Goal: Communication & Community: Share content

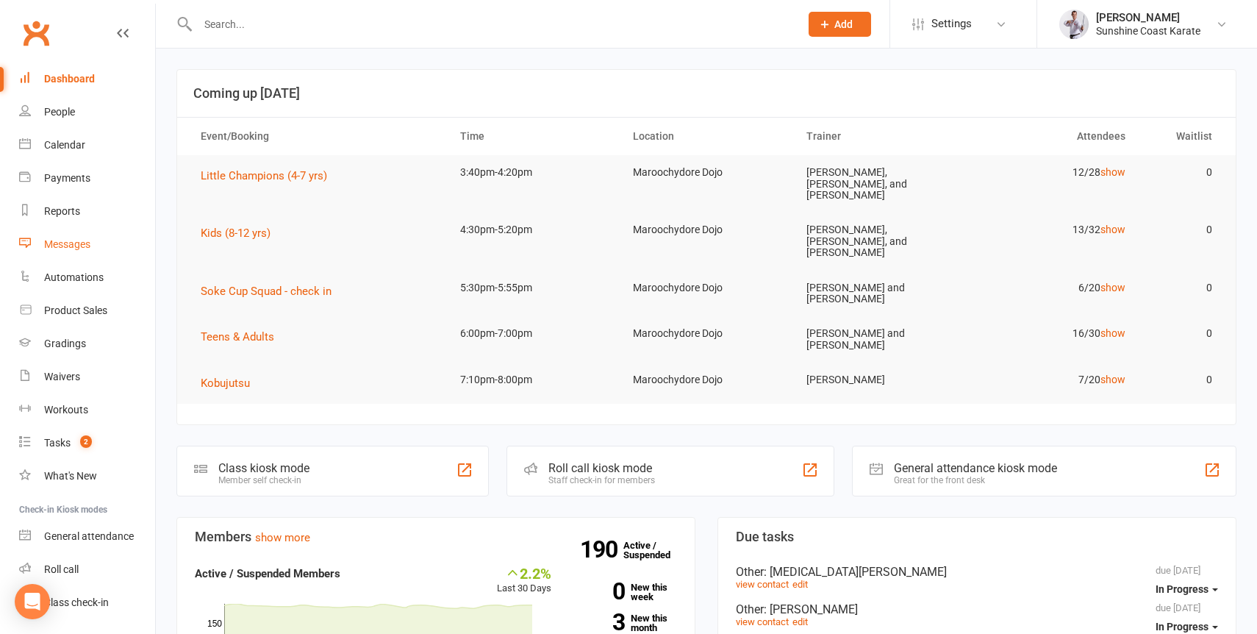
click at [71, 243] on div "Messages" at bounding box center [67, 244] width 46 height 12
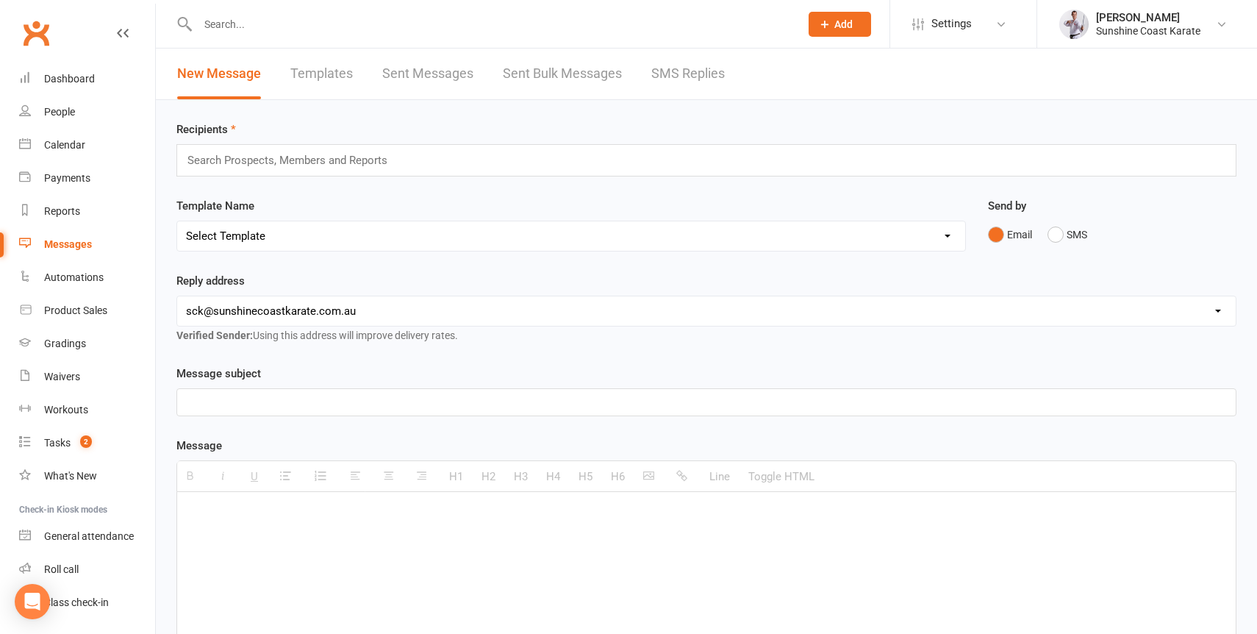
click at [315, 74] on link "Templates" at bounding box center [321, 74] width 62 height 51
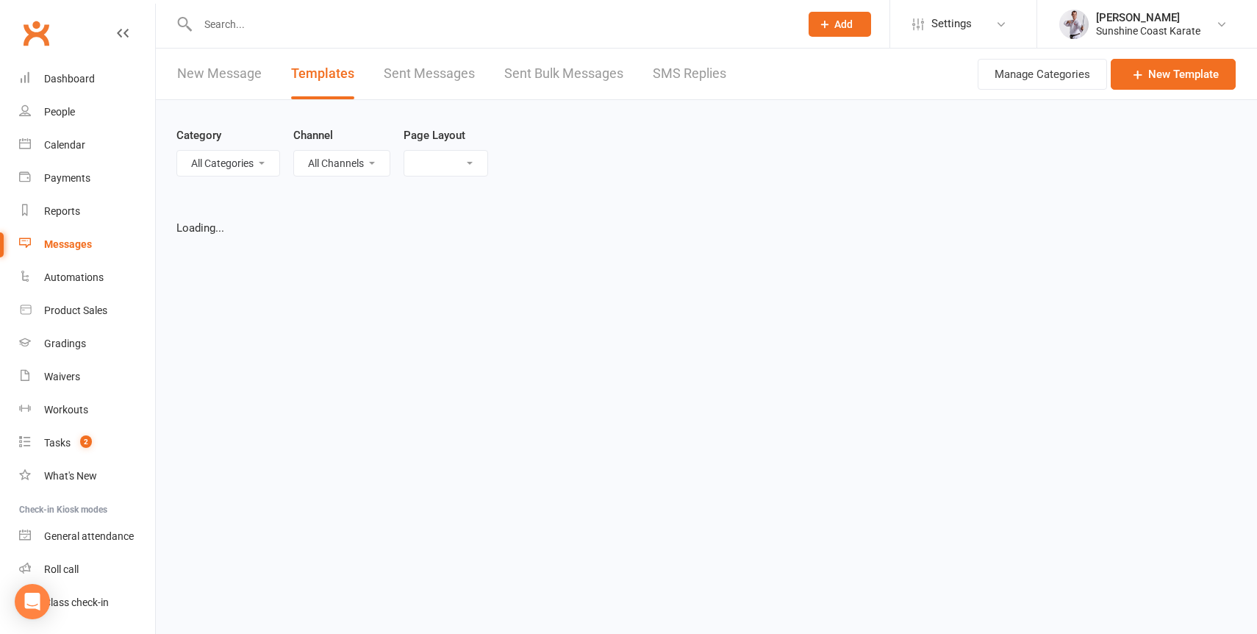
select select "list"
select select "100"
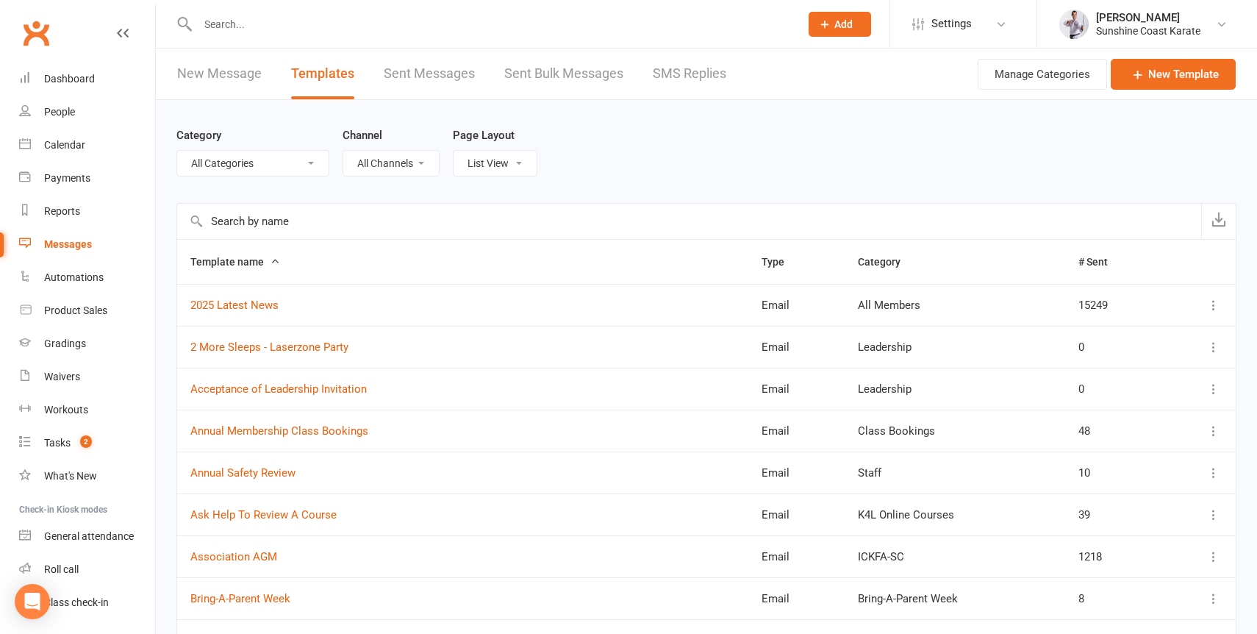
click at [380, 223] on input "text" at bounding box center [689, 221] width 1024 height 35
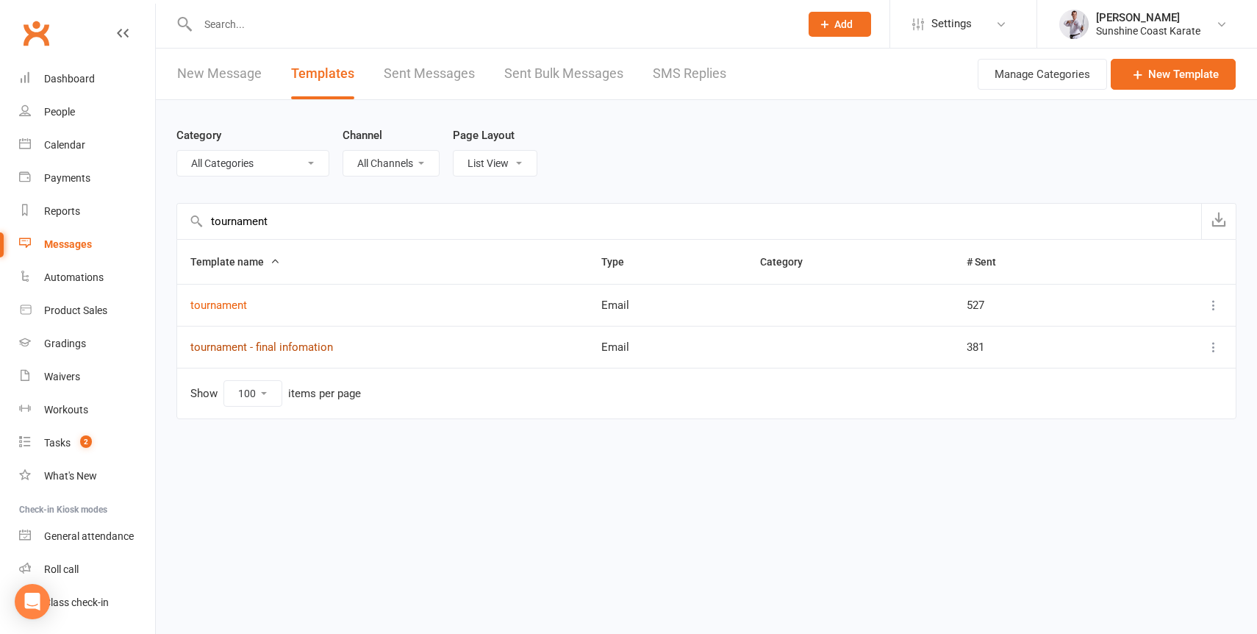
type input "tournament"
click at [222, 345] on link "tournament - final infomation" at bounding box center [261, 346] width 143 height 13
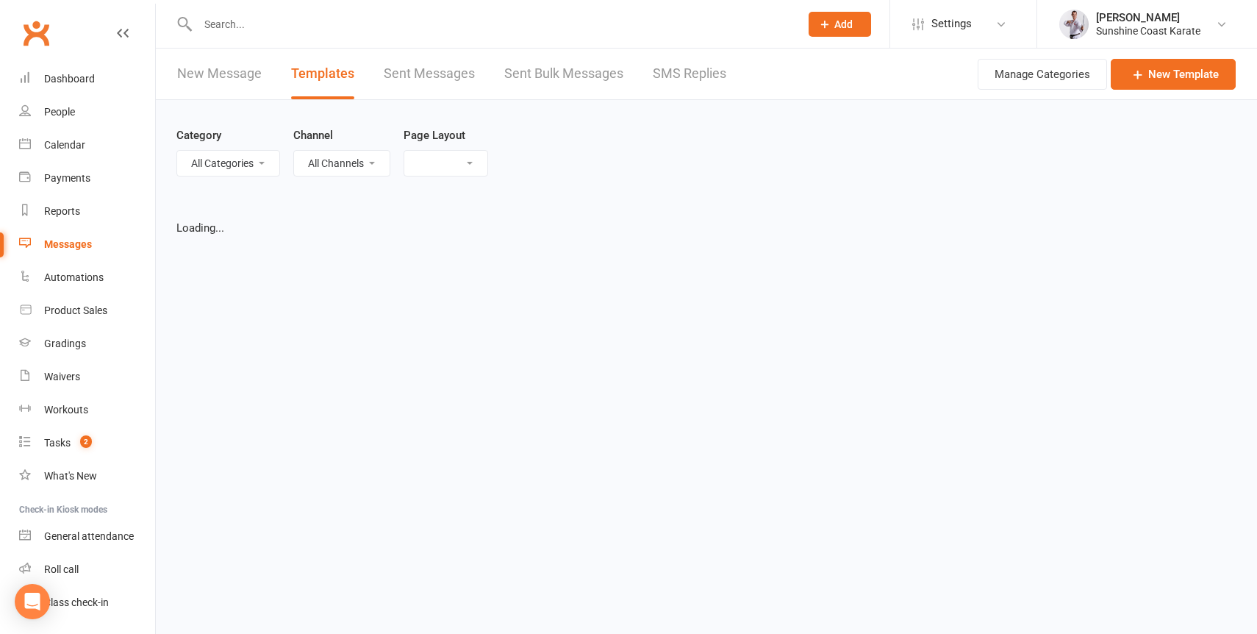
select select "list"
select select "100"
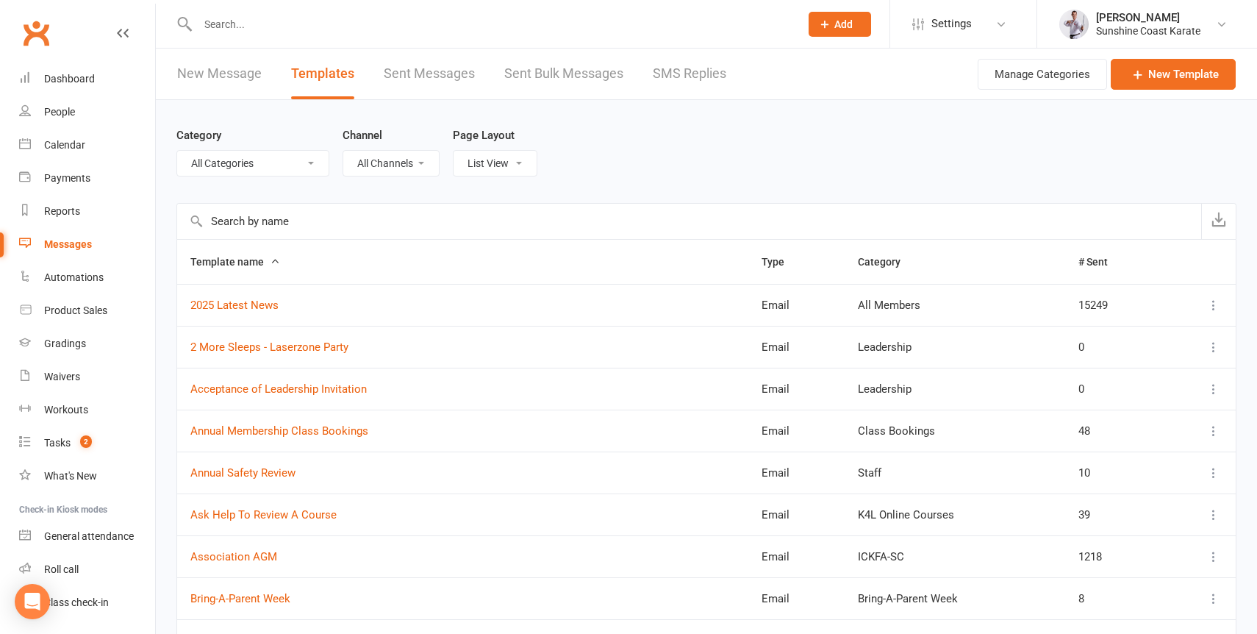
click at [292, 221] on input "text" at bounding box center [689, 221] width 1024 height 35
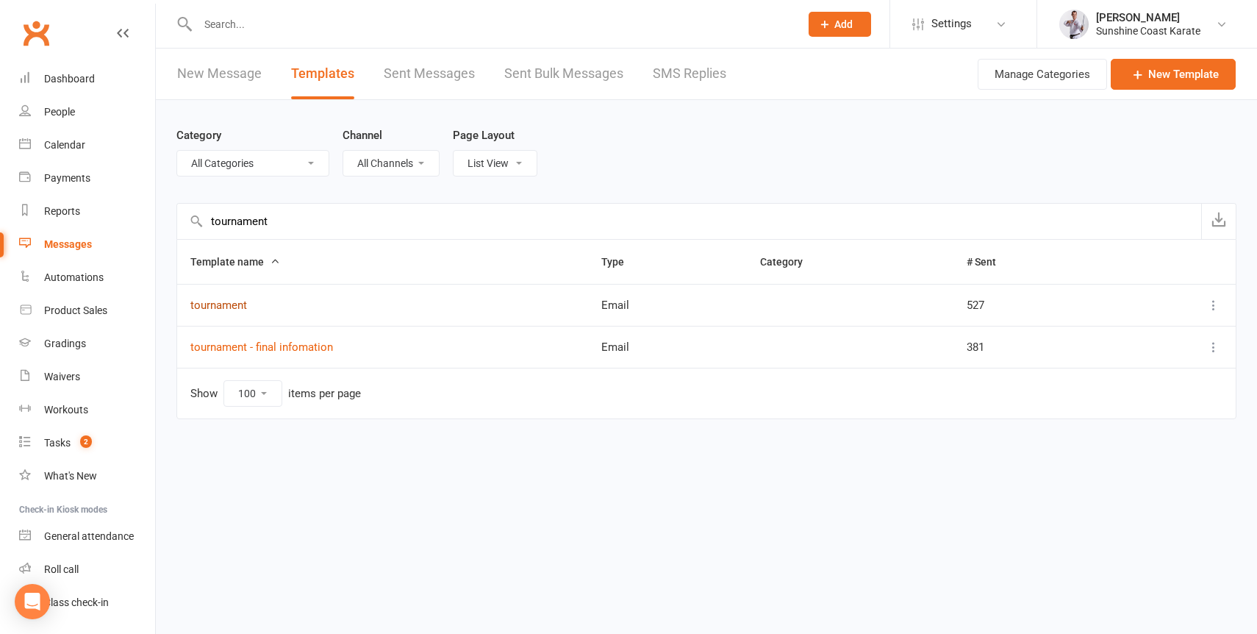
type input "tournament"
click at [216, 304] on link "tournament" at bounding box center [218, 304] width 57 height 13
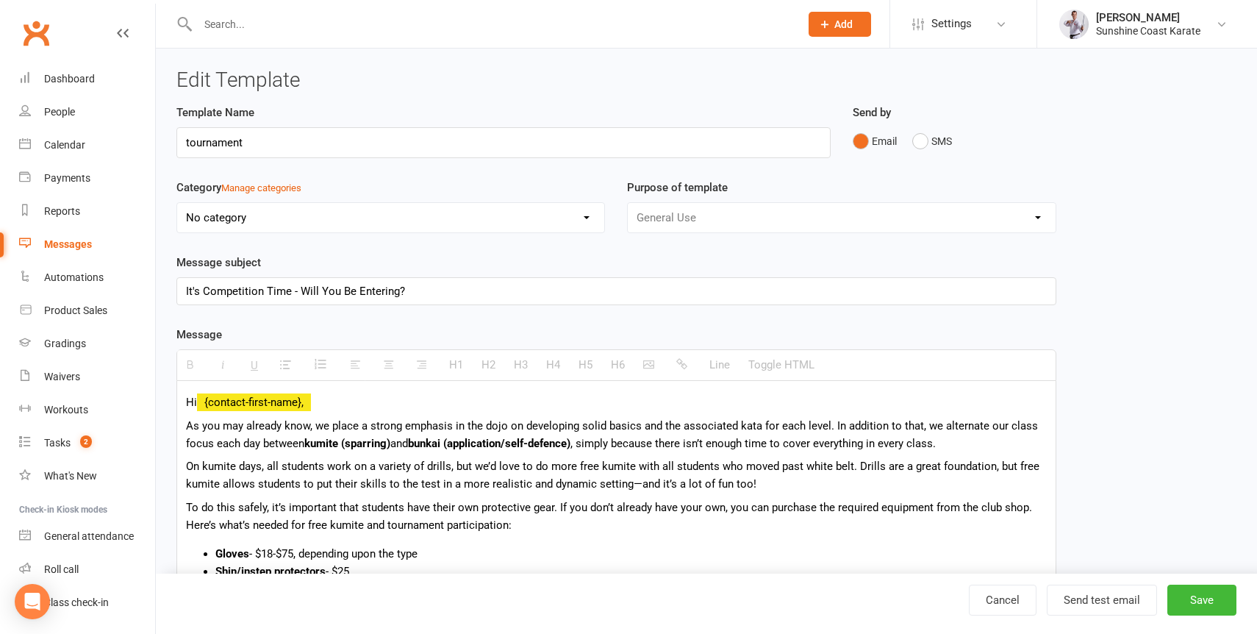
click at [185, 299] on div "It's Competition Time - Will You Be Entering?" at bounding box center [616, 291] width 878 height 26
select select "100"
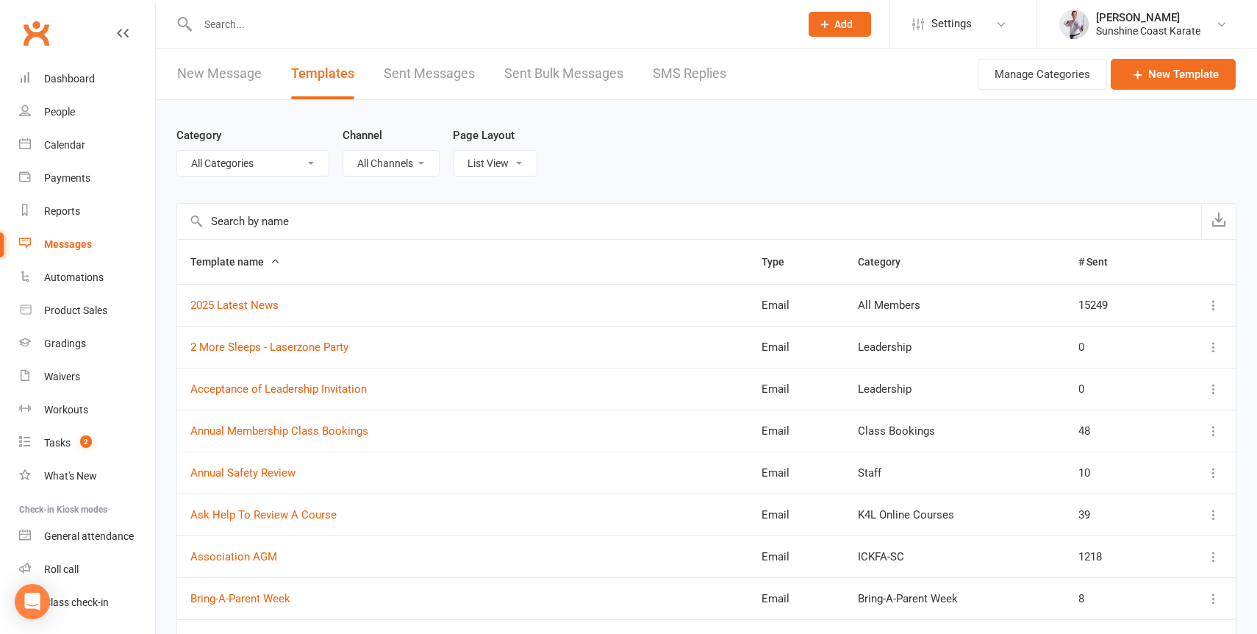
click at [267, 223] on input "text" at bounding box center [689, 221] width 1024 height 35
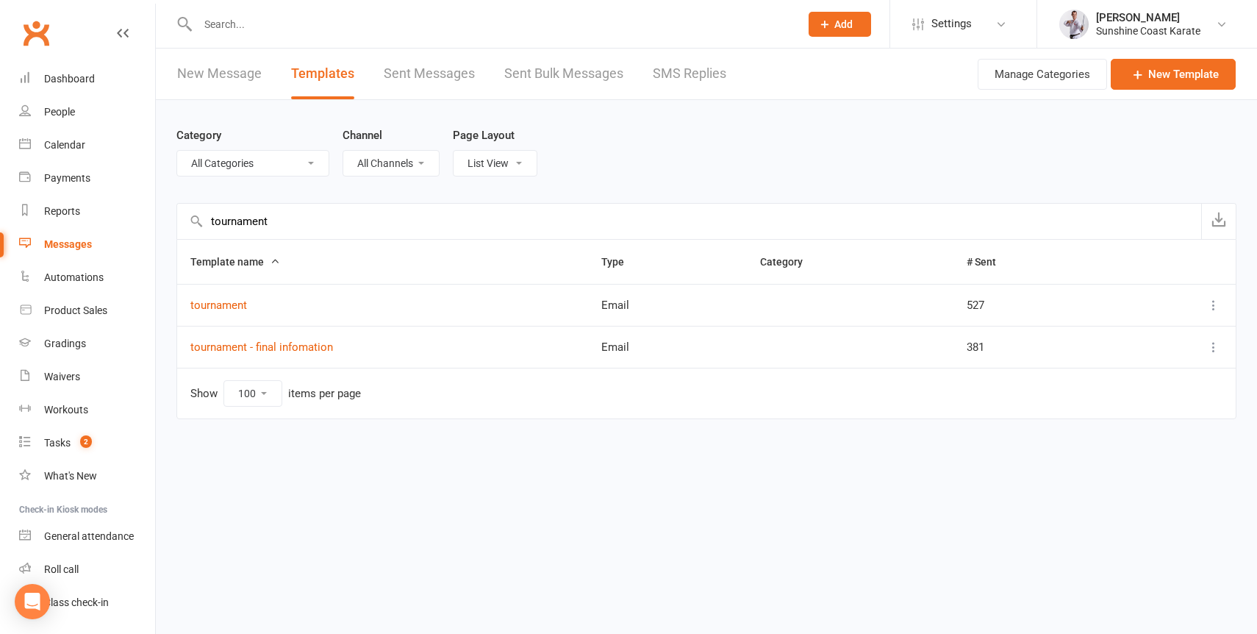
type input "tournament"
click at [1212, 302] on icon at bounding box center [1213, 305] width 15 height 15
click at [1146, 392] on link "Duplicate" at bounding box center [1149, 392] width 146 height 29
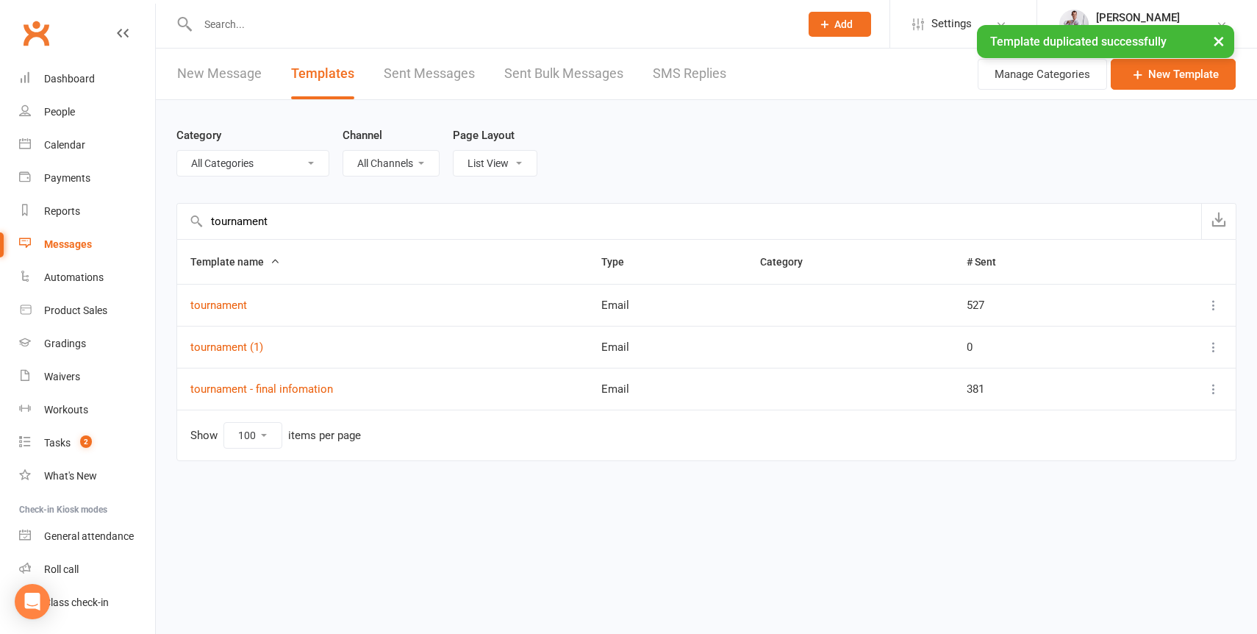
click at [1216, 346] on icon at bounding box center [1213, 347] width 15 height 15
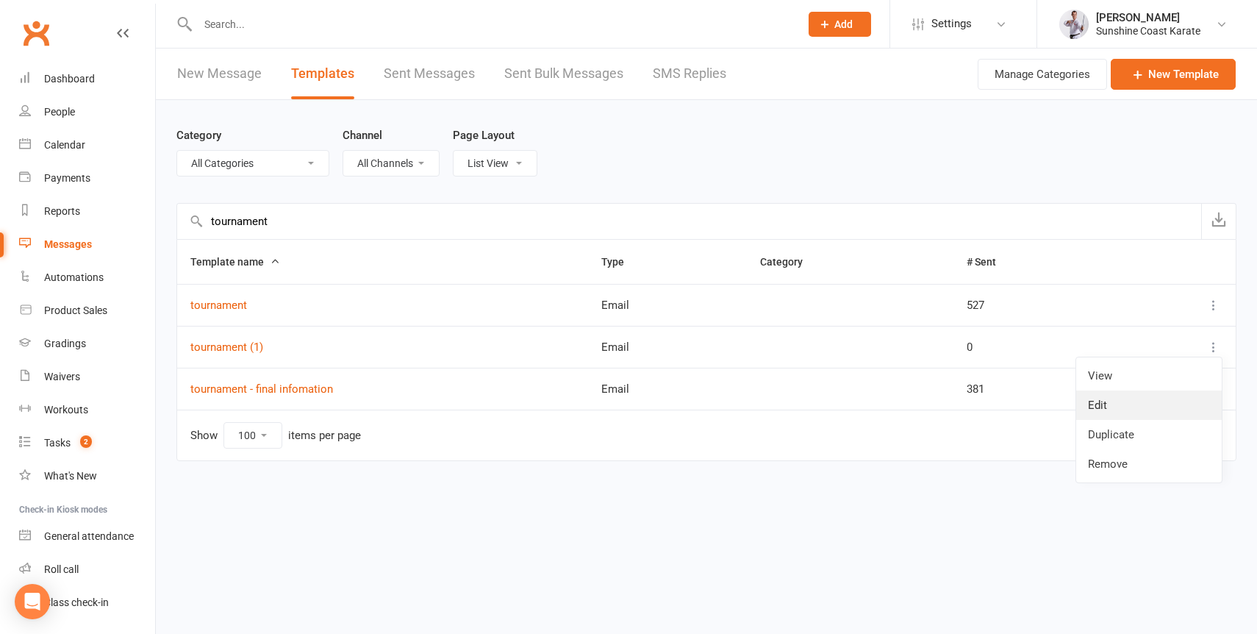
click at [1130, 407] on link "Edit" at bounding box center [1149, 404] width 146 height 29
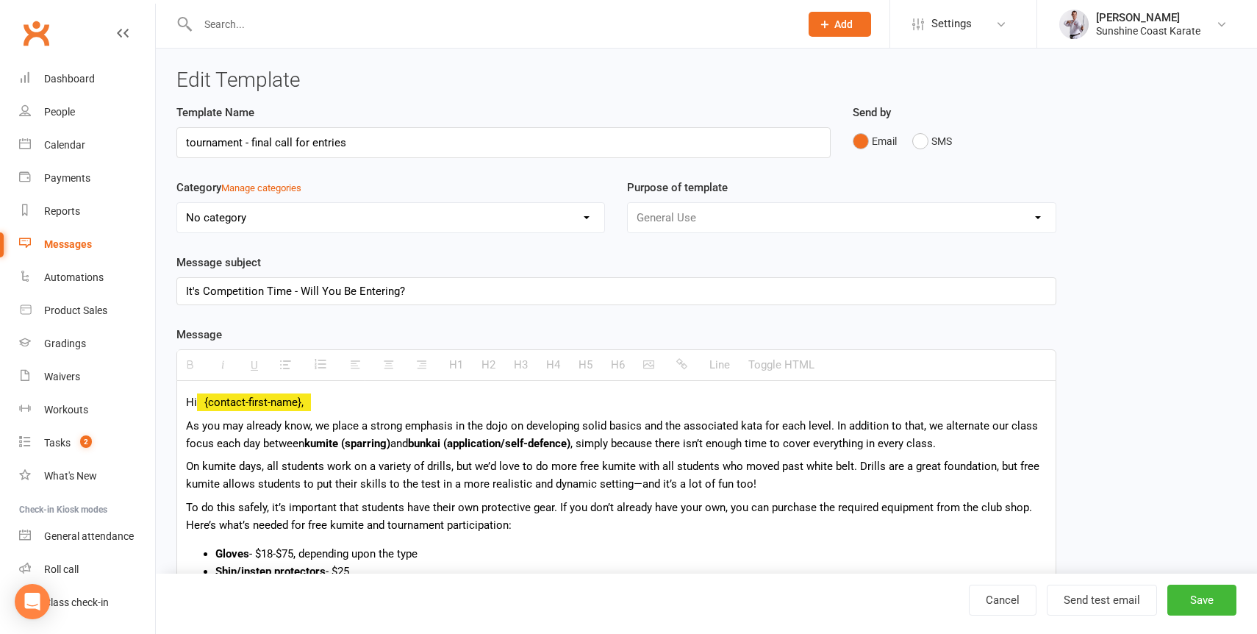
type input "tournament - final call for entries"
click at [187, 437] on p "As you may already know, we place a strong emphasis in the dojo on developing s…" at bounding box center [616, 434] width 861 height 35
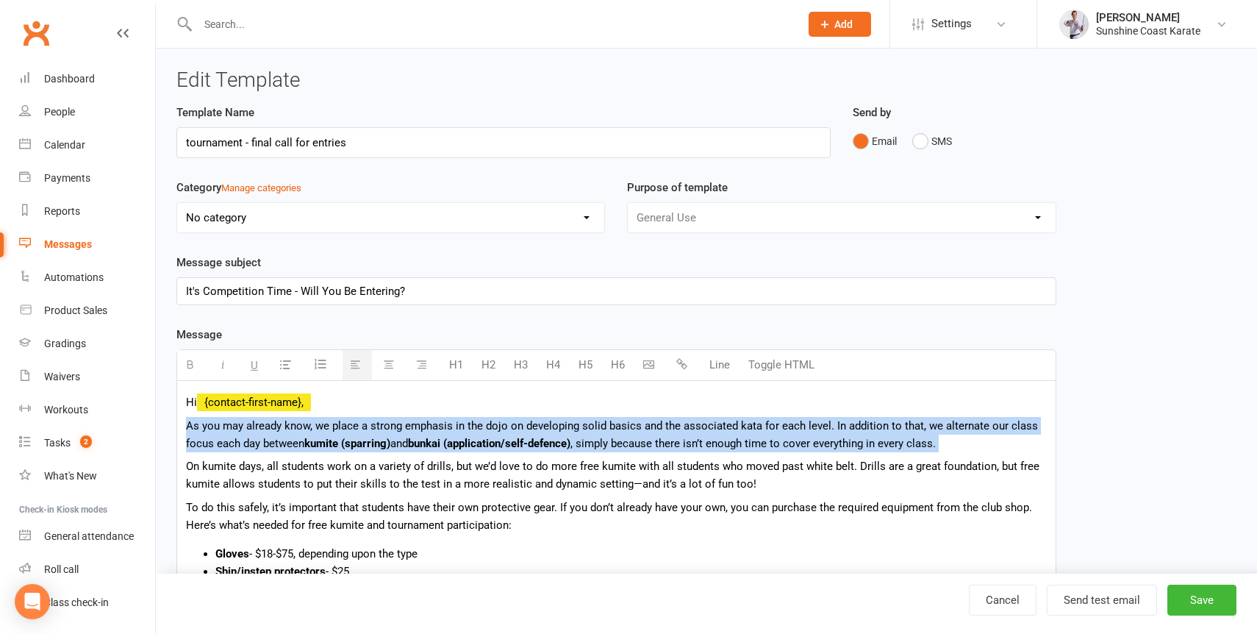
click at [187, 437] on p "As you may already know, we place a strong emphasis in the dojo on developing s…" at bounding box center [616, 434] width 861 height 35
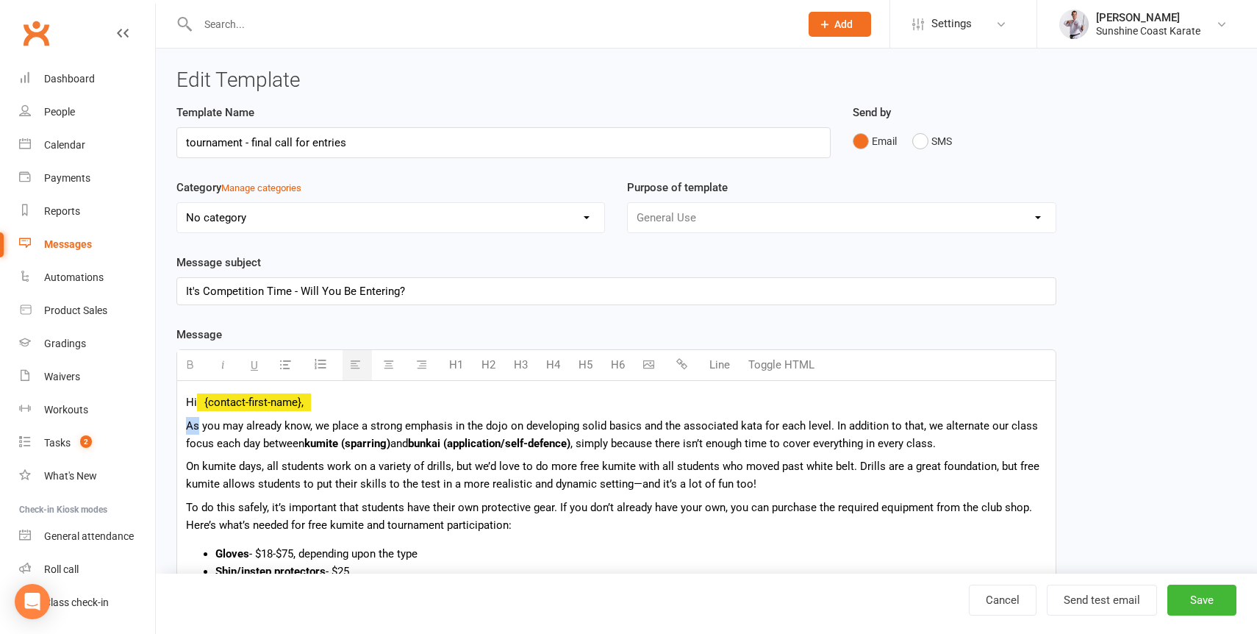
click at [187, 437] on p "As you may already know, we place a strong emphasis in the dojo on developing s…" at bounding box center [616, 434] width 861 height 35
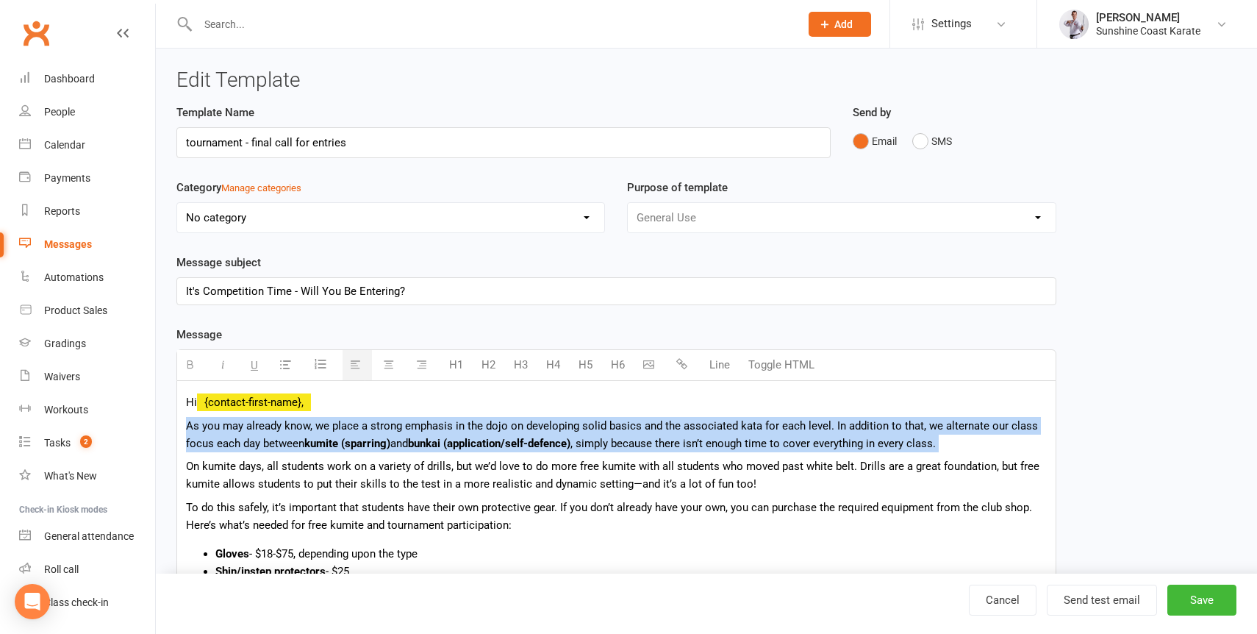
click at [187, 437] on p "As you may already know, we place a strong emphasis in the dojo on developing s…" at bounding box center [616, 434] width 861 height 35
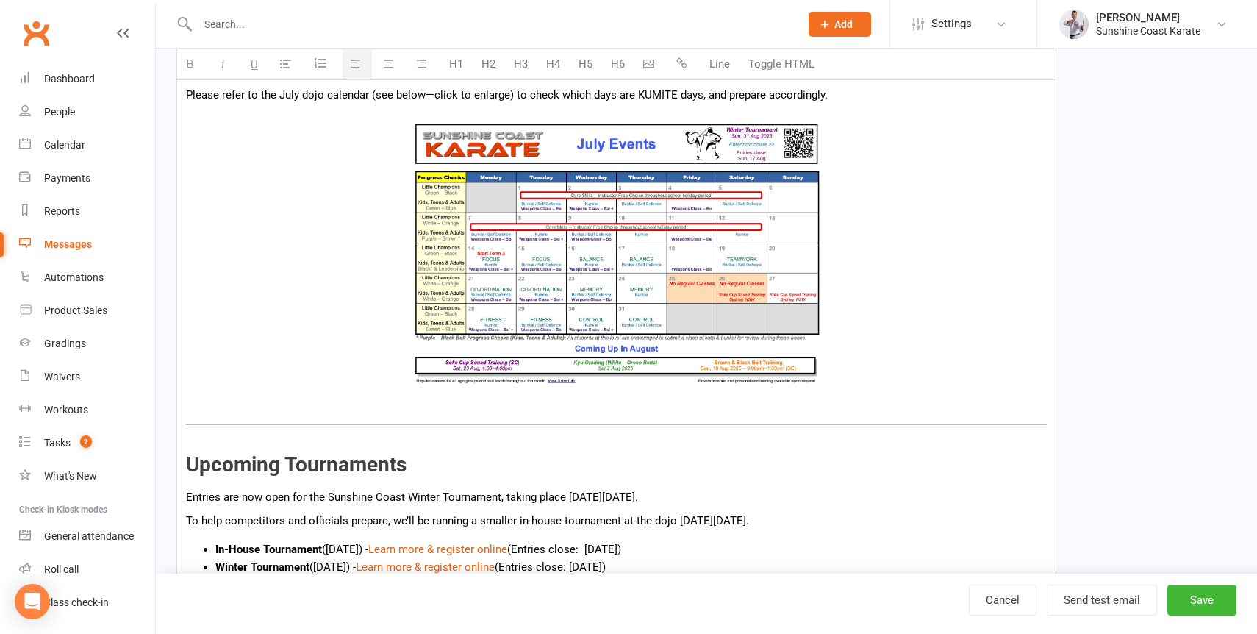
scroll to position [538, 0]
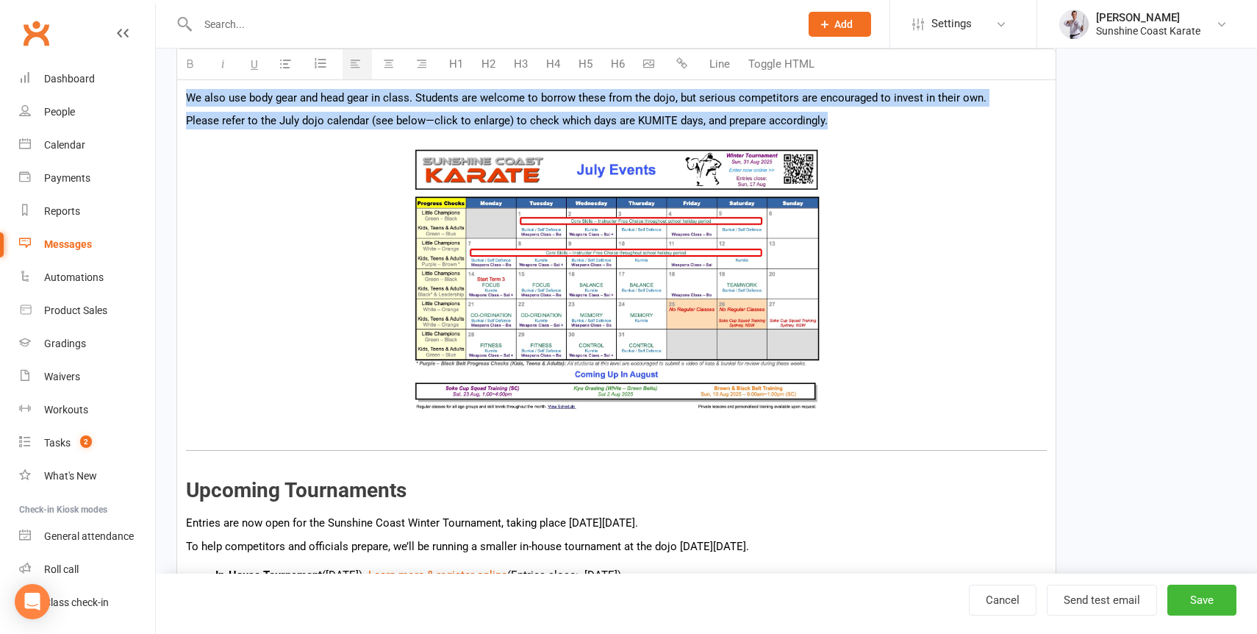
click at [853, 366] on p at bounding box center [616, 289] width 861 height 309
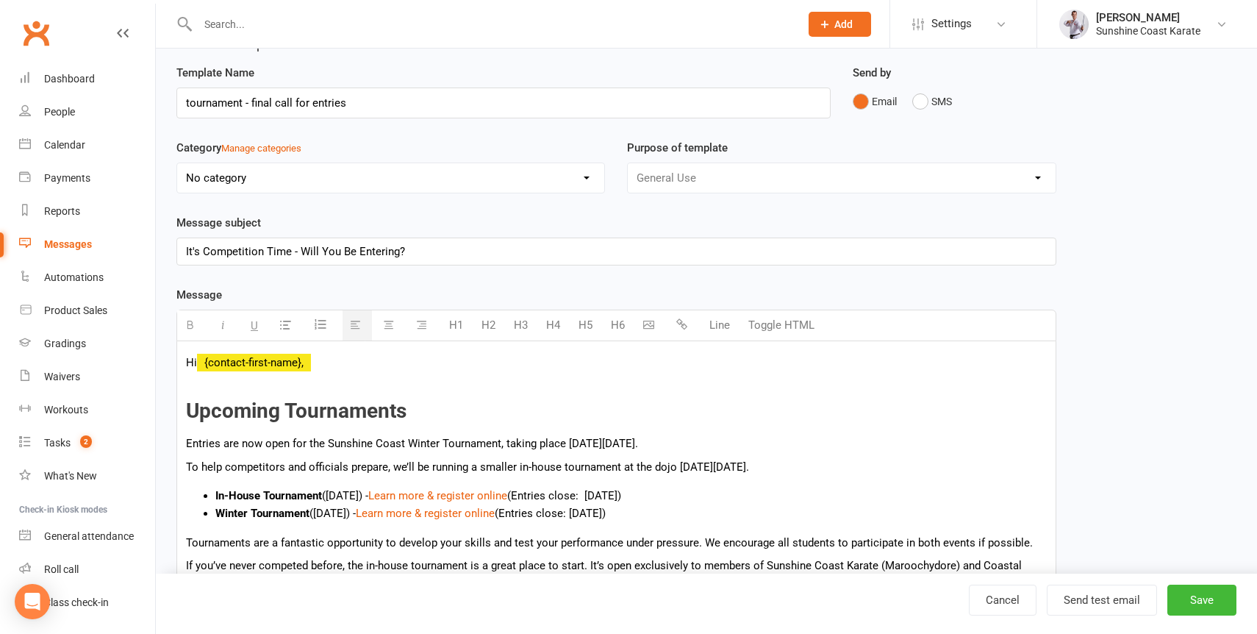
scroll to position [40, 0]
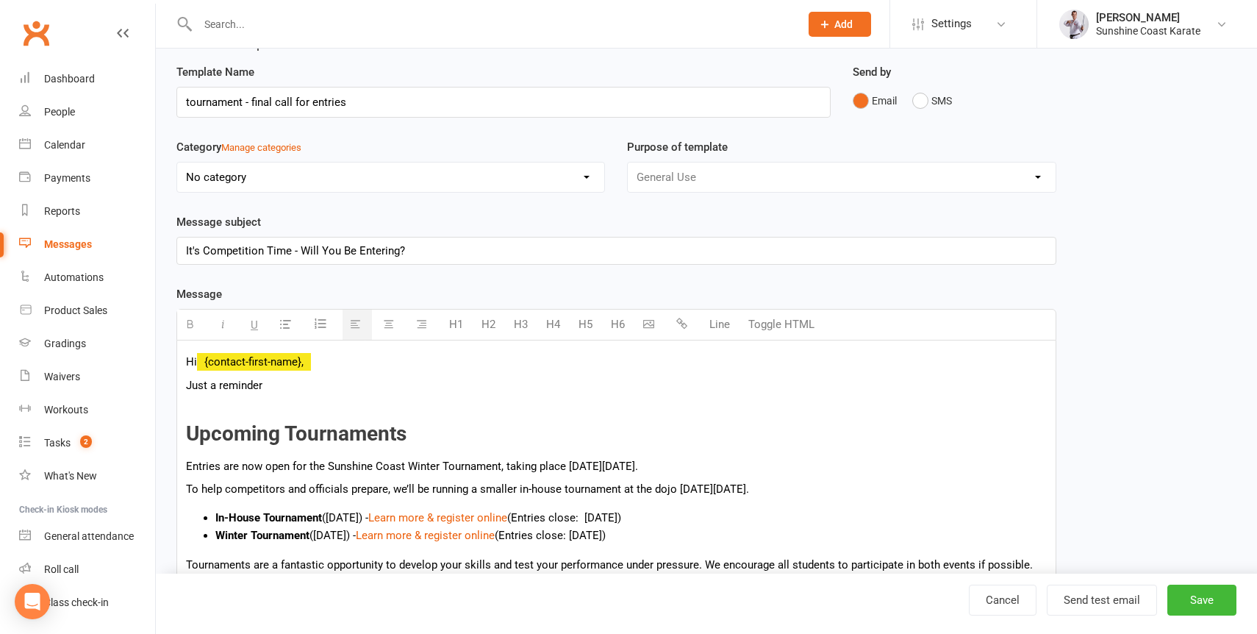
click at [205, 255] on div "It's Competition Time - Will You Be Entering?" at bounding box center [616, 250] width 878 height 26
click at [212, 393] on p "Just a reminder" at bounding box center [616, 385] width 861 height 18
click at [221, 393] on p "Just finder that a reminder" at bounding box center [616, 385] width 861 height 18
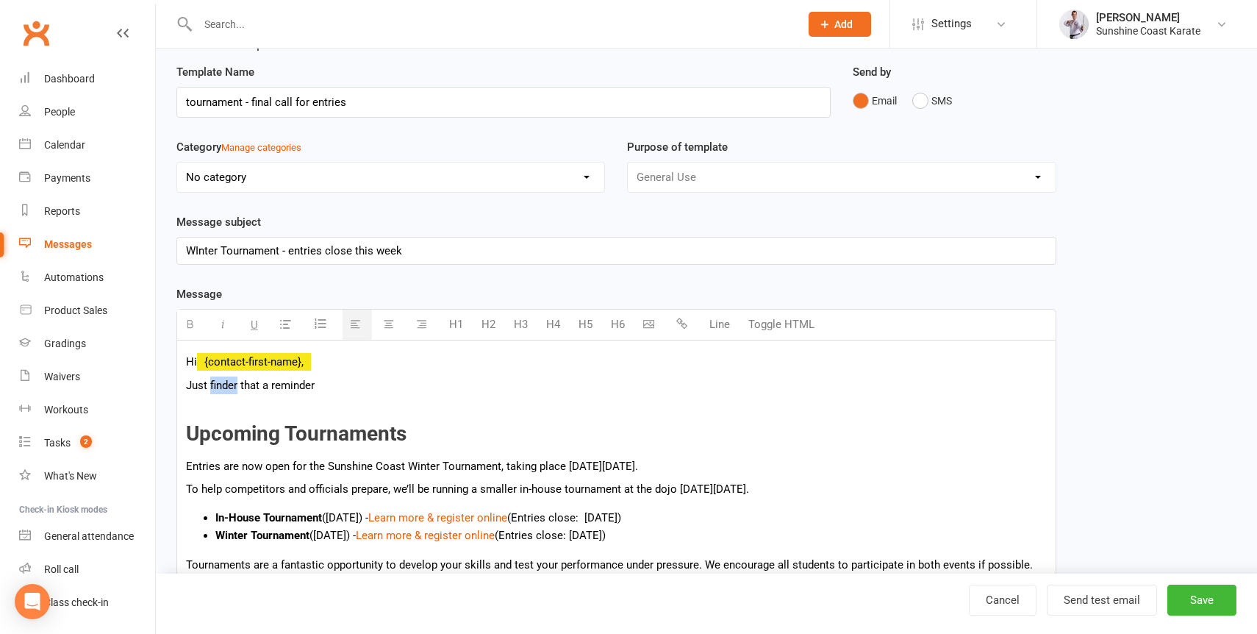
click at [221, 393] on p "Just finder that a reminder" at bounding box center [616, 385] width 861 height 18
click at [575, 394] on p "Just final reminder that enties close this week ([DATE]) that a reminder" at bounding box center [616, 385] width 861 height 18
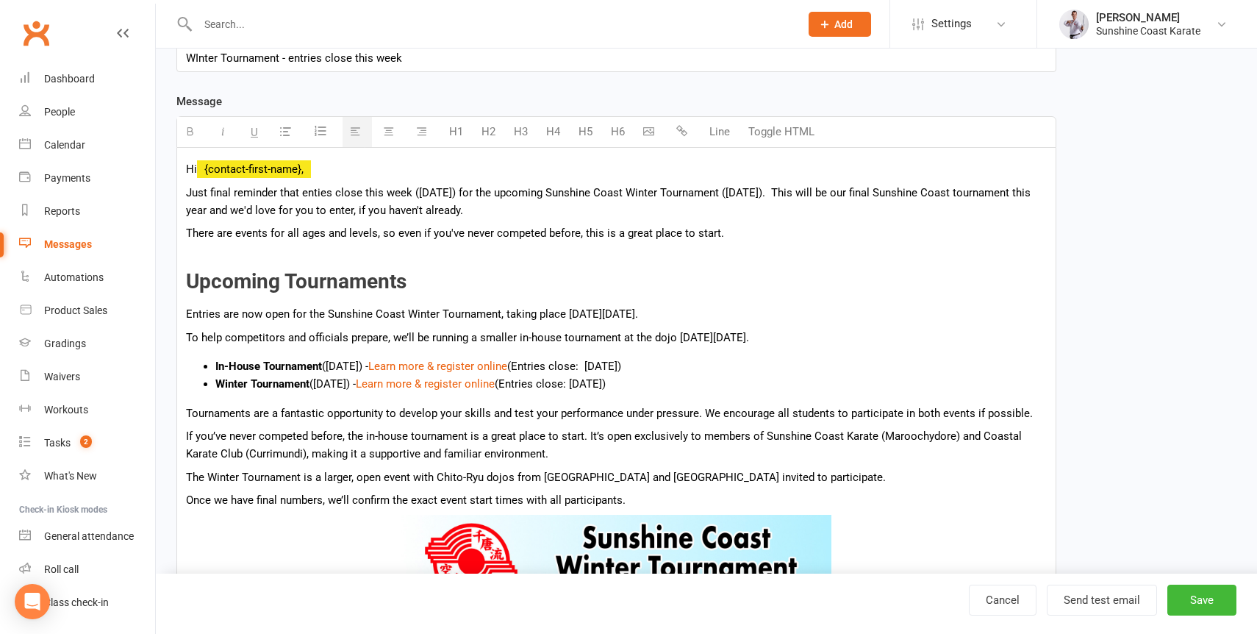
scroll to position [224, 0]
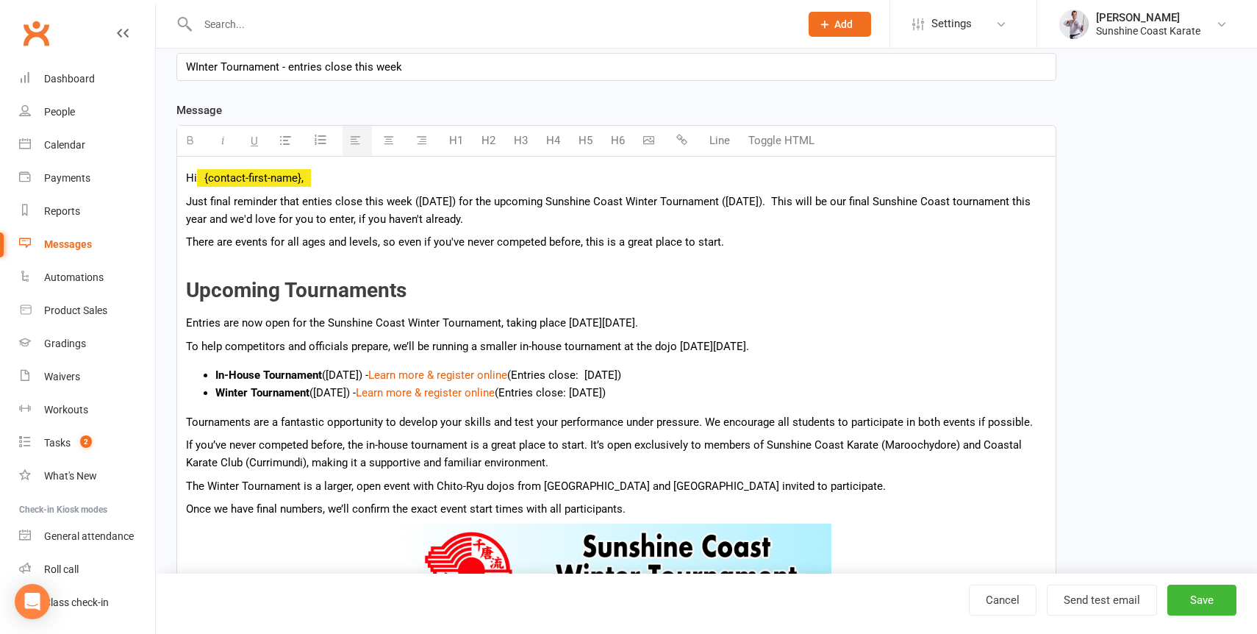
click at [342, 354] on p "To help competitors and officials prepare, we’ll be running a smaller in-house …" at bounding box center [616, 346] width 861 height 18
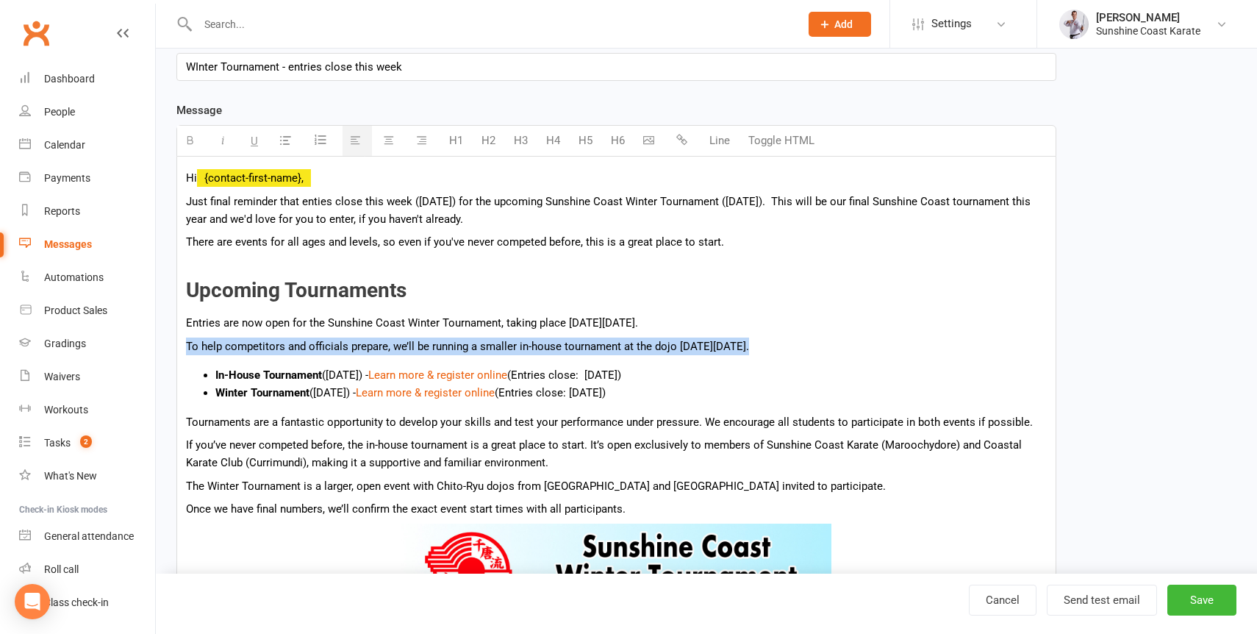
click at [342, 354] on p "To help competitors and officials prepare, we’ll be running a smaller in-house …" at bounding box center [616, 346] width 861 height 18
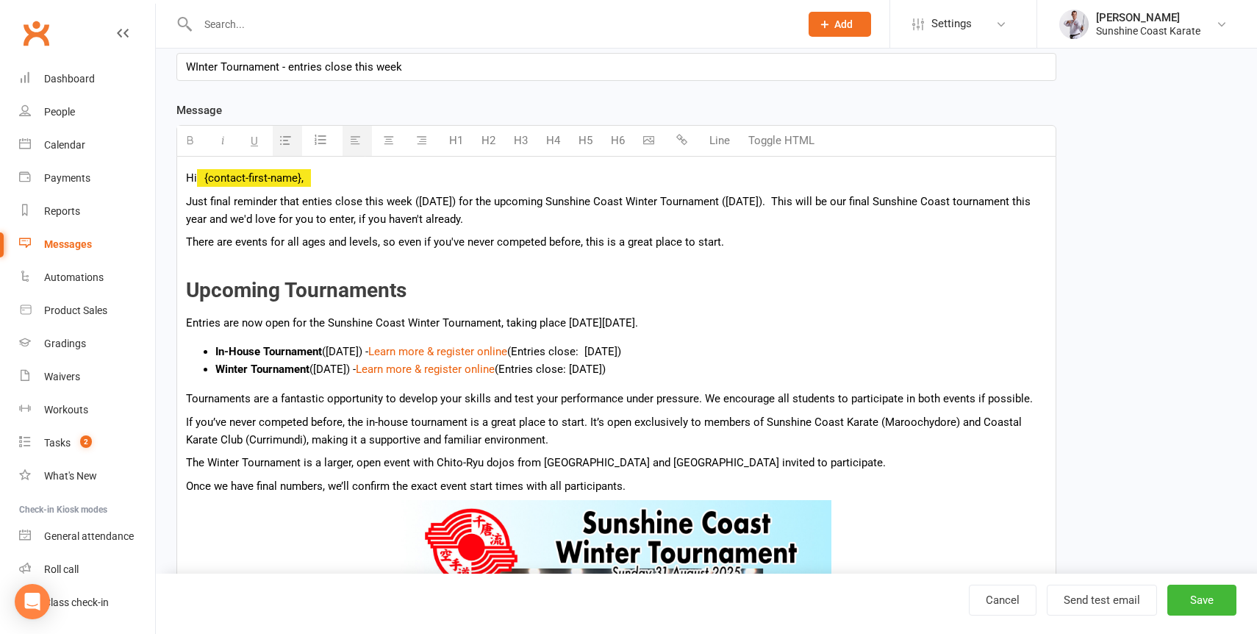
click at [284, 353] on b "In-House Tournament" at bounding box center [268, 351] width 107 height 13
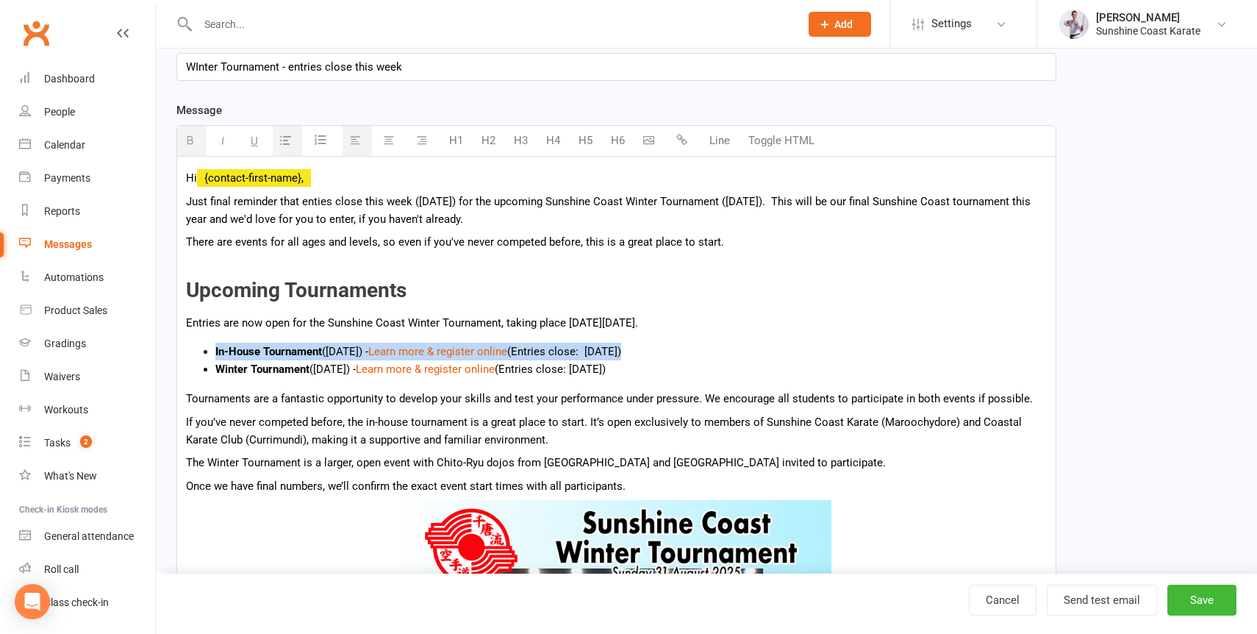
click at [284, 353] on b "In-House Tournament" at bounding box center [268, 351] width 107 height 13
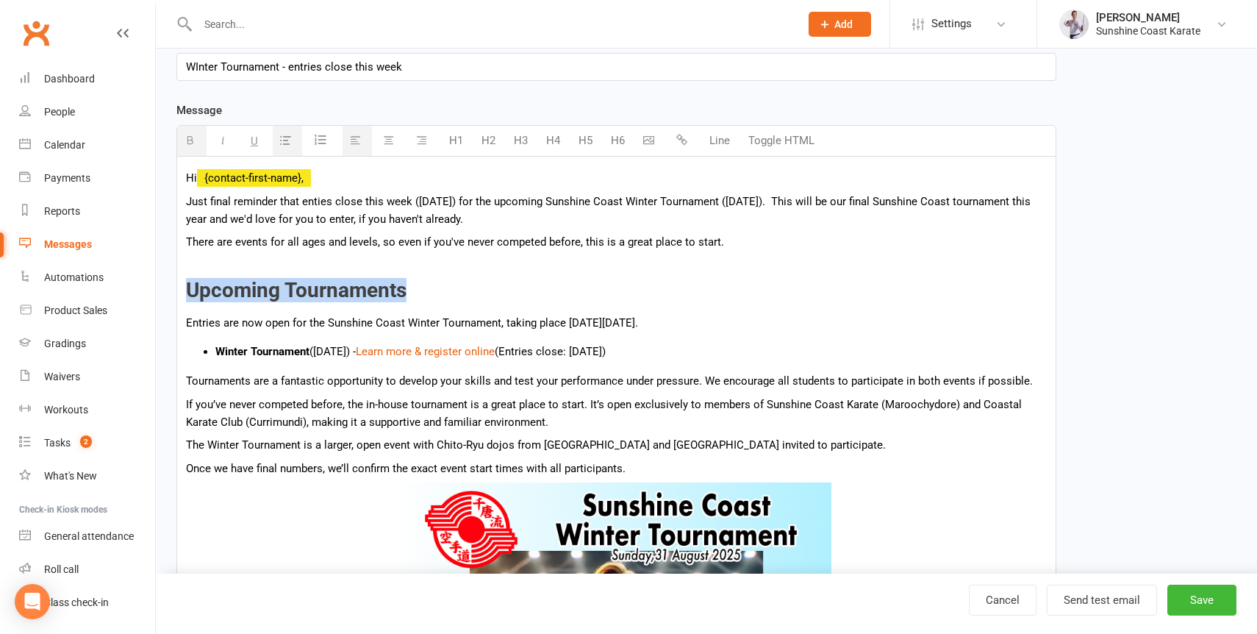
drag, startPoint x: 413, startPoint y: 293, endPoint x: 160, endPoint y: 294, distance: 253.6
drag, startPoint x: 388, startPoint y: 291, endPoint x: 179, endPoint y: 295, distance: 209.5
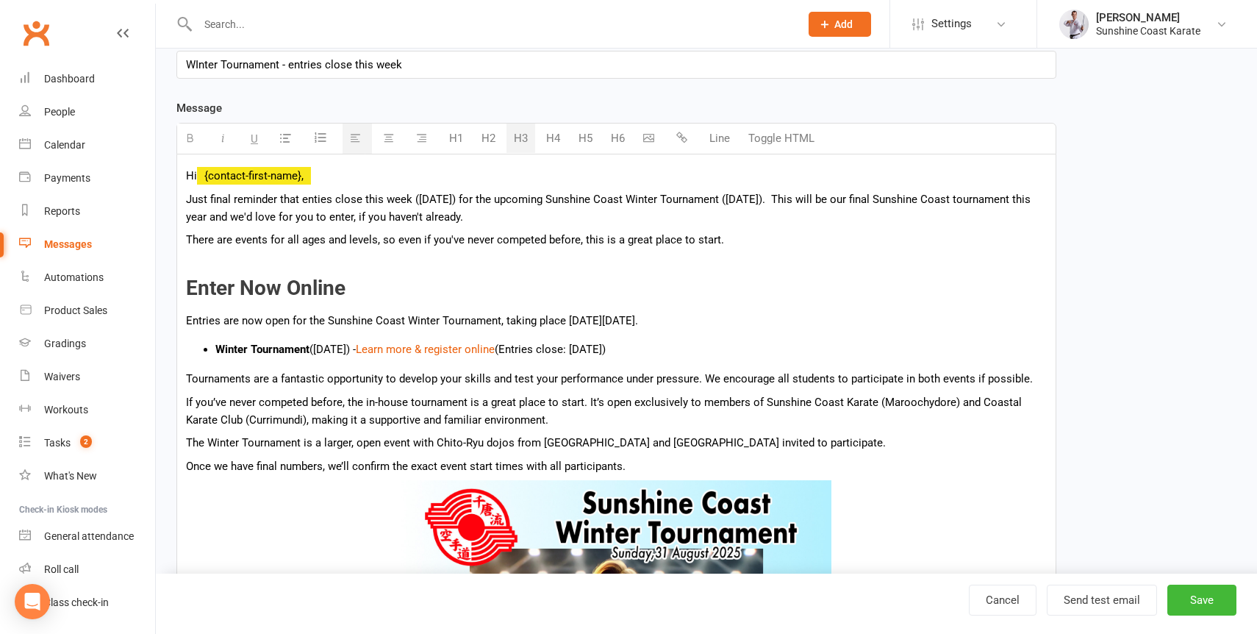
scroll to position [229, 0]
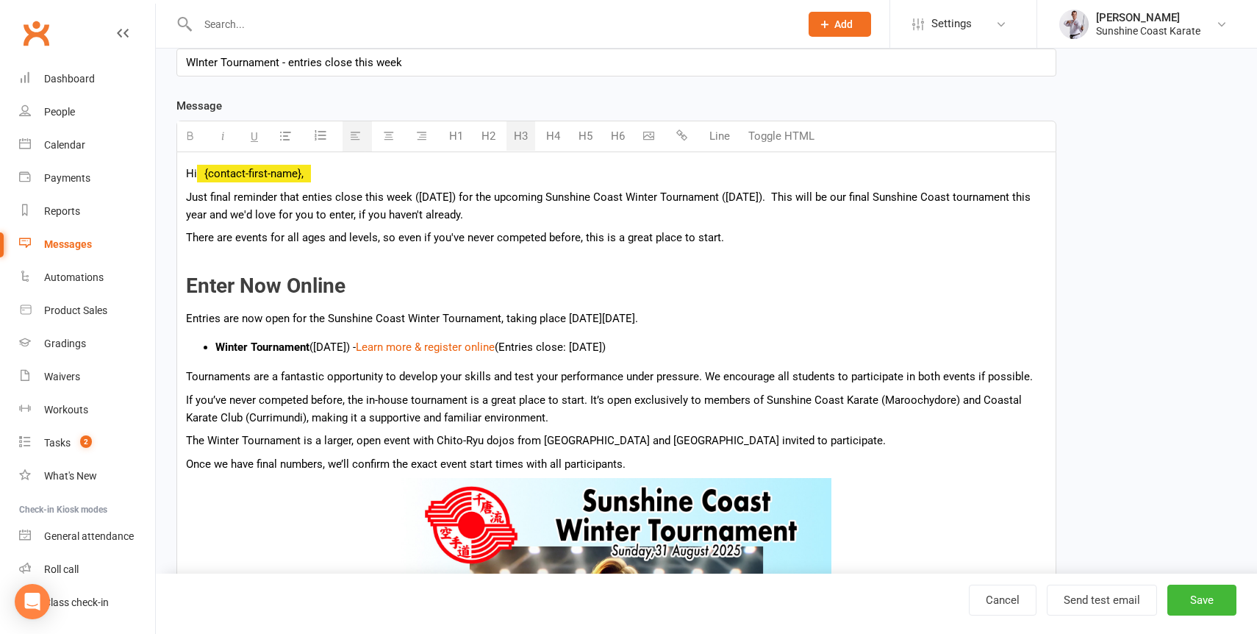
click at [362, 246] on p "There are events for all ages and levels, so even if you've never competed befo…" at bounding box center [616, 238] width 861 height 18
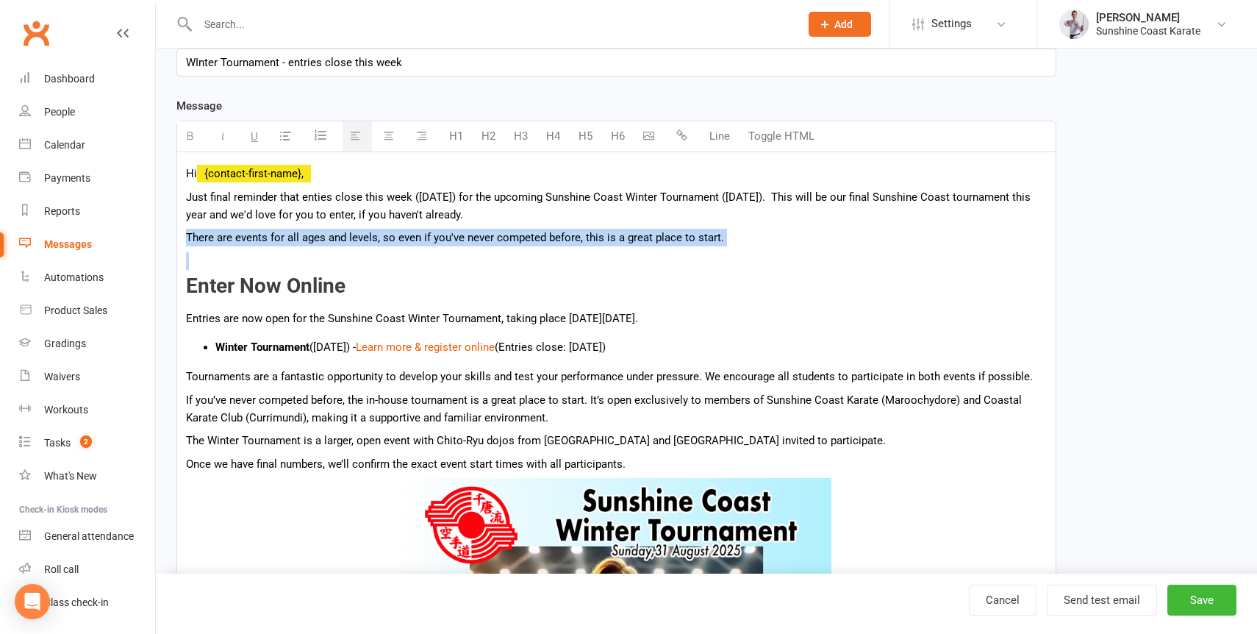
click at [362, 246] on p "There are events for all ages and levels, so even if you've never competed befo…" at bounding box center [616, 238] width 861 height 18
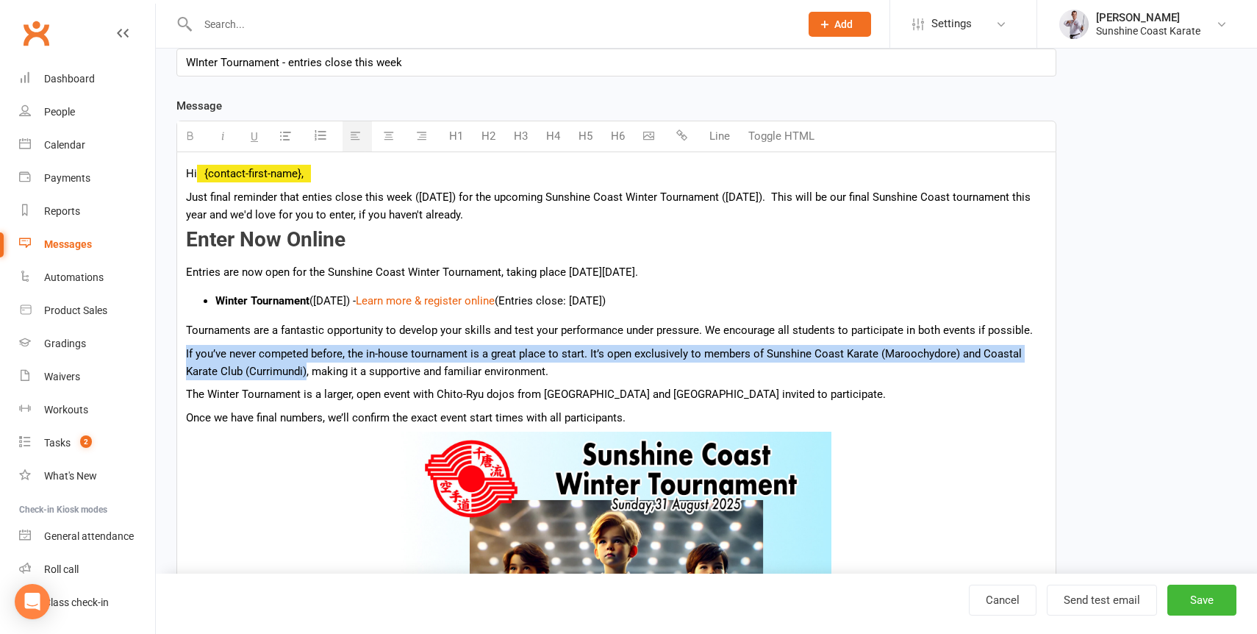
drag, startPoint x: 307, startPoint y: 376, endPoint x: 184, endPoint y: 359, distance: 124.0
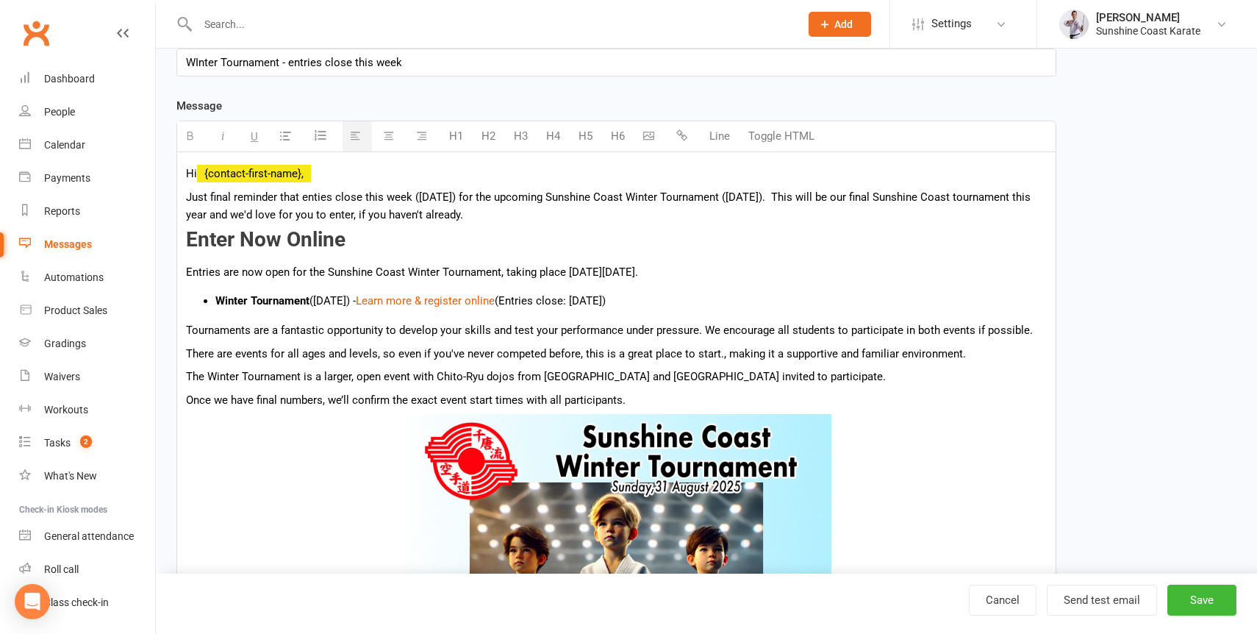
click at [591, 358] on p "There are events for all ages and levels, so even if you've never competed befo…" at bounding box center [616, 354] width 861 height 18
click at [762, 360] on p "There are events for all ages and levels, so even if you've never competed befo…" at bounding box center [616, 354] width 861 height 18
drag, startPoint x: 762, startPoint y: 360, endPoint x: 1029, endPoint y: 354, distance: 267.6
click at [1029, 354] on p "There are events for all ages and levels, so even if you've never competed befo…" at bounding box center [616, 354] width 861 height 18
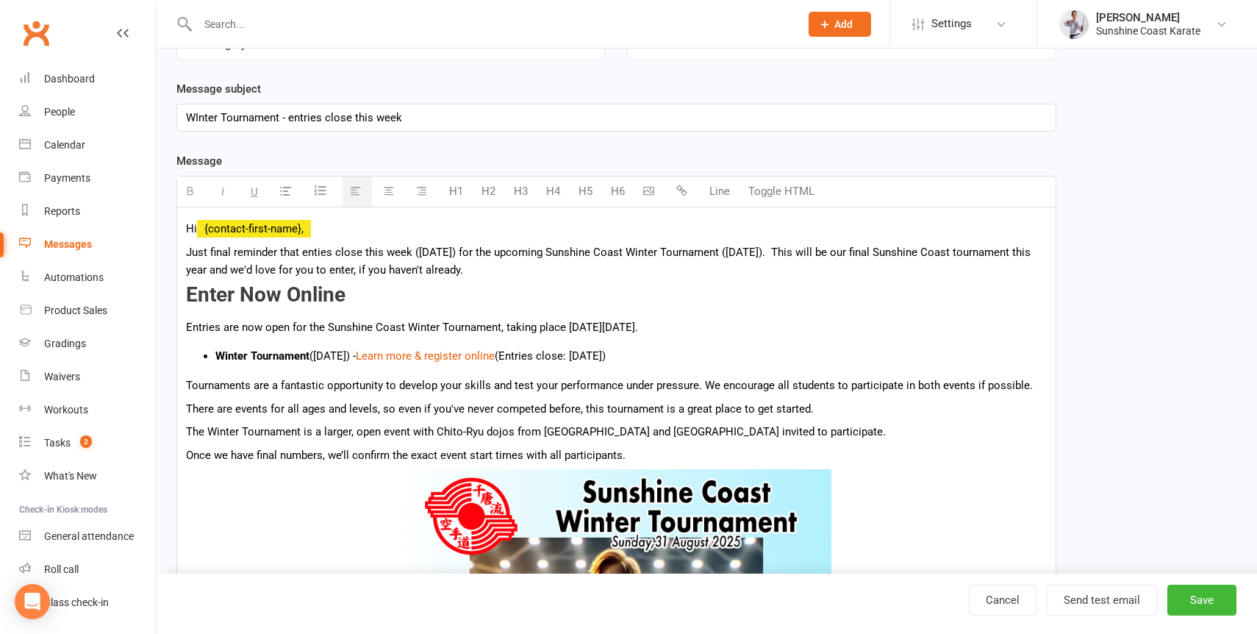
scroll to position [168, 0]
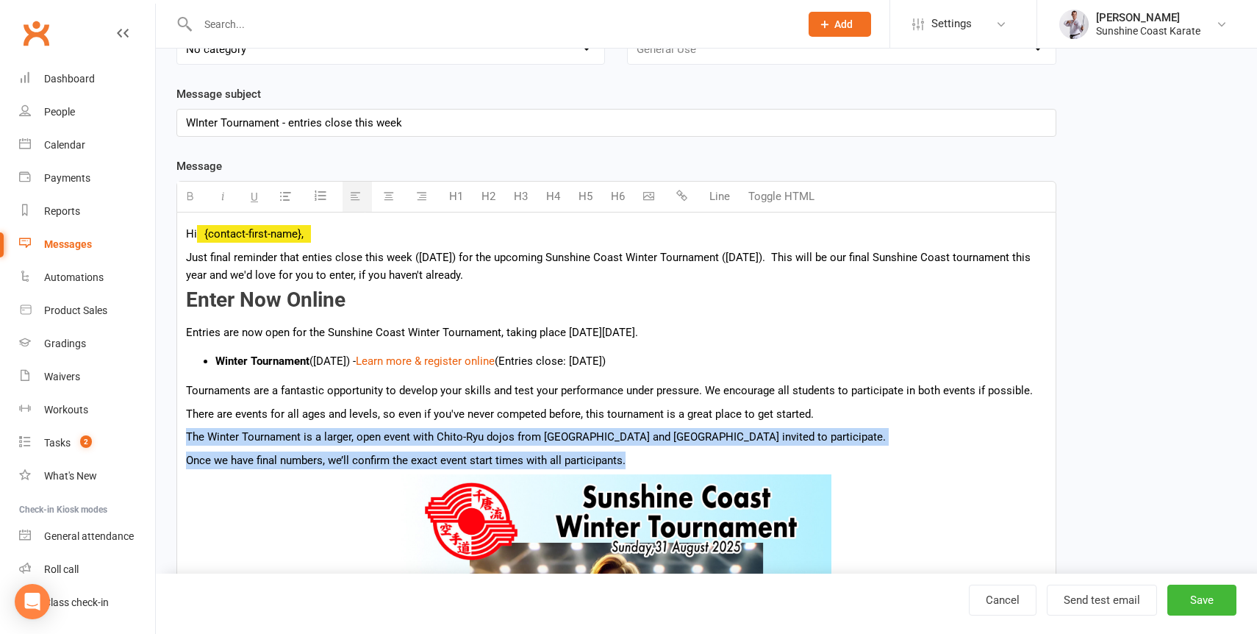
click at [667, 467] on p "Once we have final numbers, we’ll confirm the exact event start times with all …" at bounding box center [616, 460] width 861 height 18
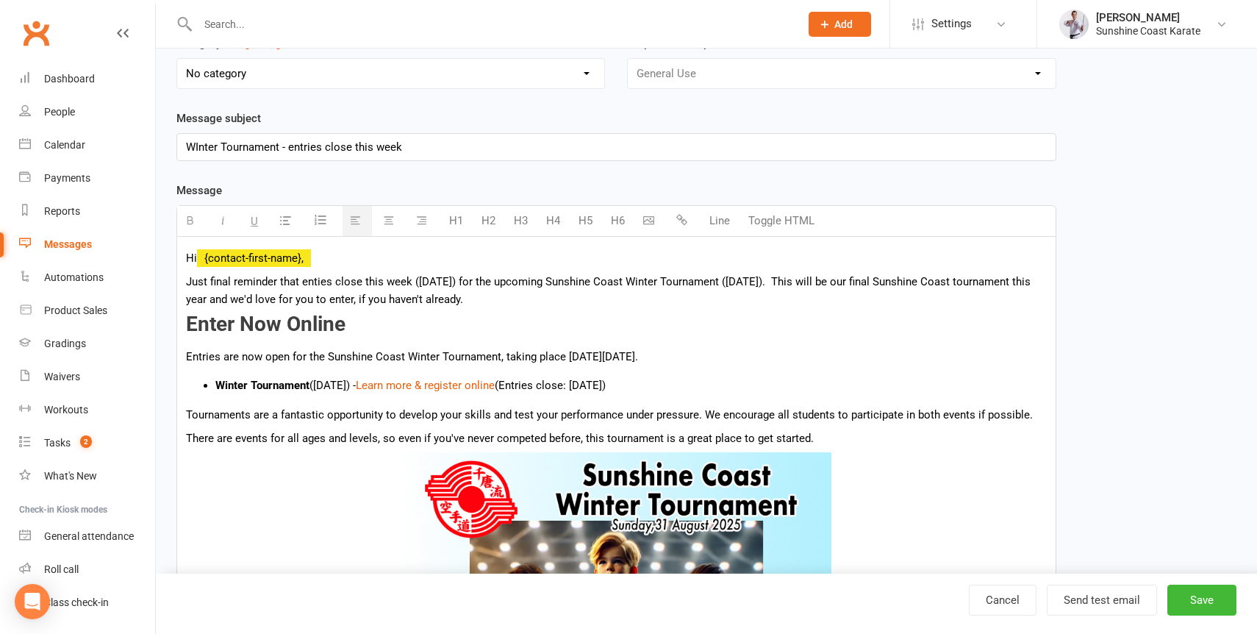
scroll to position [148, 0]
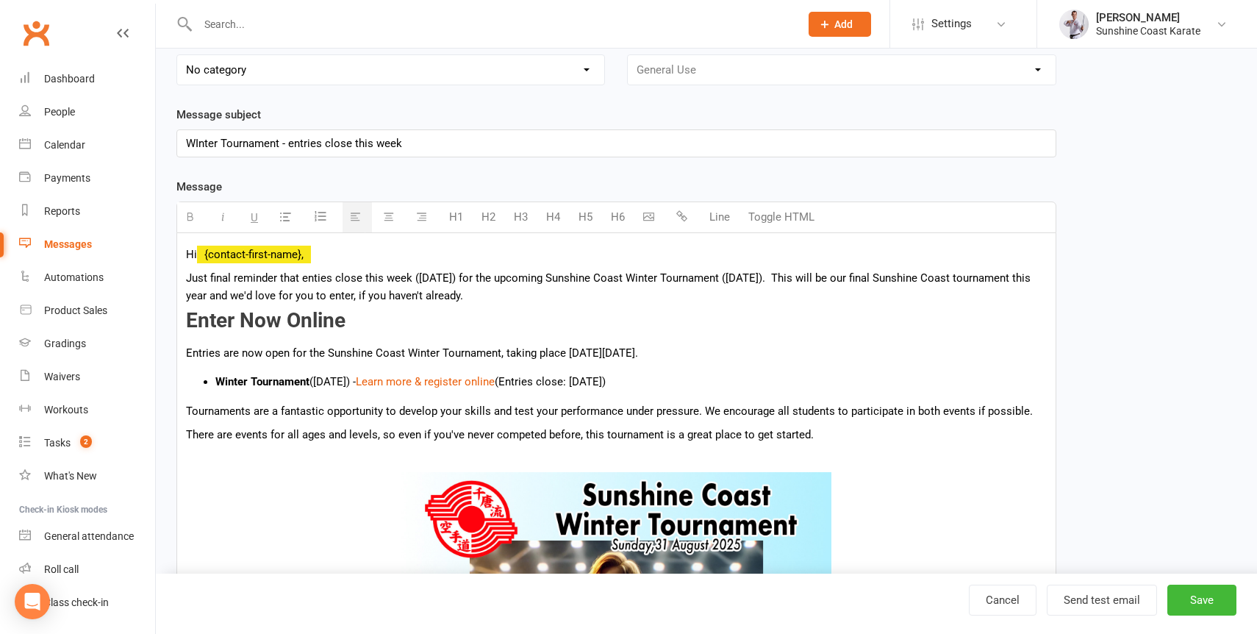
click at [215, 383] on ul "Winter Tournament ([DATE]) - Learn more & register online (Entries close: [DATE…" at bounding box center [616, 382] width 861 height 18
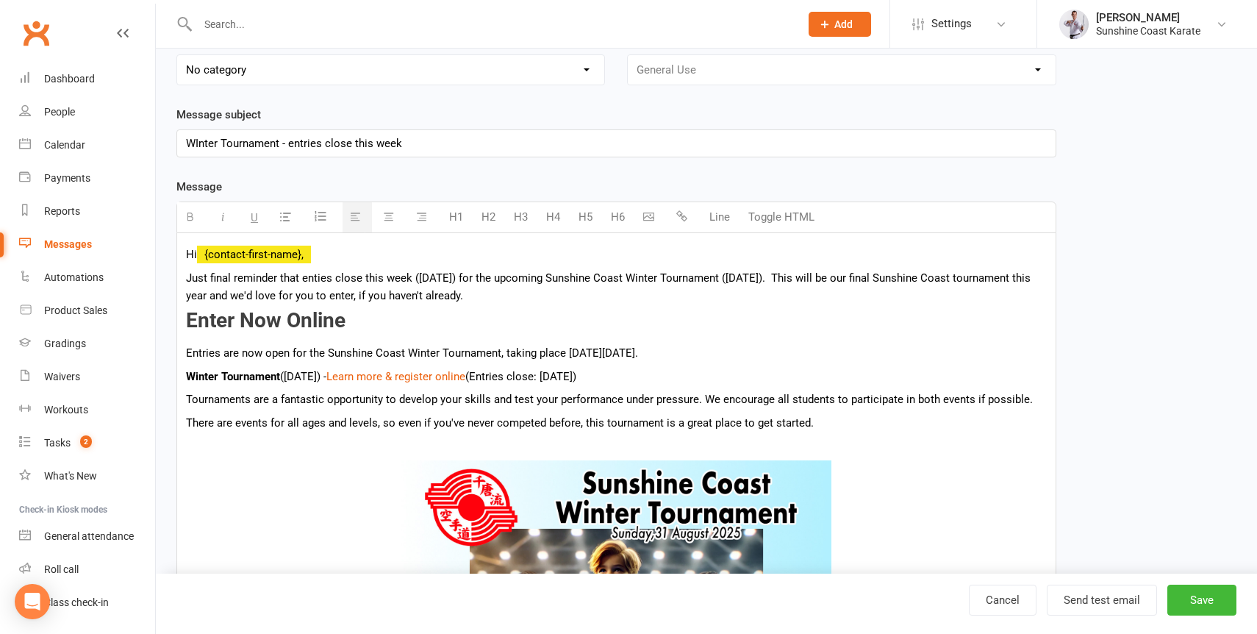
click at [835, 427] on p "There are events for all ages and levels, so even if you've never competed befo…" at bounding box center [616, 423] width 861 height 18
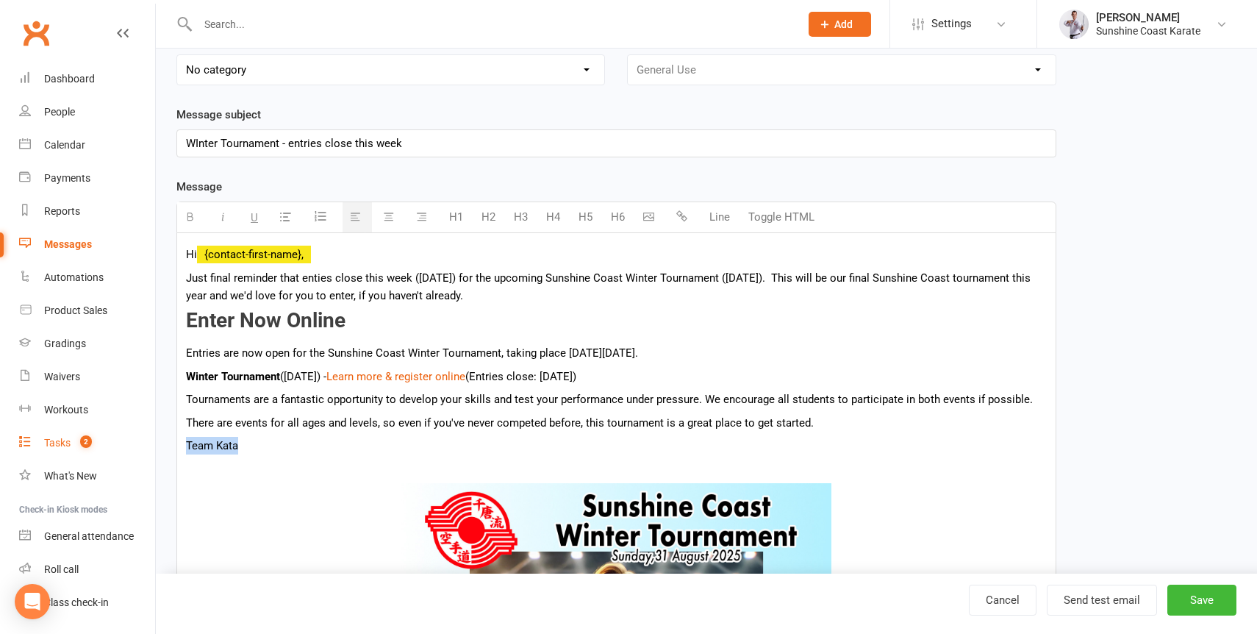
drag, startPoint x: 247, startPoint y: 454, endPoint x: 142, endPoint y: 455, distance: 105.1
click at [276, 451] on p "Team Kata" at bounding box center [616, 446] width 861 height 18
drag, startPoint x: 279, startPoint y: 451, endPoint x: 430, endPoint y: 448, distance: 150.7
click at [430, 448] on p "Team Kata - If you plan to enter team kata," at bounding box center [616, 446] width 861 height 18
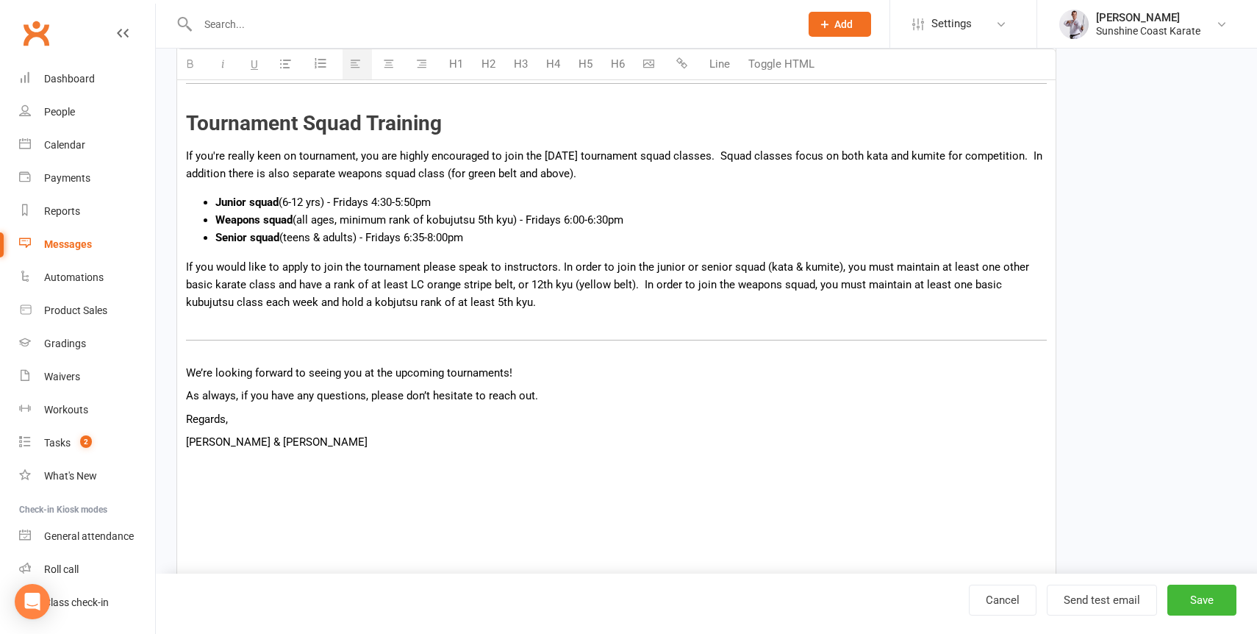
scroll to position [1030, 0]
click at [278, 276] on p "If you would like to apply to join the tournament please speak to instructors. …" at bounding box center [616, 283] width 861 height 53
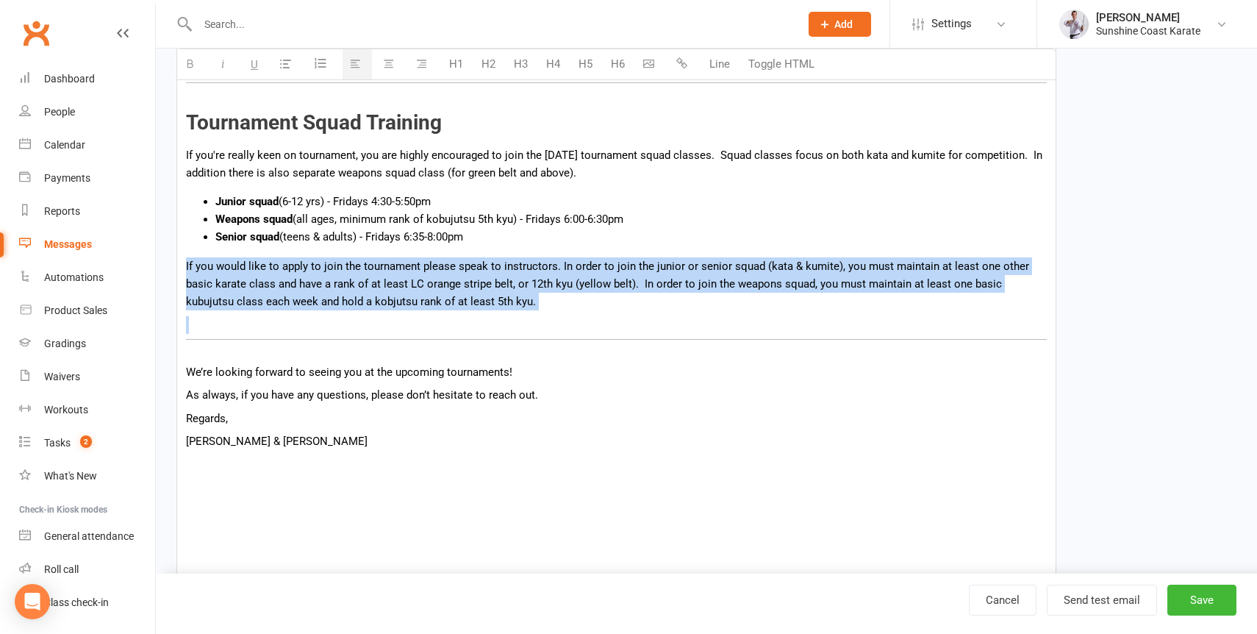
click at [278, 276] on p "If you would like to apply to join the tournament please speak to instructors. …" at bounding box center [616, 283] width 861 height 53
click at [346, 285] on p "If you would like to apply to join the tournament please speak to instructors. …" at bounding box center [616, 283] width 861 height 53
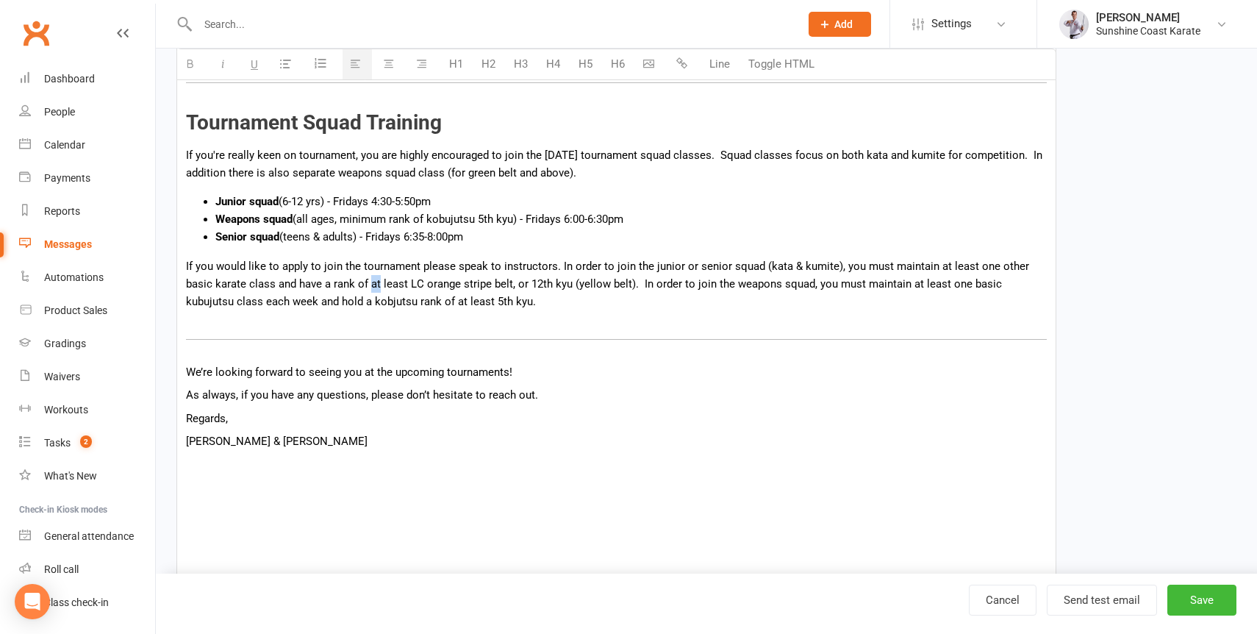
click at [346, 285] on p "If you would like to apply to join the tournament please speak to instructors. …" at bounding box center [616, 283] width 861 height 53
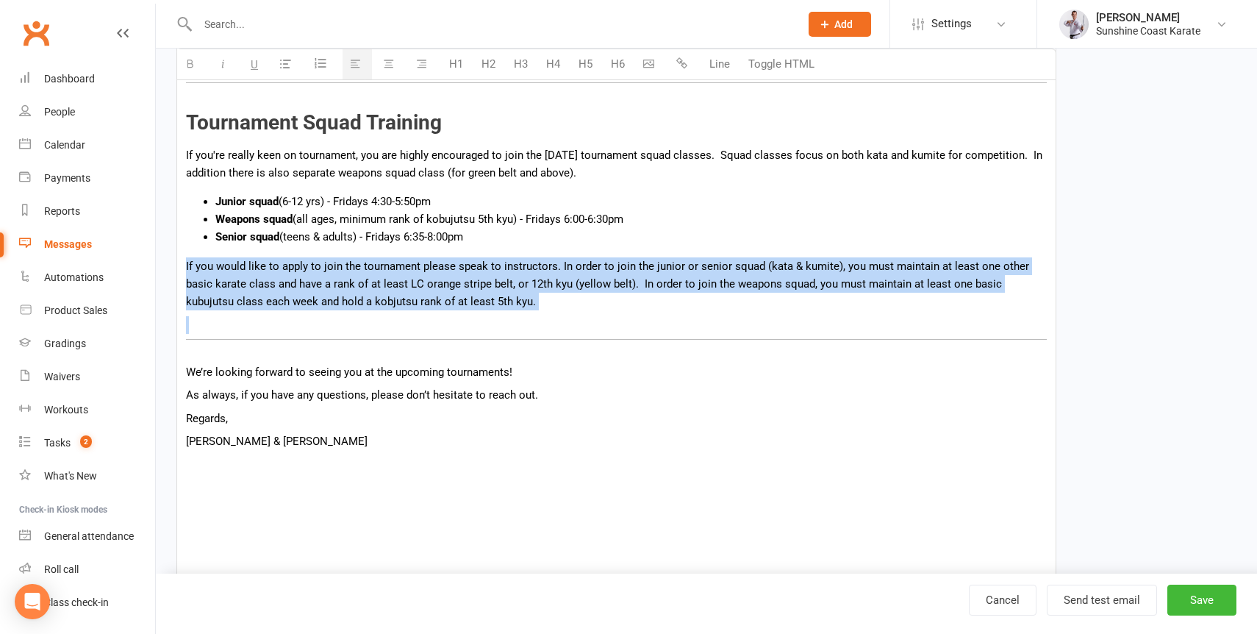
click at [346, 285] on p "If you would like to apply to join the tournament please speak to instructors. …" at bounding box center [616, 283] width 861 height 53
click at [434, 286] on p "If you would like to apply to join the tournament please speak to instructors. …" at bounding box center [616, 283] width 861 height 53
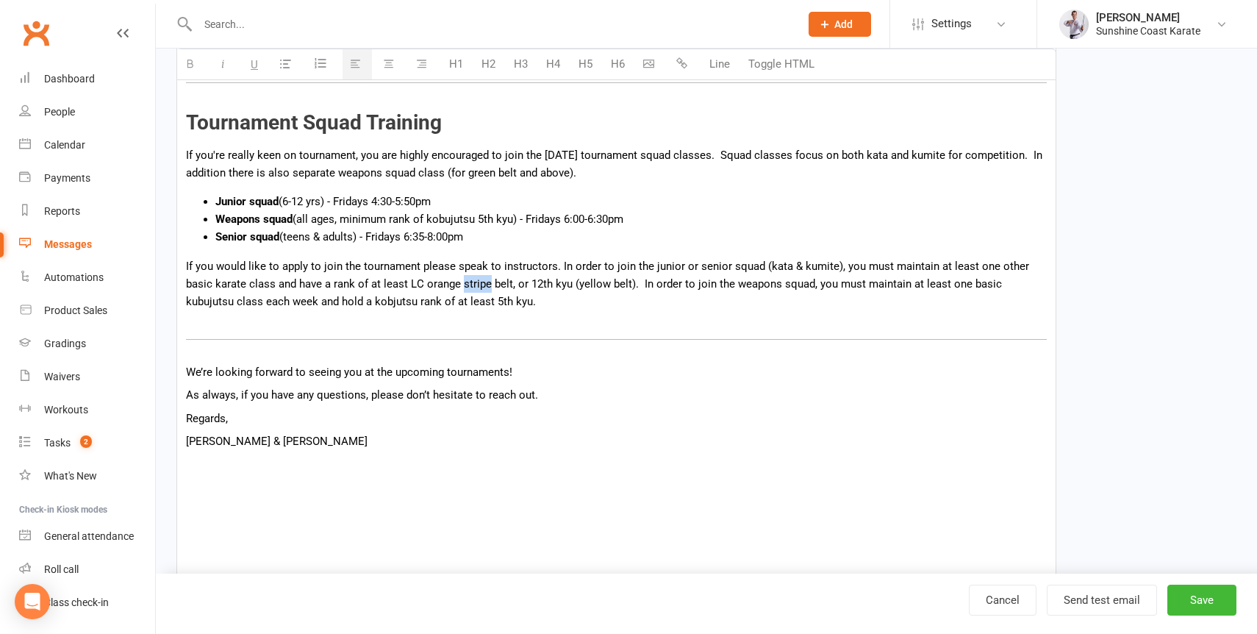
click at [434, 286] on p "If you would like to apply to join the tournament please speak to instructors. …" at bounding box center [616, 283] width 861 height 53
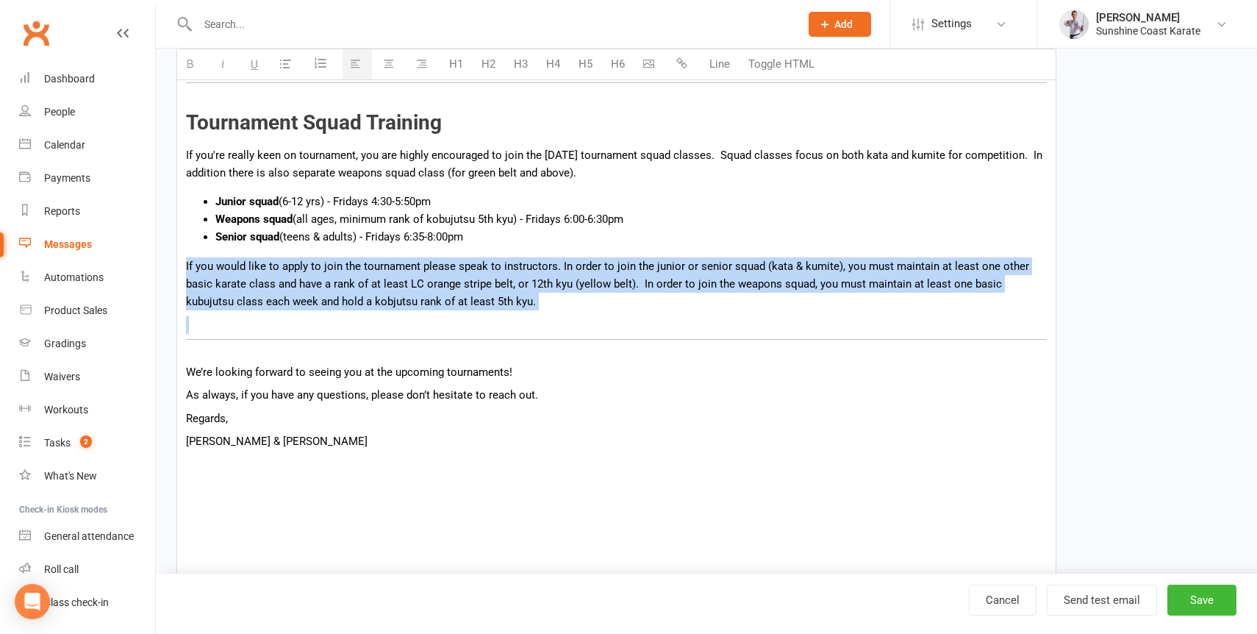
click at [434, 286] on p "If you would like to apply to join the tournament please speak to instructors. …" at bounding box center [616, 283] width 861 height 53
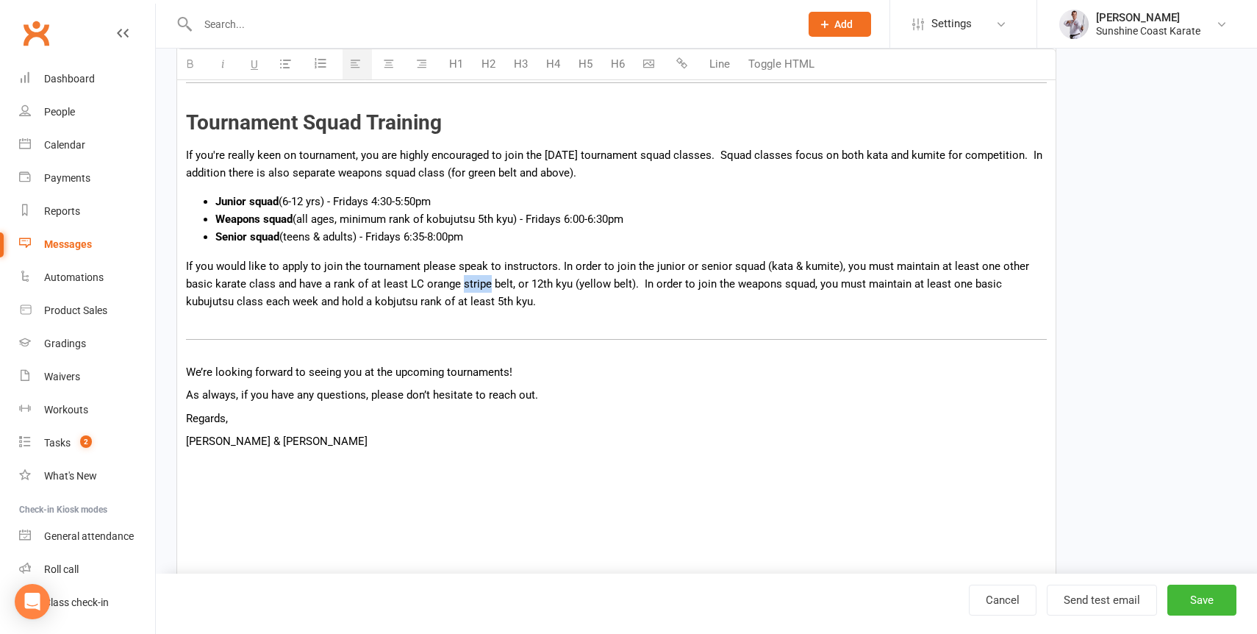
click at [434, 286] on p "If you would like to apply to join the tournament please speak to instructors. …" at bounding box center [616, 283] width 861 height 53
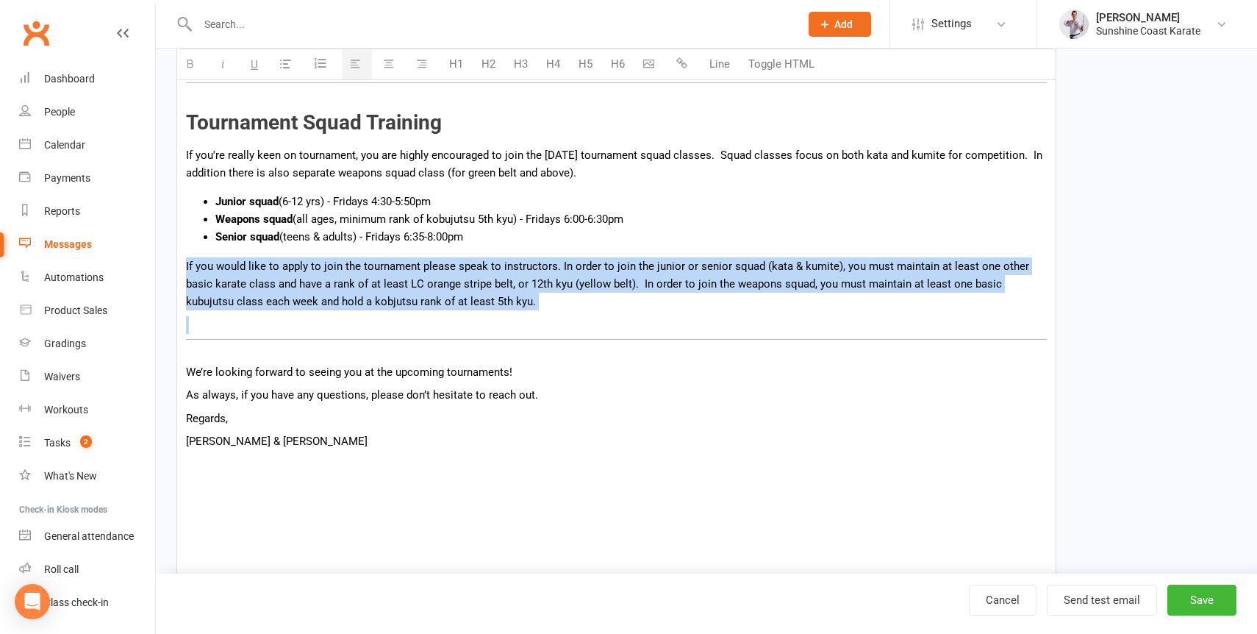
click at [434, 286] on p "If you would like to apply to join the tournament please speak to instructors. …" at bounding box center [616, 283] width 861 height 53
click at [491, 299] on p "If you would like to apply to join the tournament please speak to instructors. …" at bounding box center [616, 283] width 861 height 53
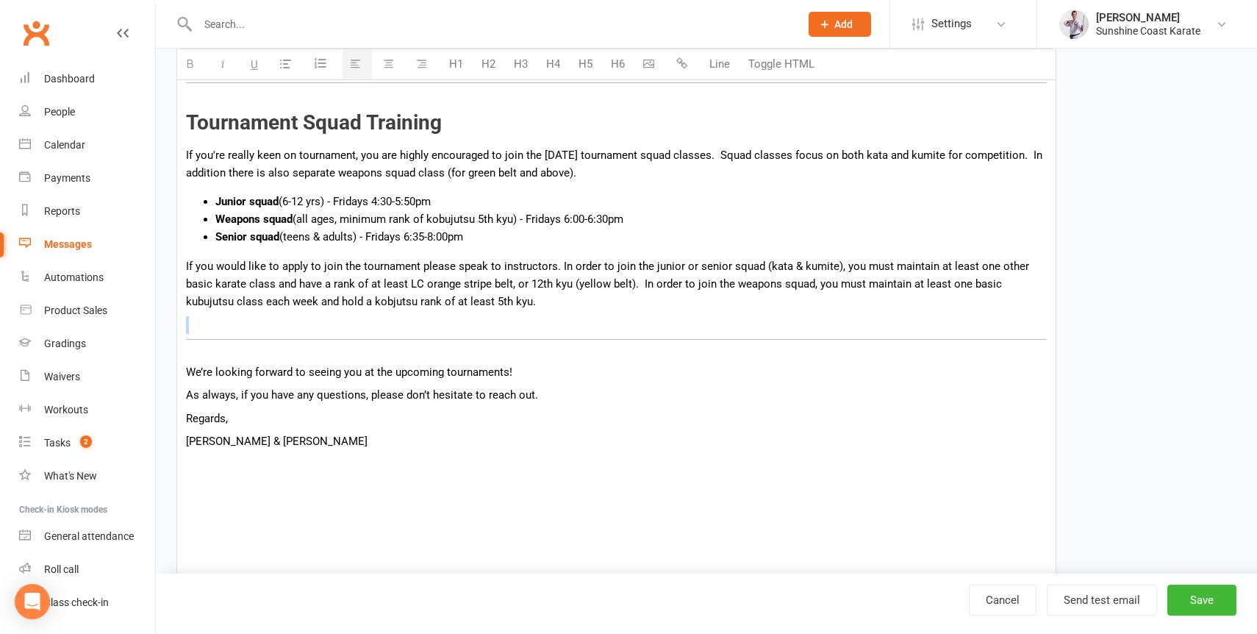
click at [491, 299] on p "If you would like to apply to join the tournament please speak to instructors. …" at bounding box center [616, 283] width 861 height 53
click at [478, 306] on p "If you would like to apply to join the tournament please speak to instructors. …" at bounding box center [616, 283] width 861 height 53
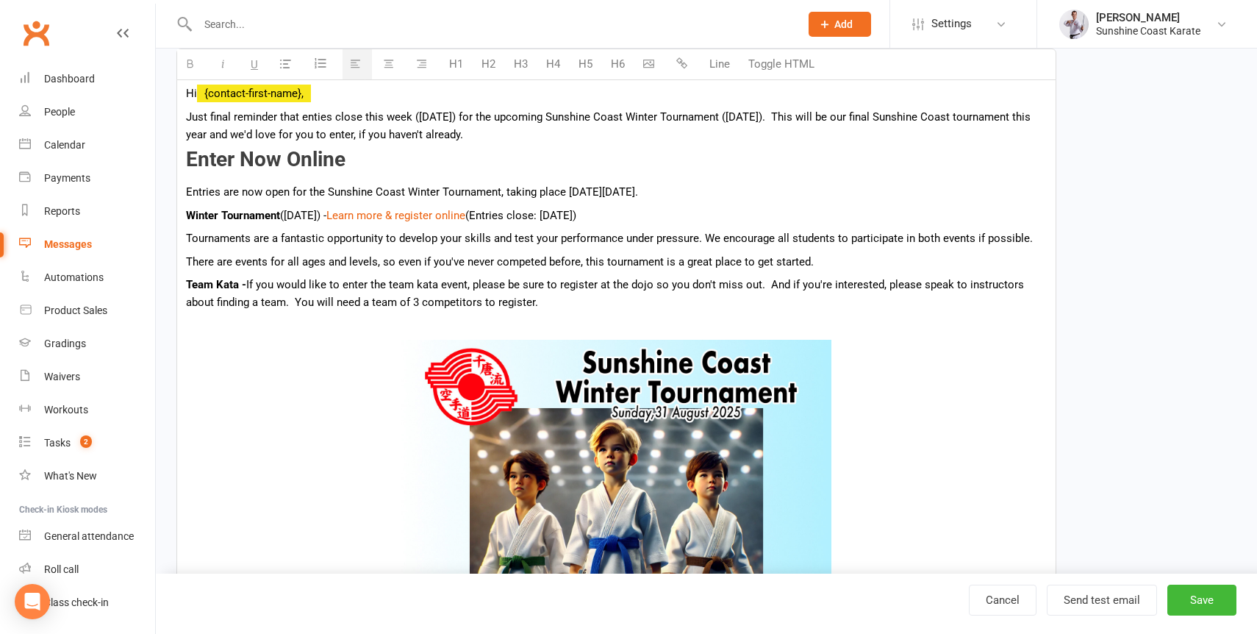
scroll to position [167, 0]
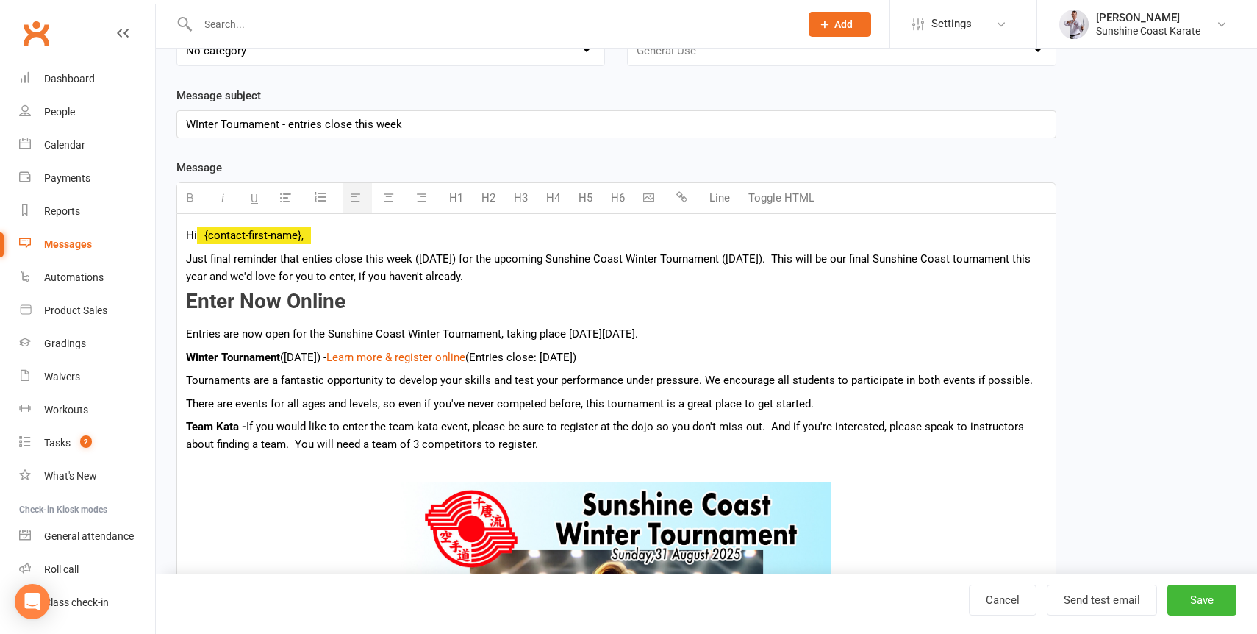
click at [945, 385] on p "Tournaments are a fantastic opportunity to develop your skills and test your pe…" at bounding box center [616, 380] width 861 height 18
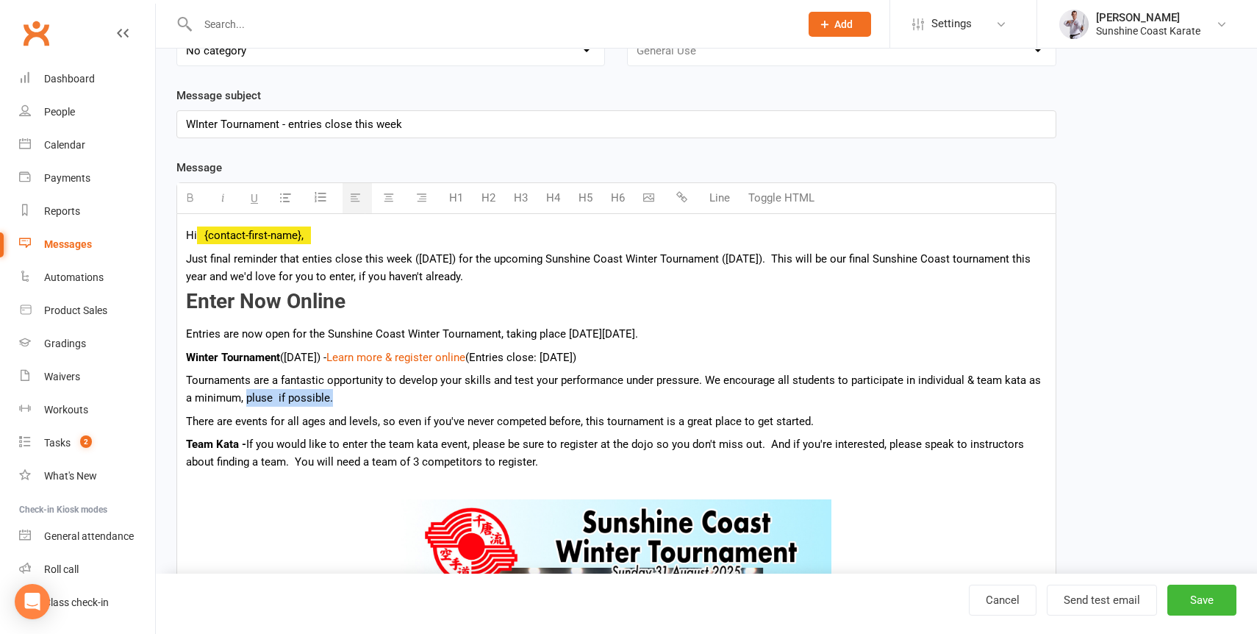
drag, startPoint x: 237, startPoint y: 407, endPoint x: 332, endPoint y: 407, distance: 94.8
click at [332, 407] on p "Tournaments are a fantastic opportunity to develop your skills and test your pe…" at bounding box center [616, 388] width 861 height 35
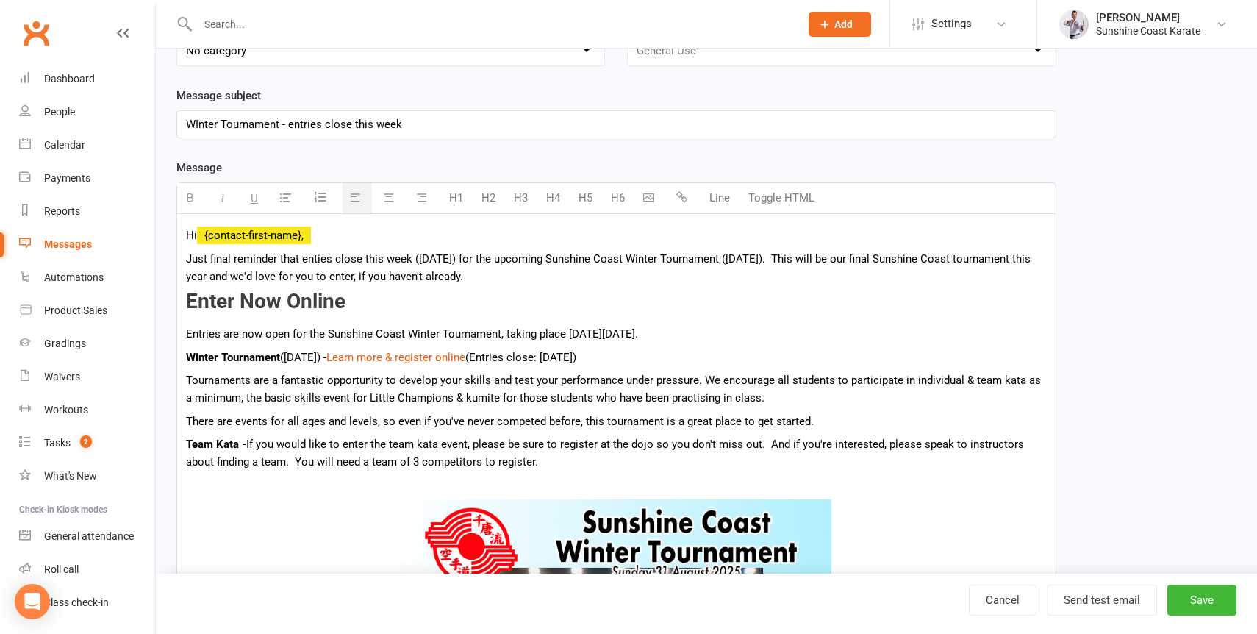
click at [306, 430] on p "There are events for all ages and levels, so even if you've never competed befo…" at bounding box center [616, 421] width 861 height 18
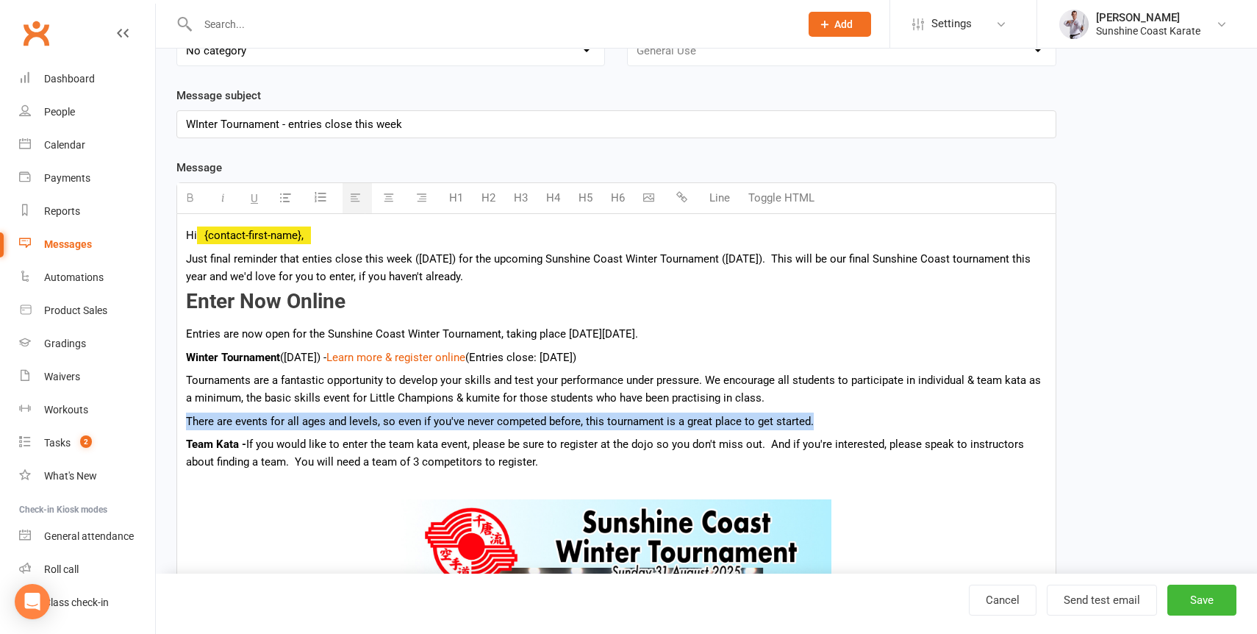
click at [306, 430] on p "There are events for all ages and levels, so even if you've never competed befo…" at bounding box center [616, 421] width 861 height 18
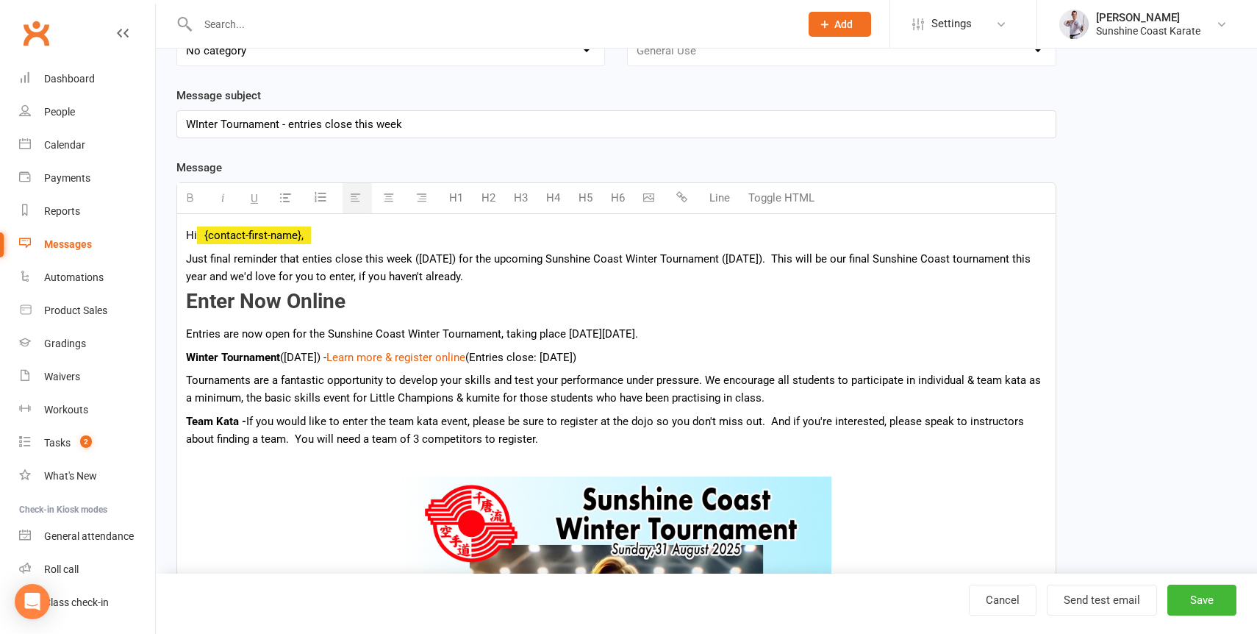
click at [703, 383] on p "Tournaments are a fantastic opportunity to develop your skills and test your pe…" at bounding box center [616, 388] width 861 height 35
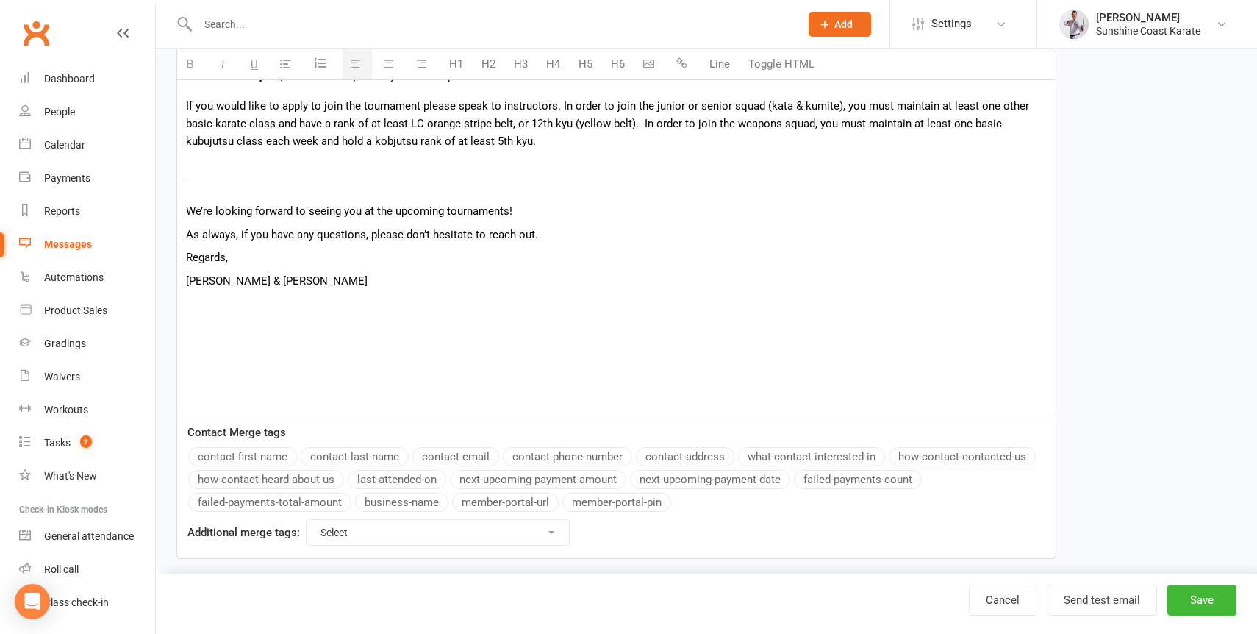
scroll to position [1253, 0]
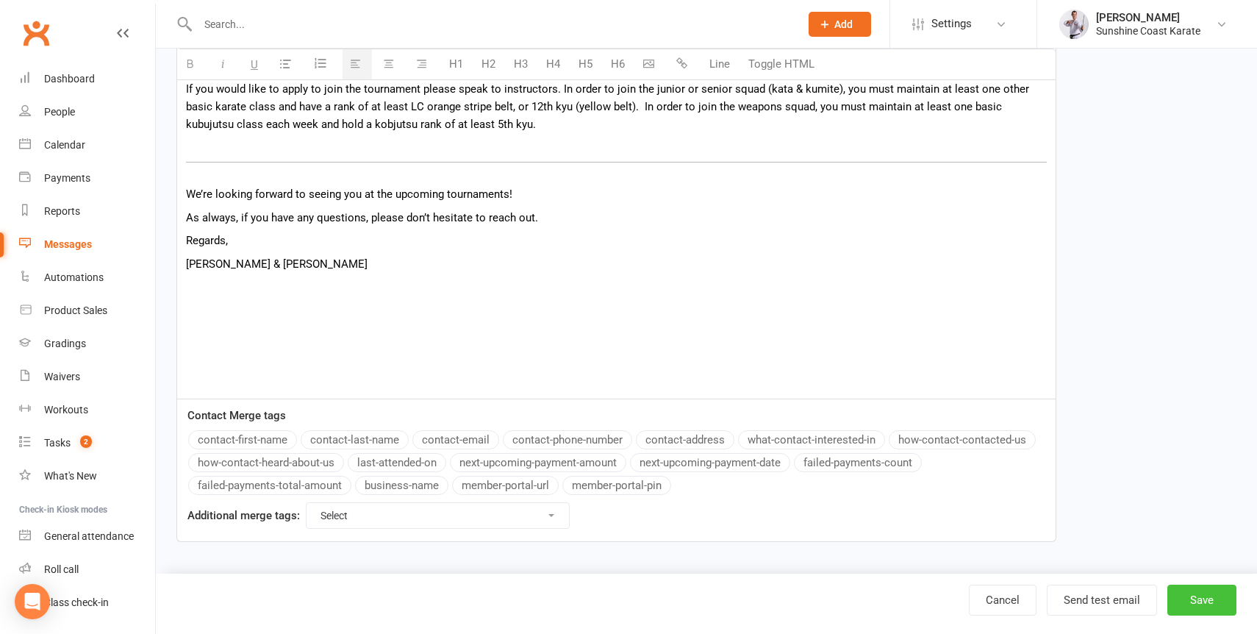
click at [1198, 591] on button "Save" at bounding box center [1201, 599] width 69 height 31
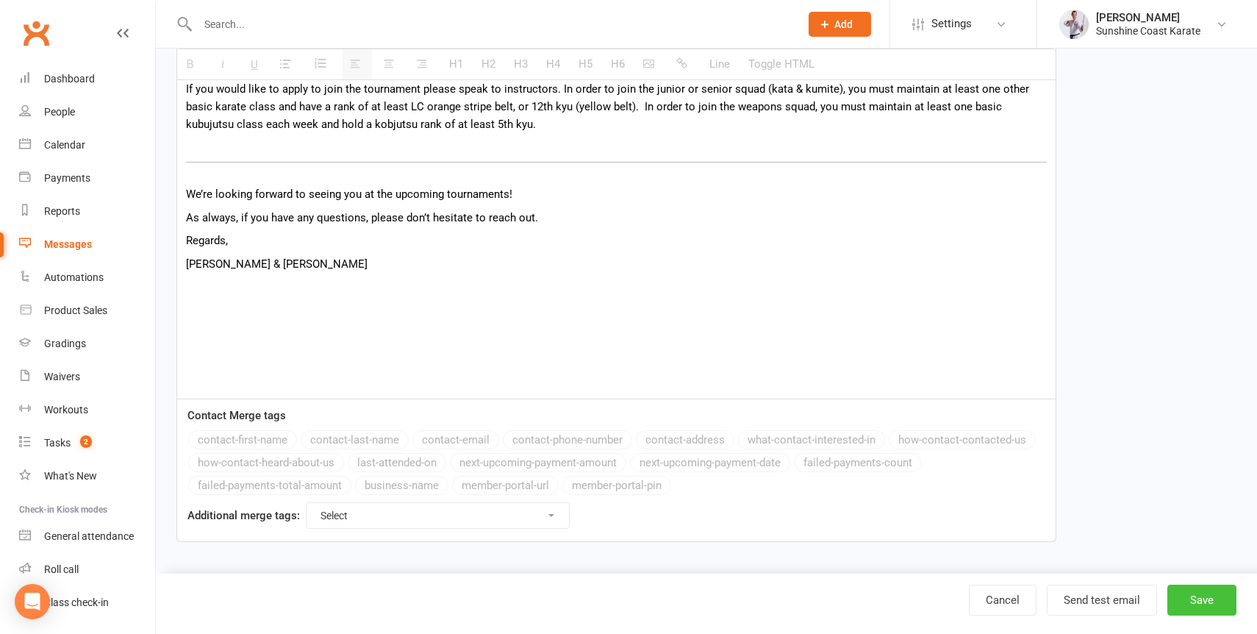
select select "100"
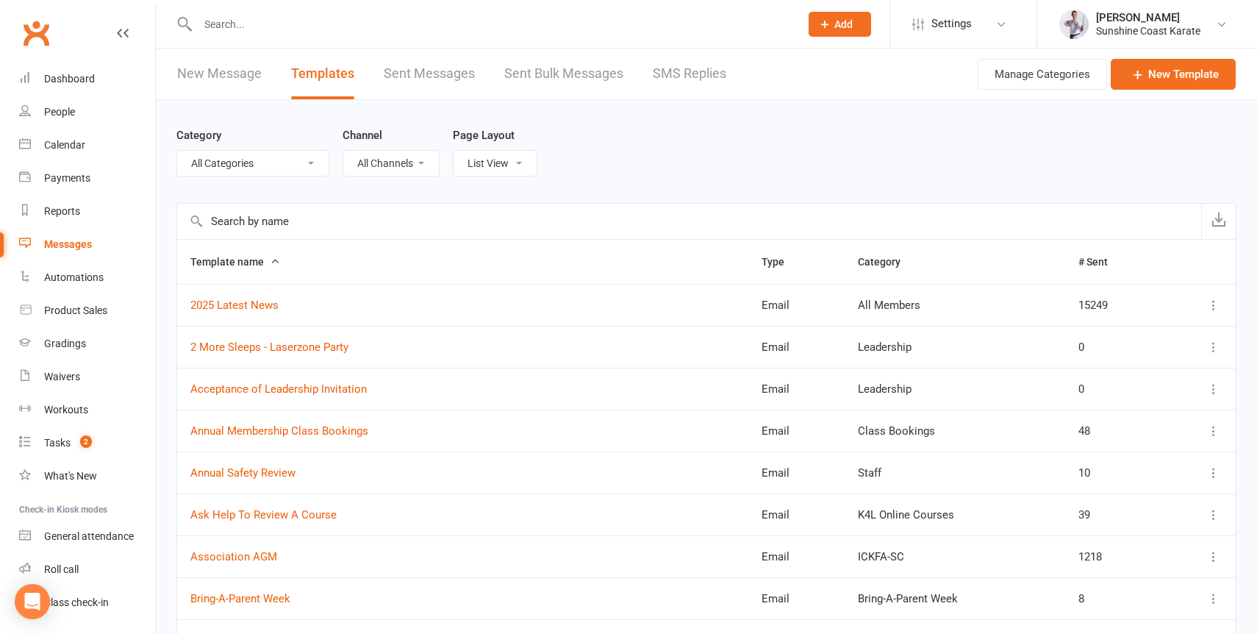
click at [238, 29] on input "text" at bounding box center [491, 24] width 596 height 21
type input "s"
type input "f"
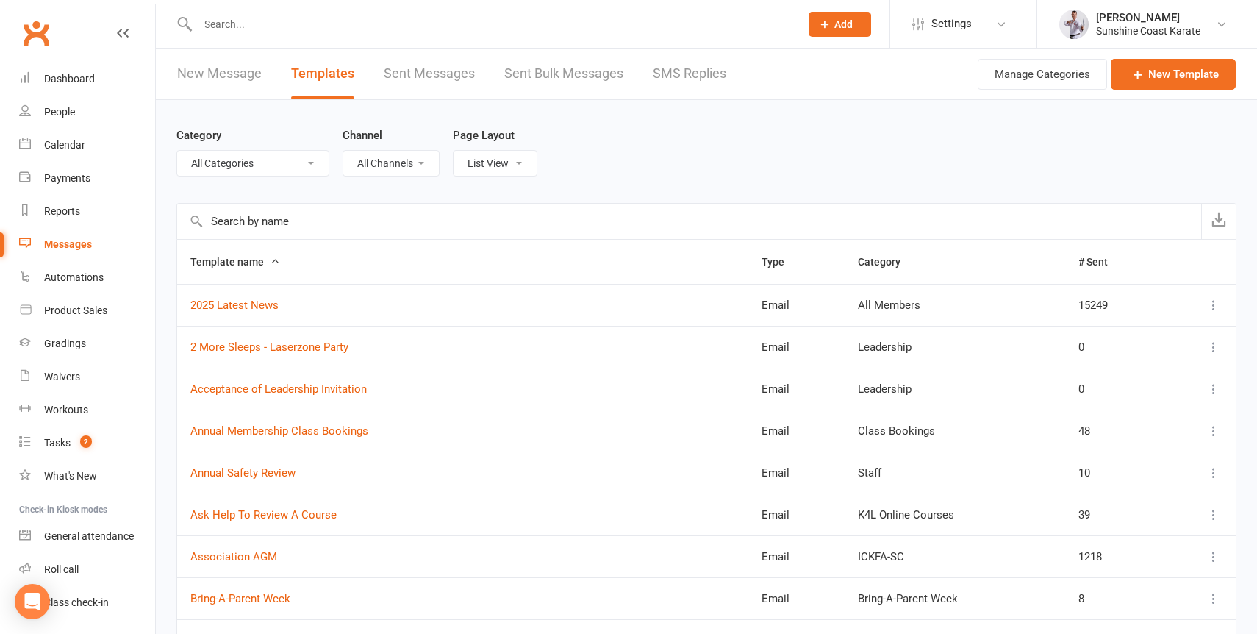
type input "f"
type input "s"
click at [192, 70] on link "New Message" at bounding box center [219, 74] width 85 height 51
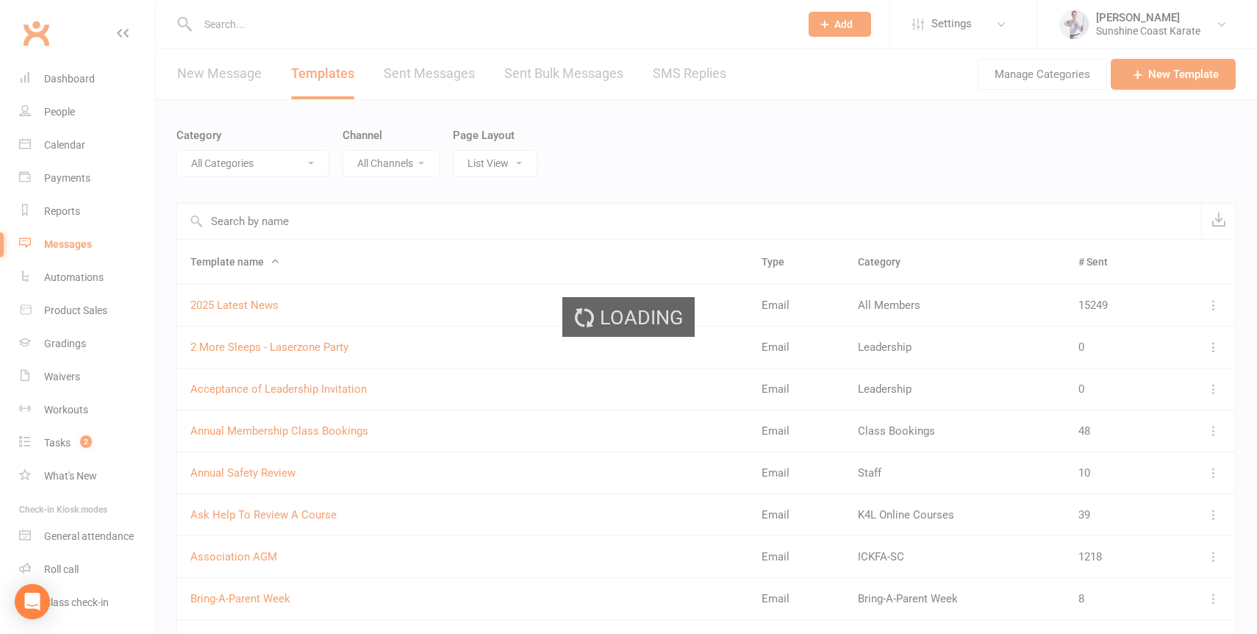
click at [192, 70] on div "Loading" at bounding box center [628, 317] width 1257 height 634
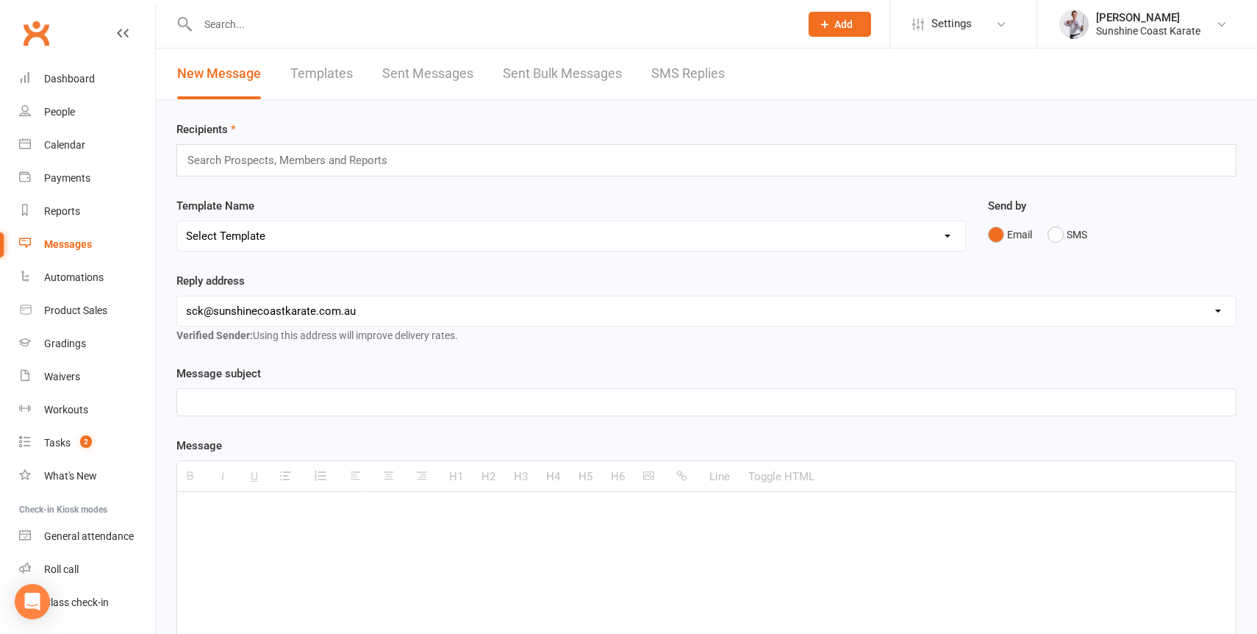
click at [238, 18] on input "text" at bounding box center [491, 24] width 596 height 21
type input "active"
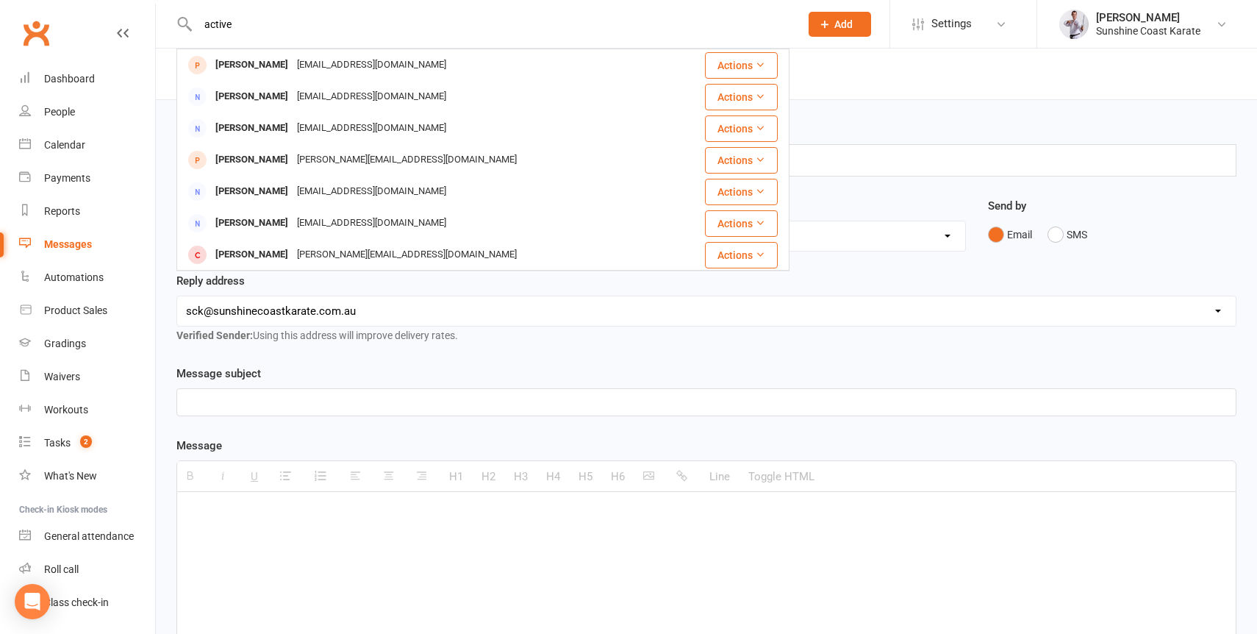
click at [240, 21] on input "active" at bounding box center [491, 24] width 596 height 21
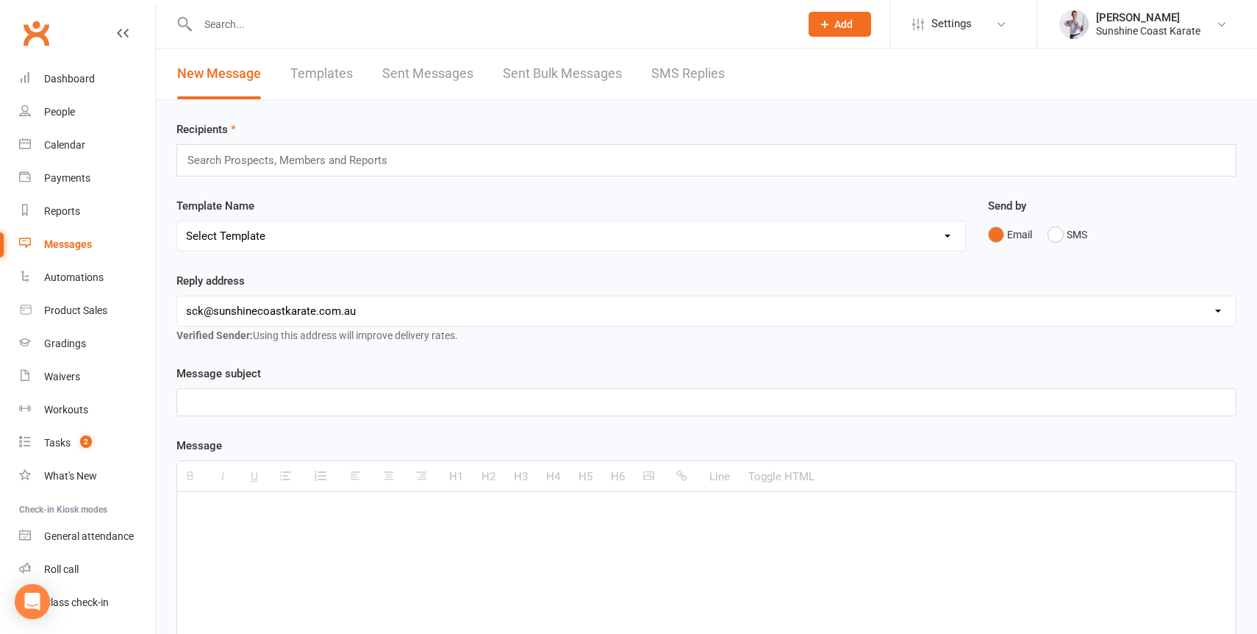
click at [245, 161] on input "text" at bounding box center [293, 160] width 215 height 19
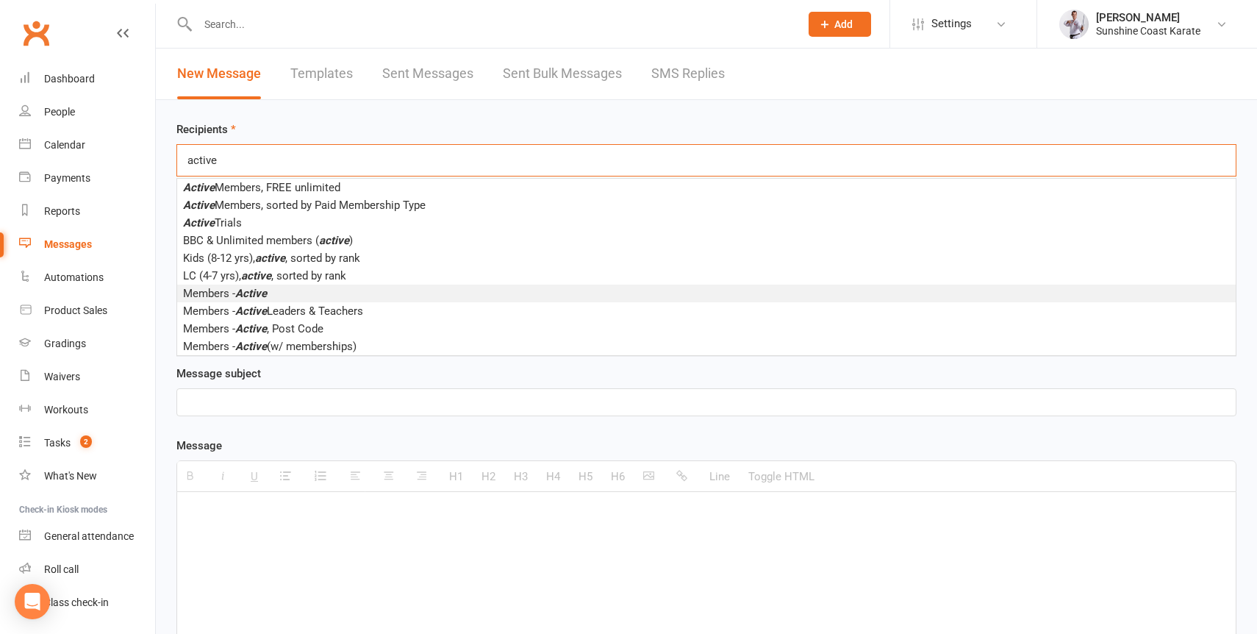
type input "active"
click at [279, 290] on li "Members - Active" at bounding box center [706, 293] width 1059 height 18
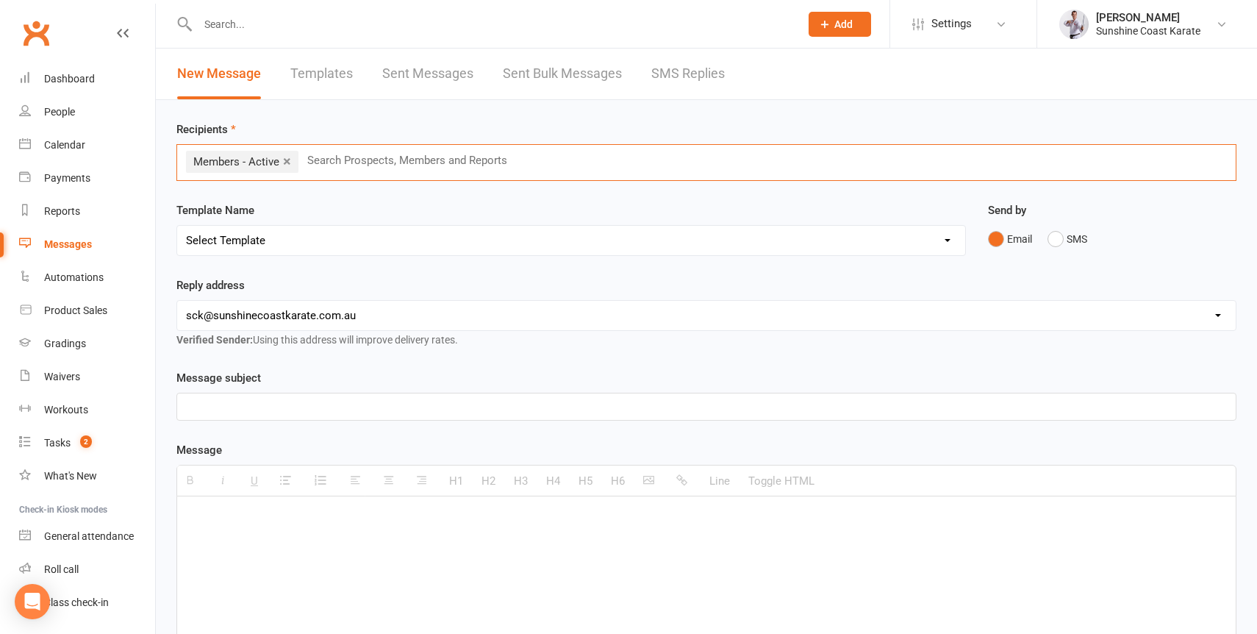
click at [350, 240] on select "Select Template [Email] Failed Payment [Email] Membership Fee Increase (current…" at bounding box center [571, 240] width 788 height 29
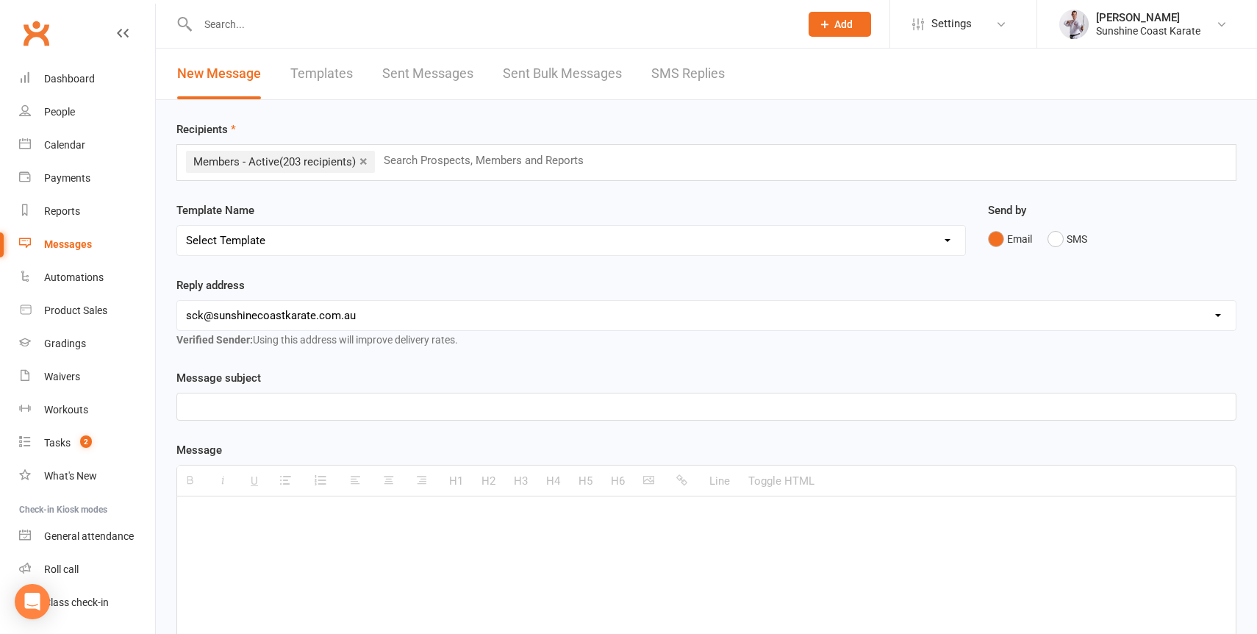
select select "115"
click at [177, 226] on select "Select Template [Email] Failed Payment [Email] Membership Fee Increase (current…" at bounding box center [571, 240] width 788 height 29
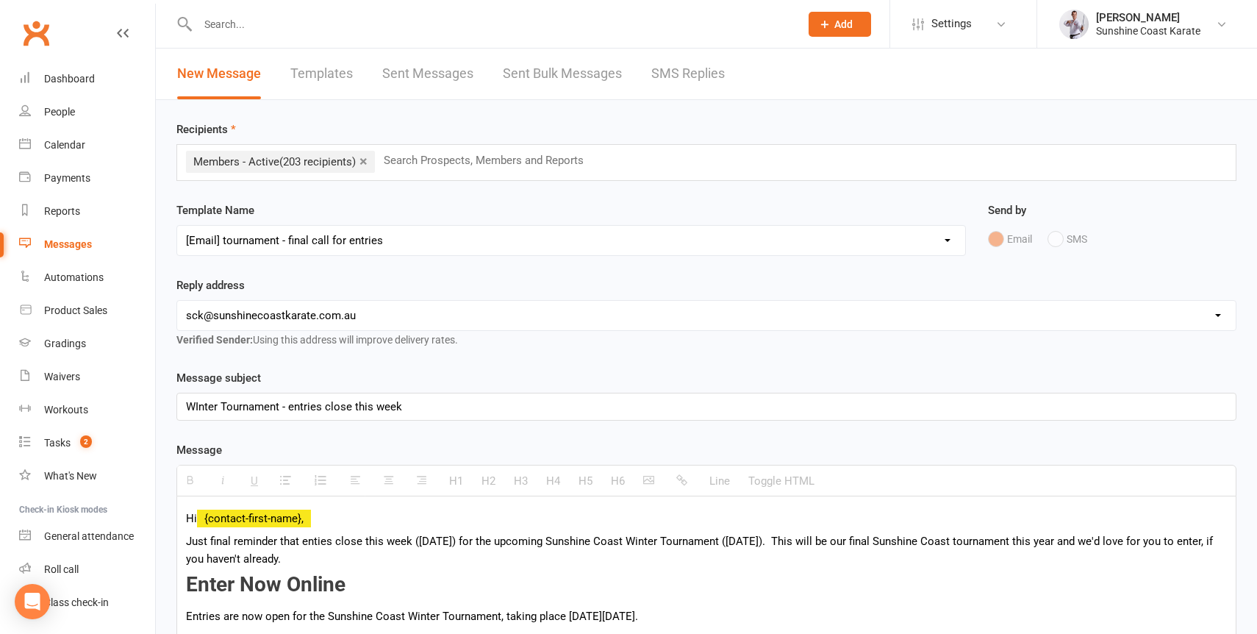
click at [444, 409] on div "WInter Tournament - entries close this week" at bounding box center [706, 406] width 1059 height 26
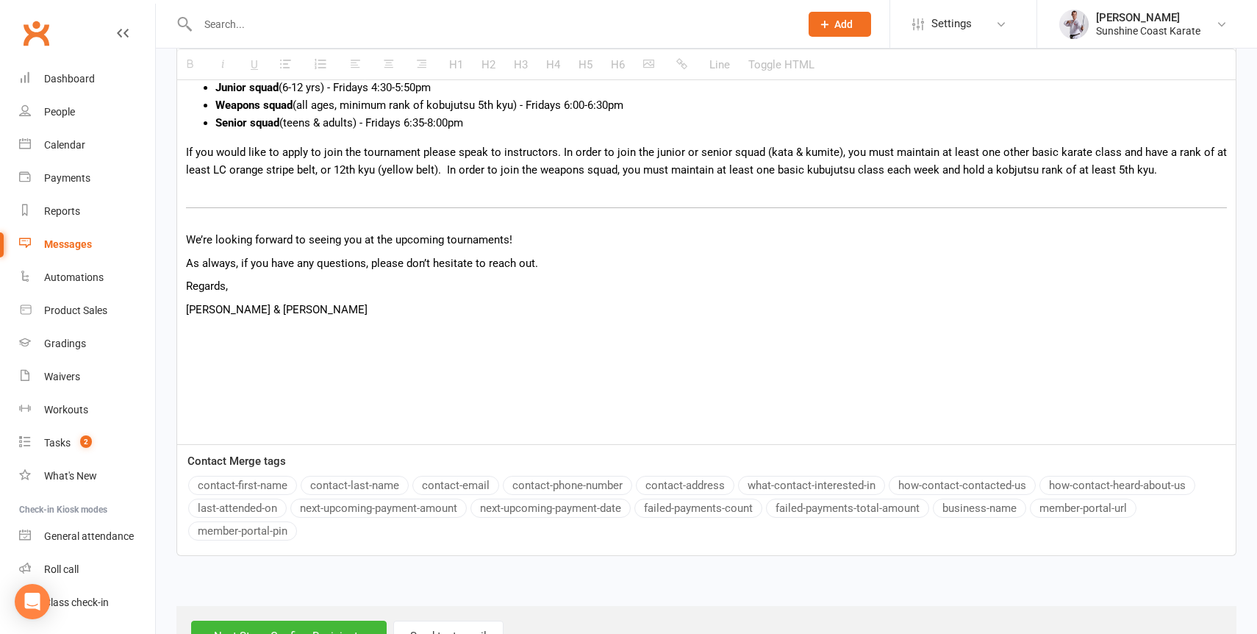
scroll to position [1427, 0]
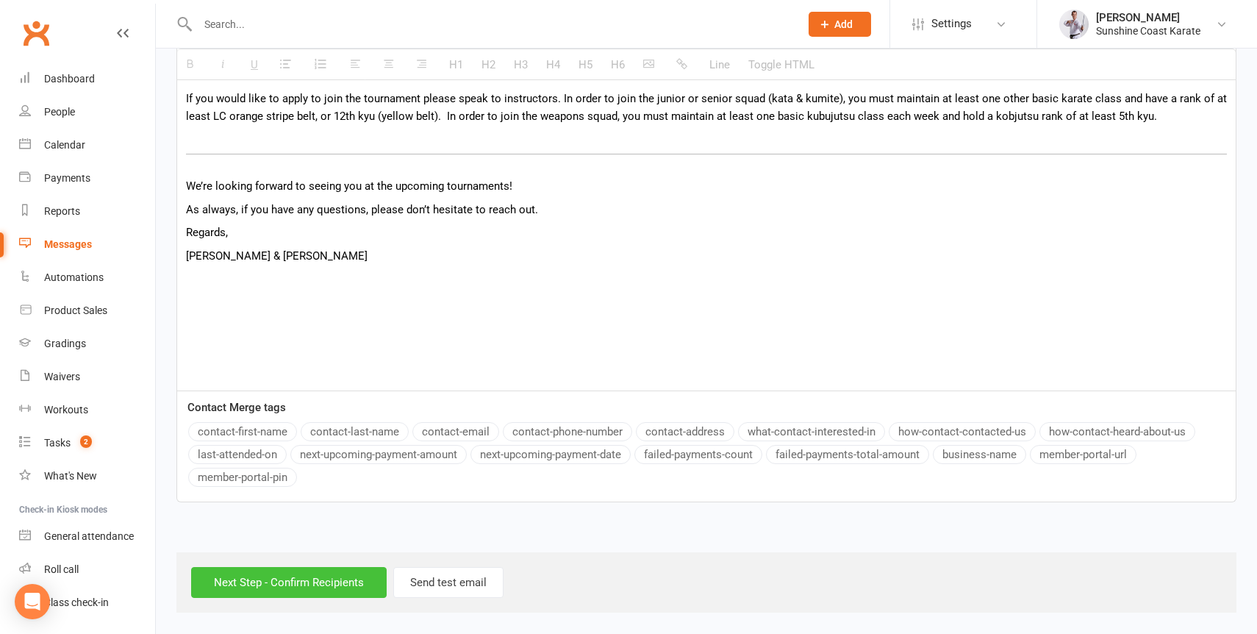
click at [276, 579] on input "Next Step - Confirm Recipients" at bounding box center [289, 582] width 196 height 31
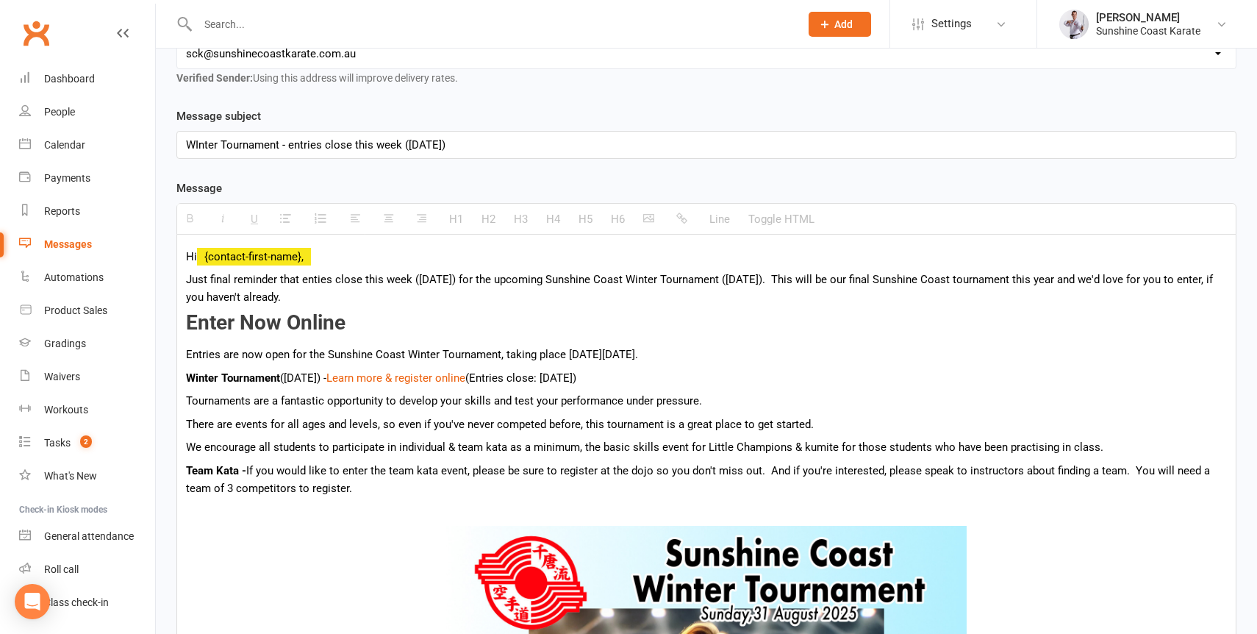
scroll to position [256, 0]
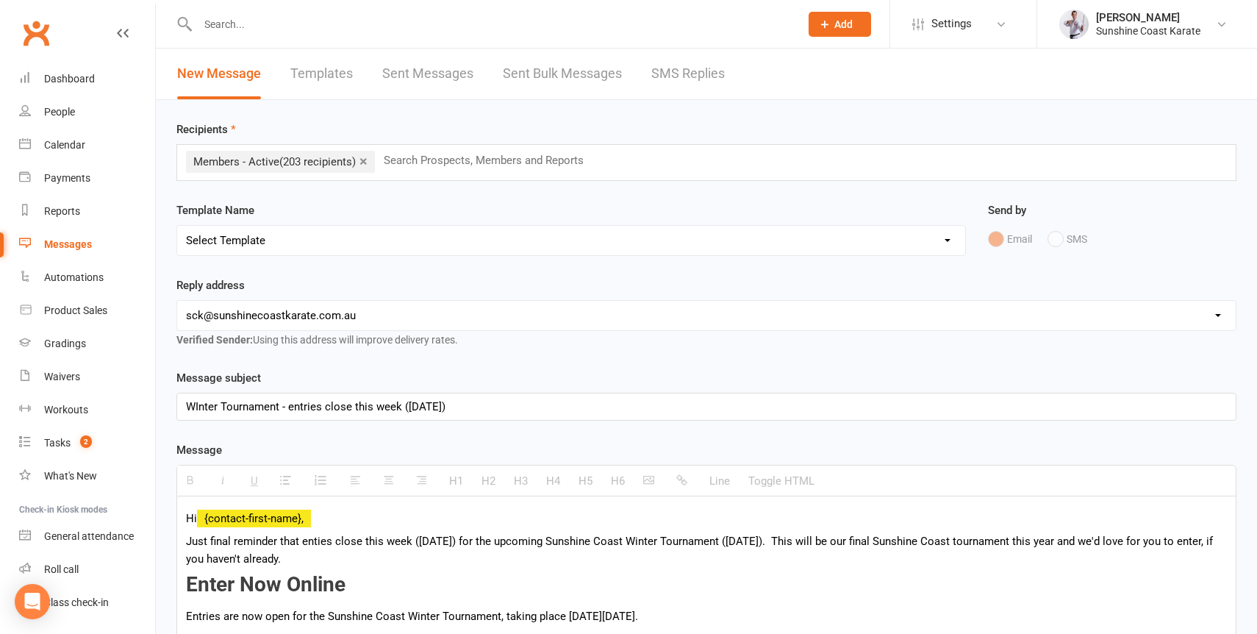
select select "100"
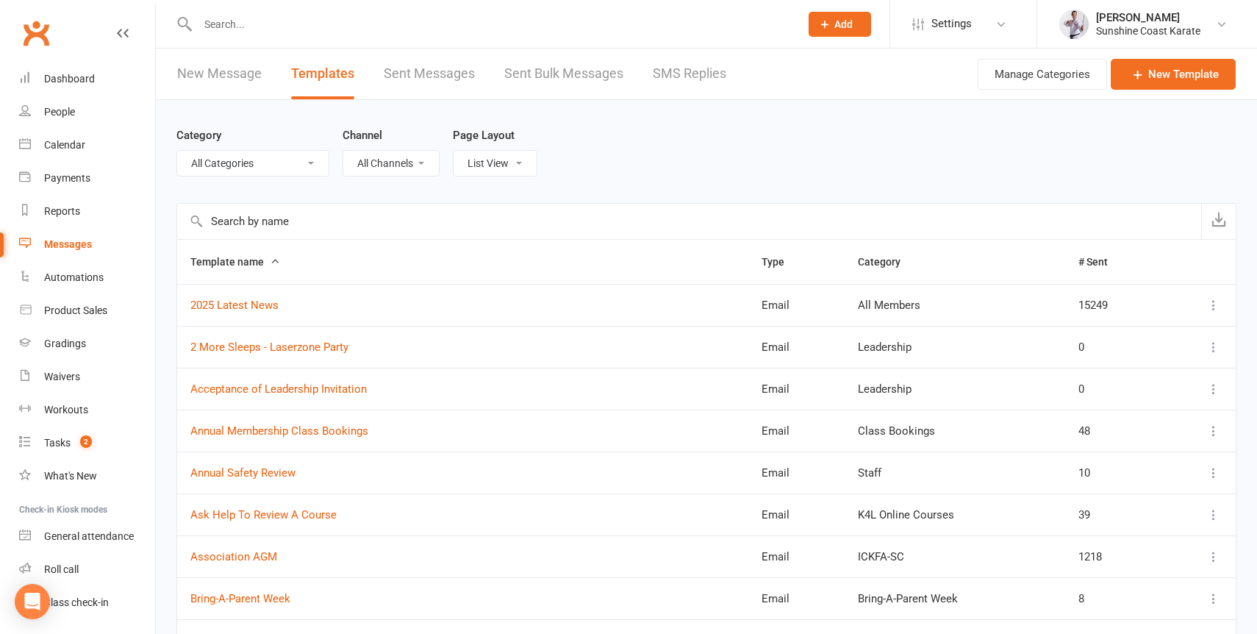
click at [276, 224] on input "text" at bounding box center [689, 221] width 1024 height 35
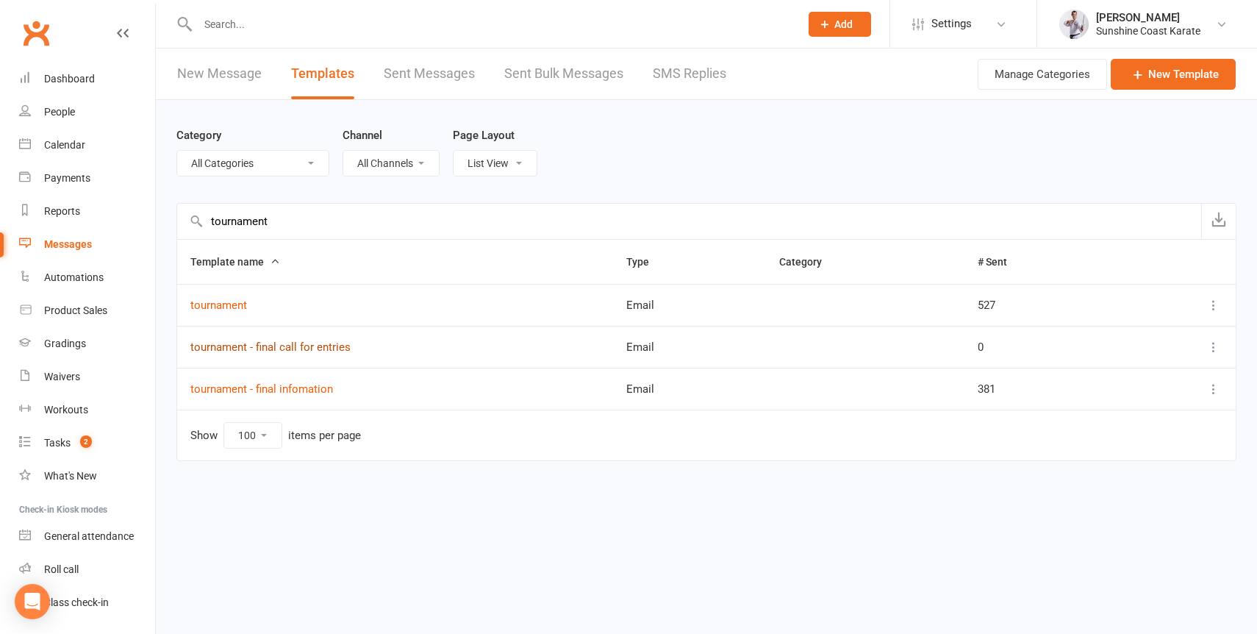
type input "tournament"
click at [234, 345] on link "tournament - final call for entries" at bounding box center [270, 346] width 160 height 13
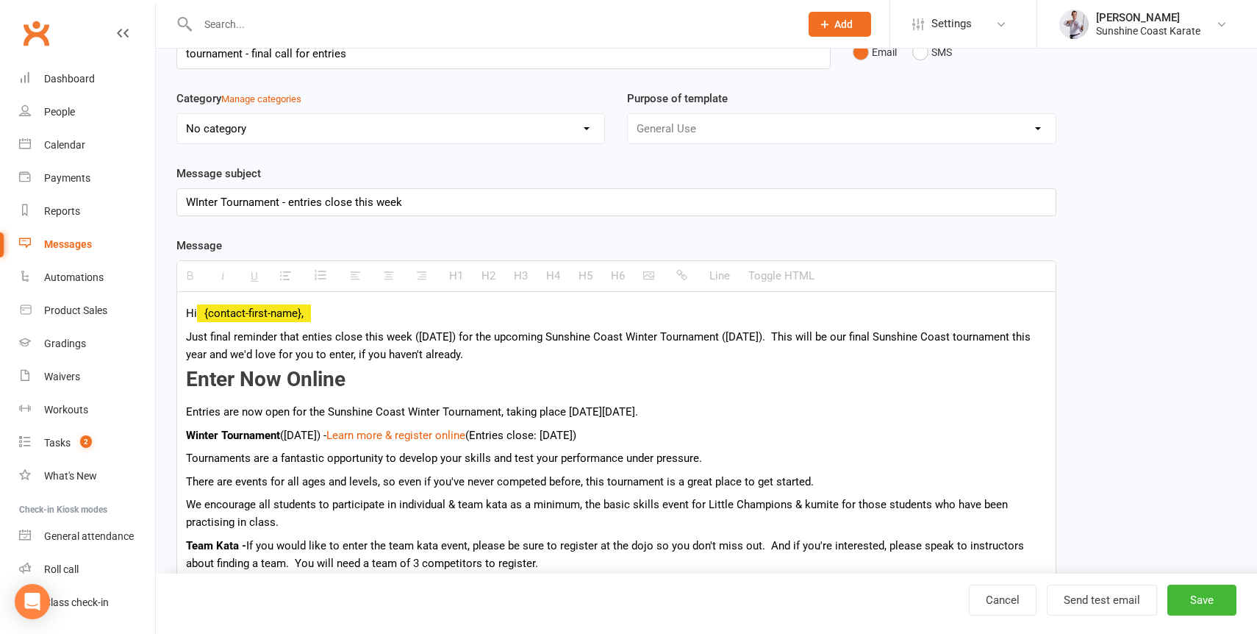
scroll to position [106, 0]
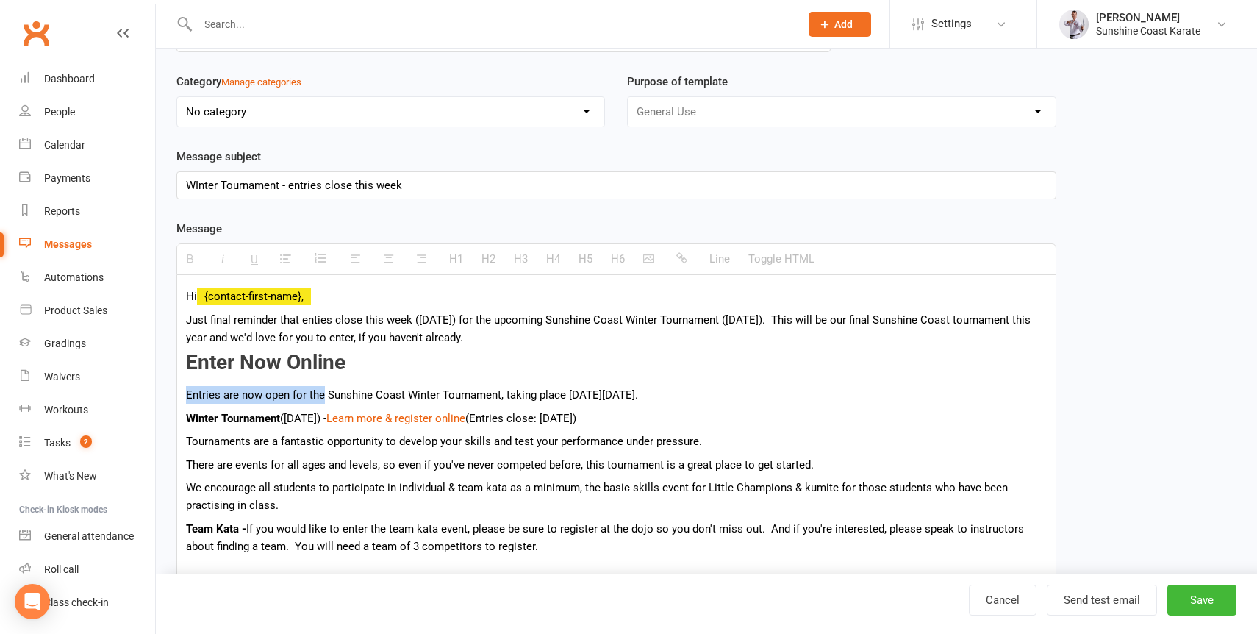
drag, startPoint x: 322, startPoint y: 402, endPoint x: 177, endPoint y: 398, distance: 144.9
click at [198, 368] on b "Enter Now Online" at bounding box center [266, 362] width 160 height 24
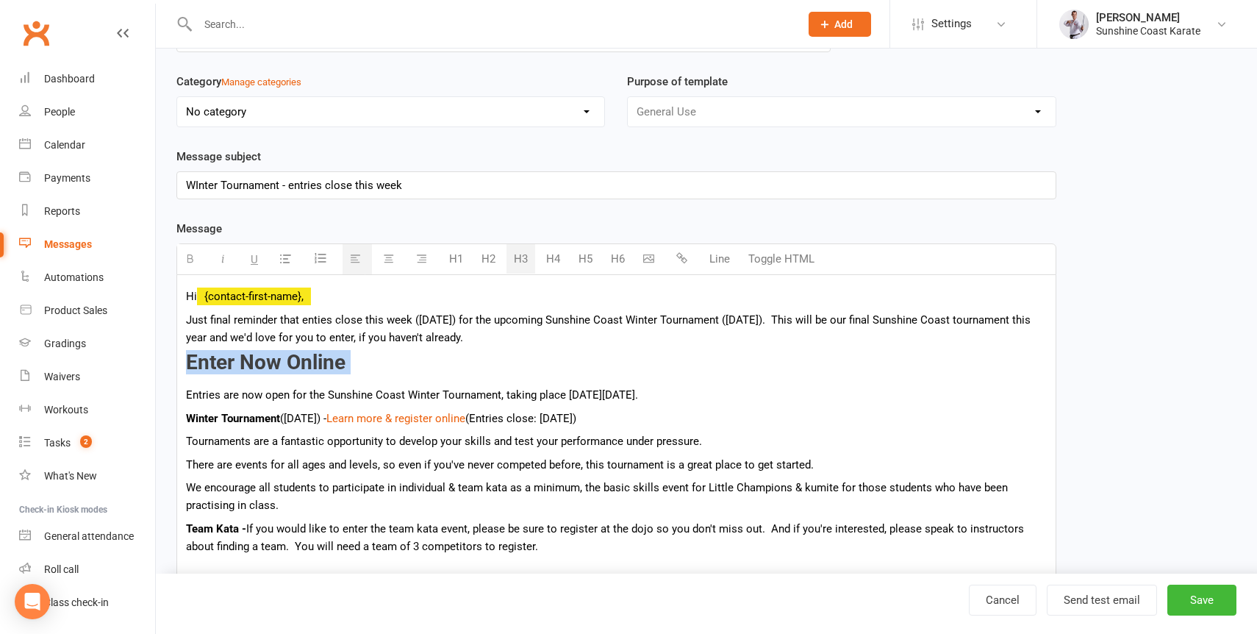
click at [198, 368] on b "Enter Now Online" at bounding box center [266, 362] width 160 height 24
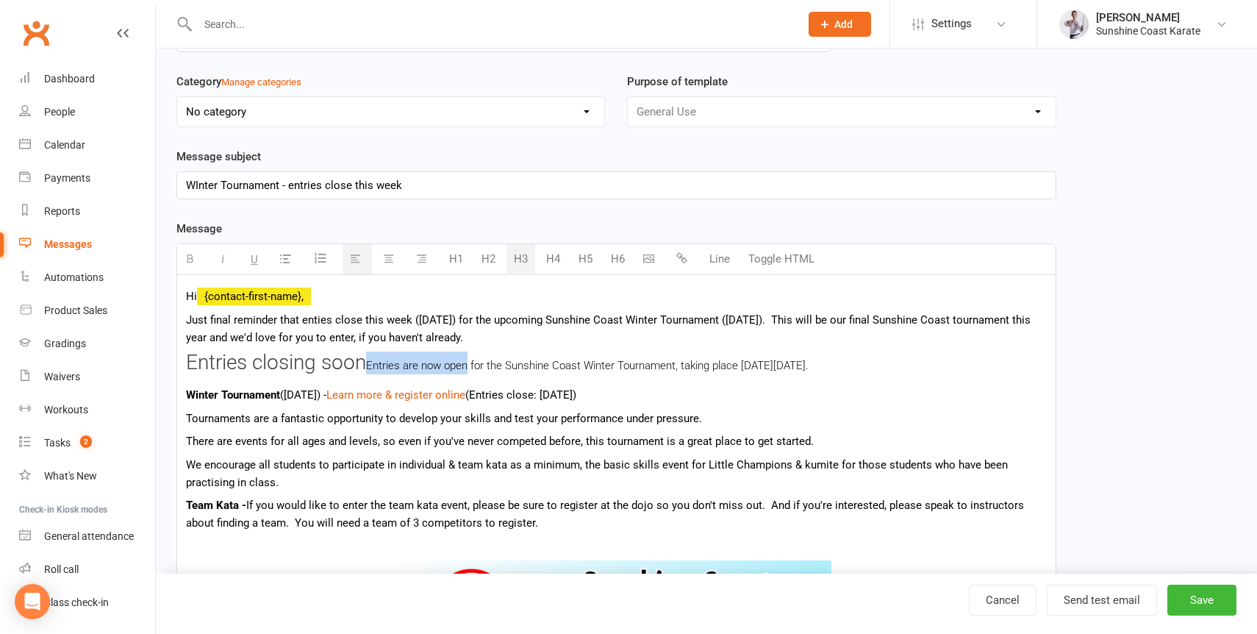
click at [468, 372] on span "Entries are now open for the Sunshine Coast Winter Tournament, taking place [DA…" at bounding box center [587, 365] width 443 height 13
drag, startPoint x: 763, startPoint y: 370, endPoint x: 185, endPoint y: 376, distance: 578.6
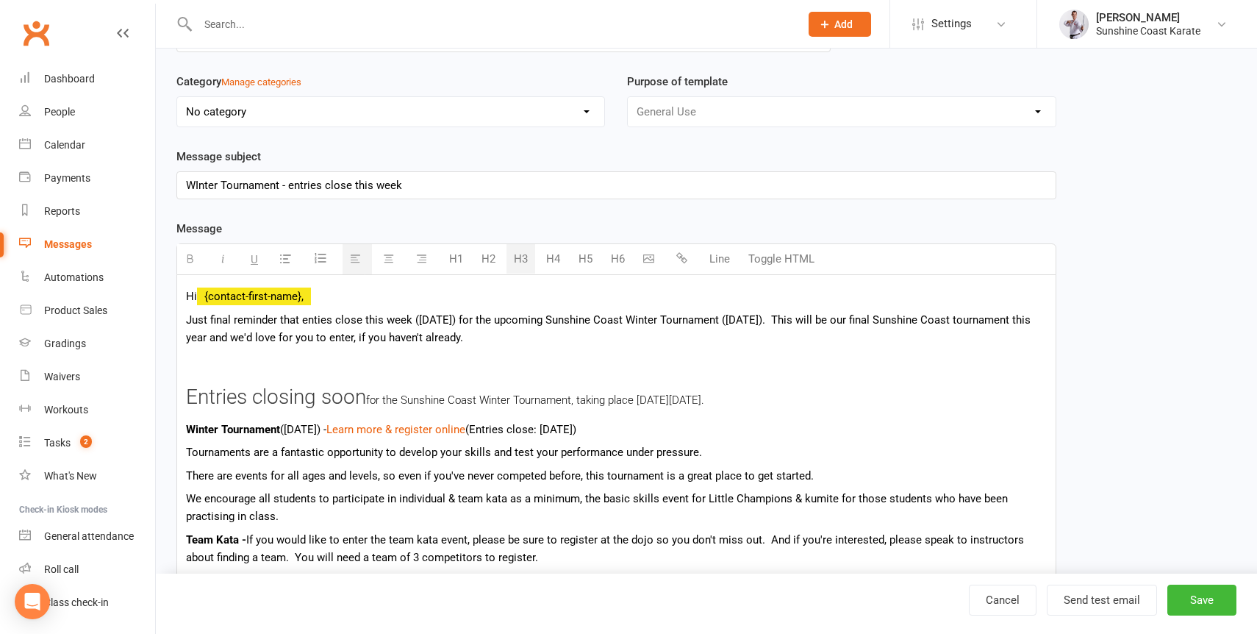
click at [773, 404] on h3 "Entries closing soon for the Sunshine Coast Winter Tournament, taking place [DA…" at bounding box center [616, 397] width 861 height 23
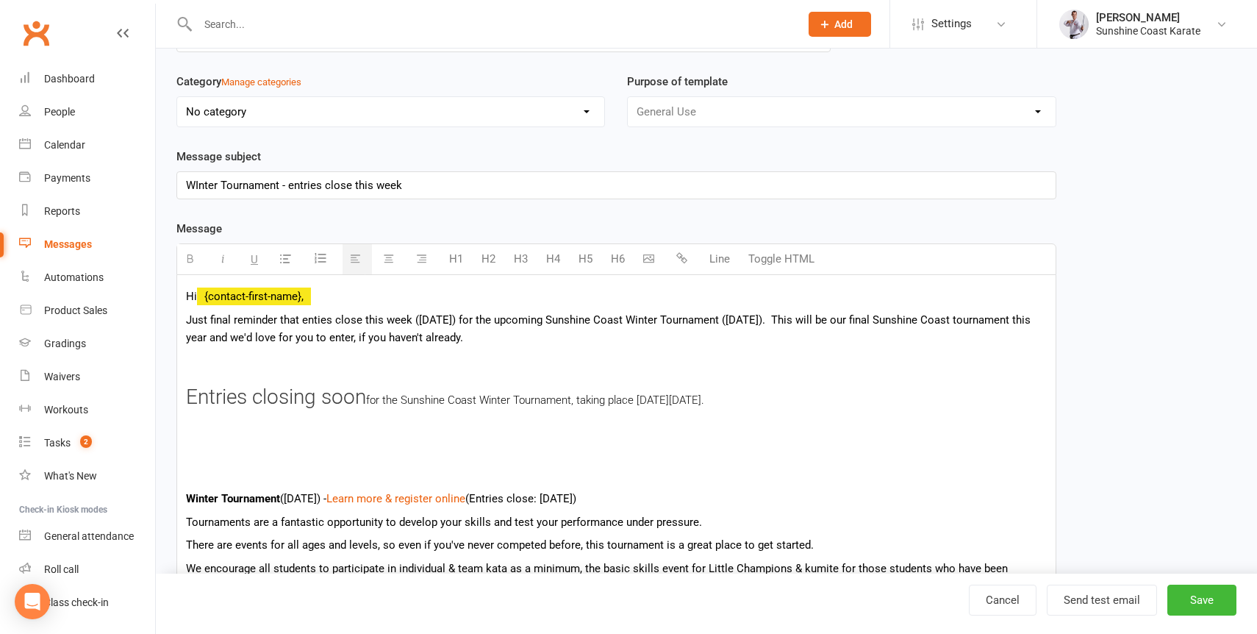
click at [629, 403] on span "for the Sunshine Coast Winter Tournament, taking place [DATE][DATE]." at bounding box center [535, 399] width 338 height 13
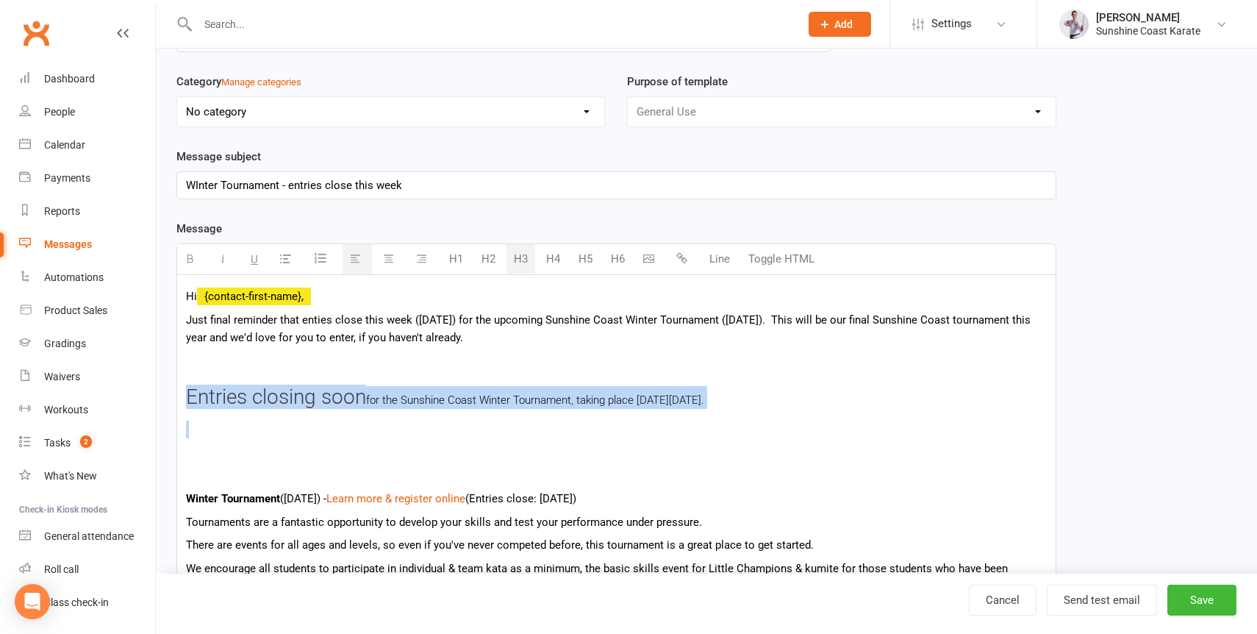
click at [629, 403] on span "for the Sunshine Coast Winter Tournament, taking place [DATE][DATE]." at bounding box center [535, 399] width 338 height 13
click at [552, 262] on button "H4" at bounding box center [553, 258] width 29 height 29
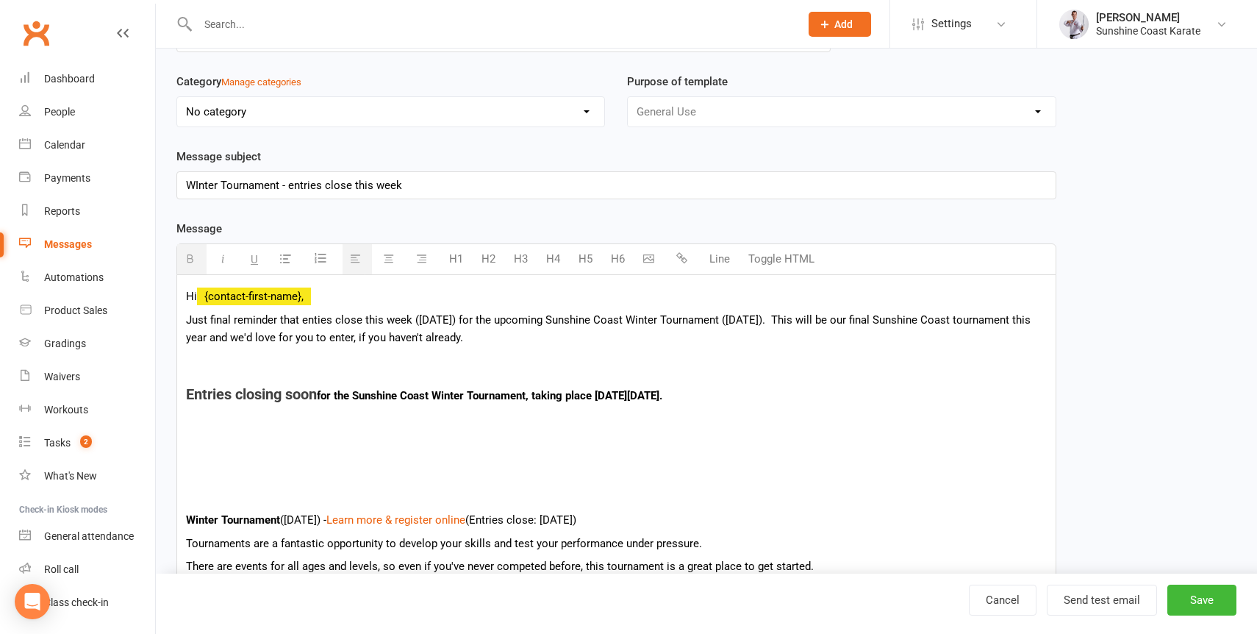
click at [519, 266] on button "H3" at bounding box center [520, 258] width 29 height 29
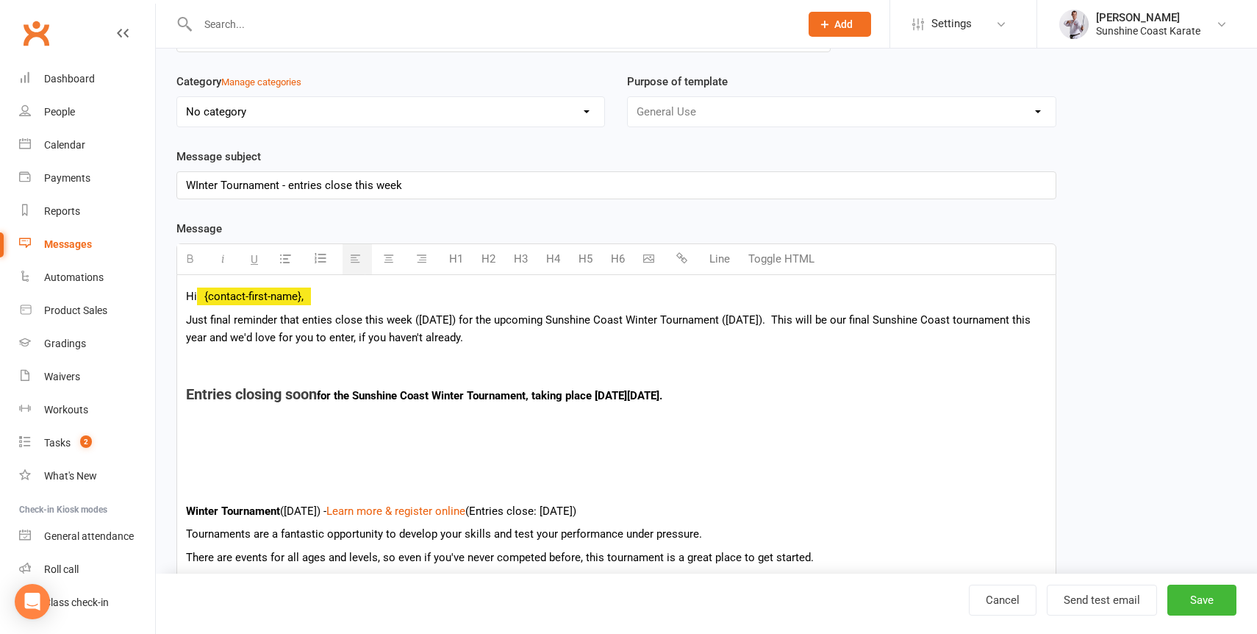
click at [200, 397] on span "Entries closing soon" at bounding box center [251, 394] width 131 height 18
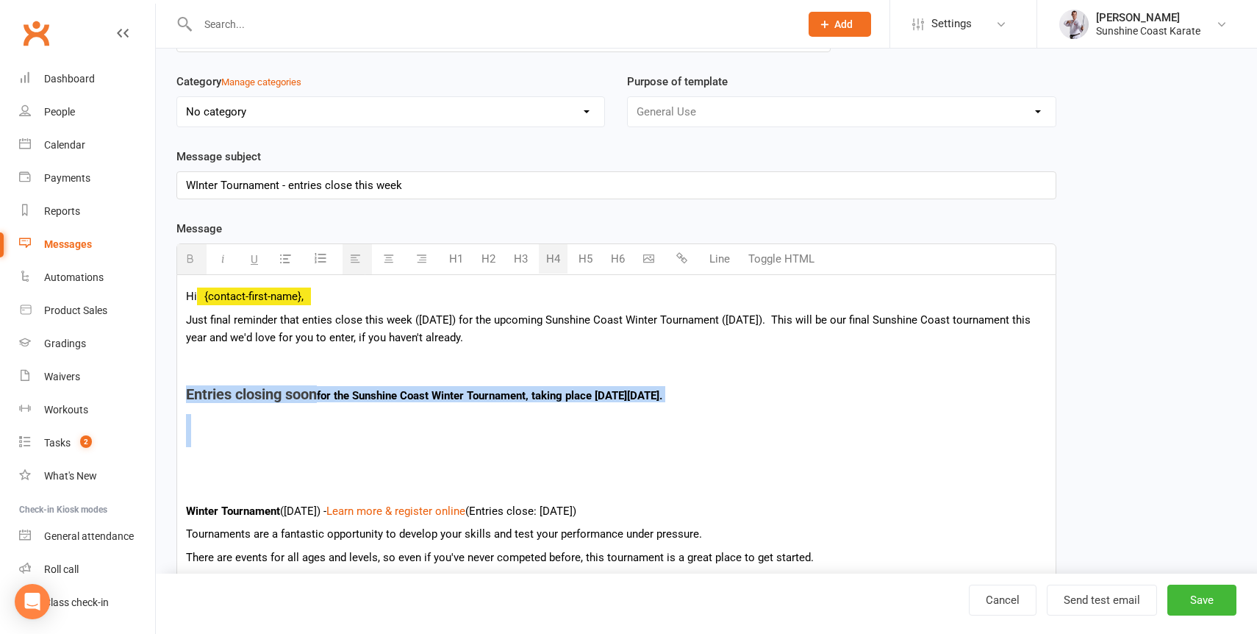
click at [200, 397] on span "Entries closing soon" at bounding box center [251, 394] width 131 height 18
click at [773, 262] on button "Toggle HTML" at bounding box center [781, 258] width 81 height 29
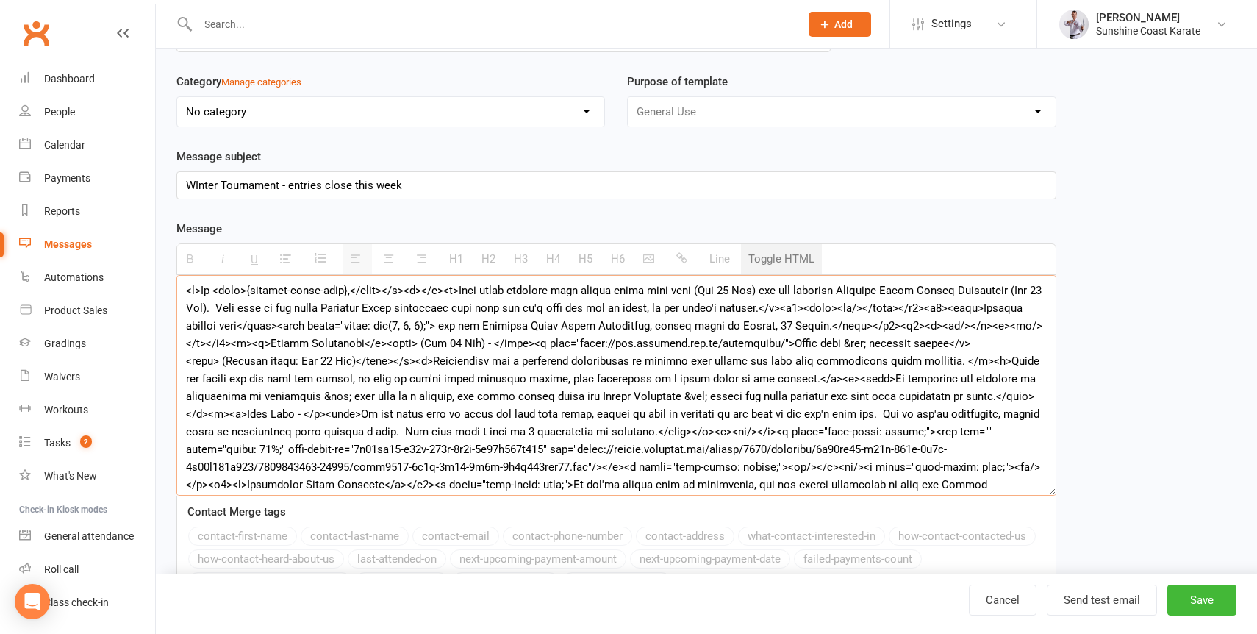
scroll to position [0, 0]
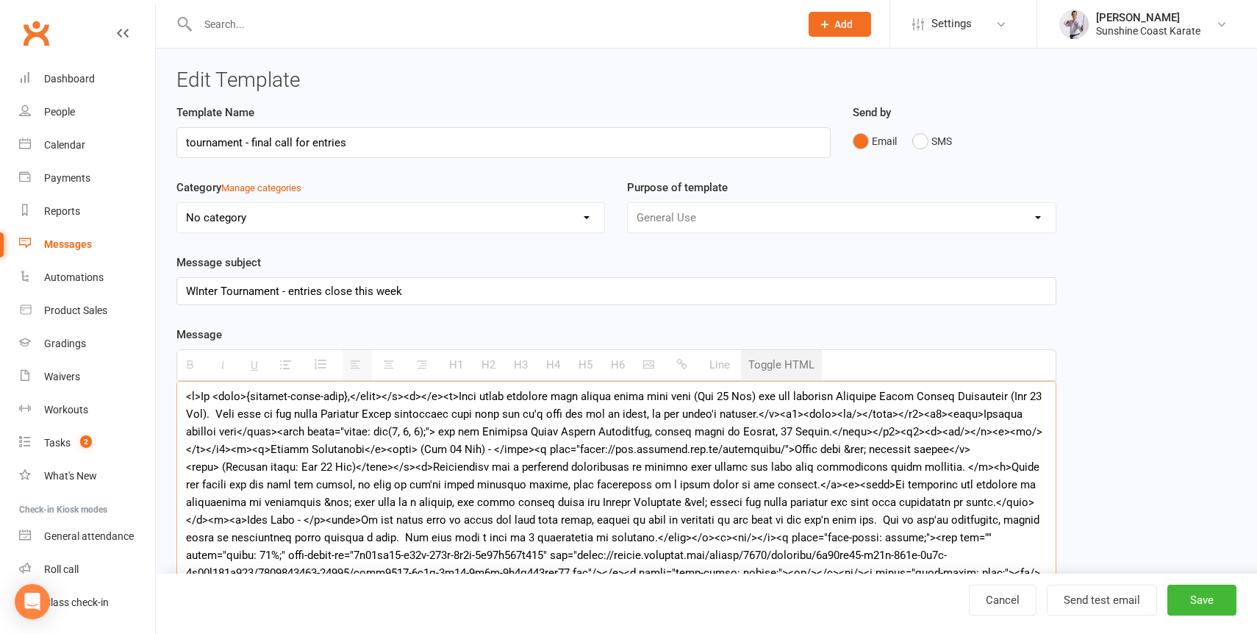
drag, startPoint x: 837, startPoint y: 423, endPoint x: 941, endPoint y: 418, distance: 103.8
click at [941, 418] on textarea at bounding box center [616, 491] width 880 height 221
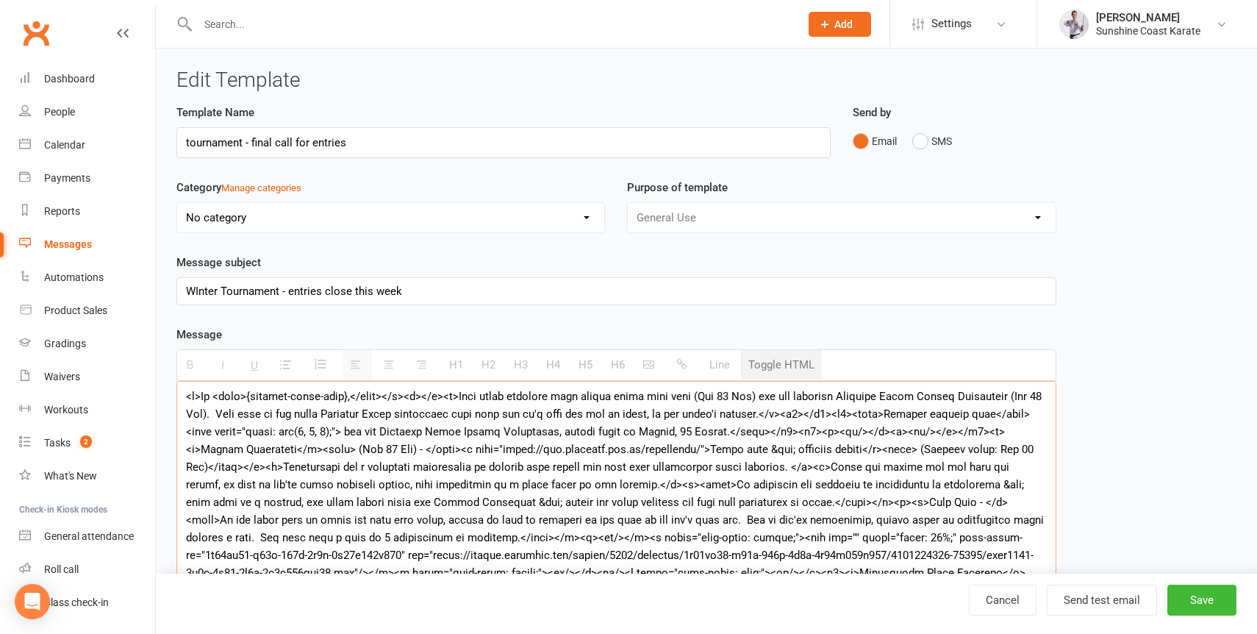
drag, startPoint x: 865, startPoint y: 420, endPoint x: 924, endPoint y: 418, distance: 58.9
click at [924, 418] on textarea at bounding box center [616, 491] width 880 height 221
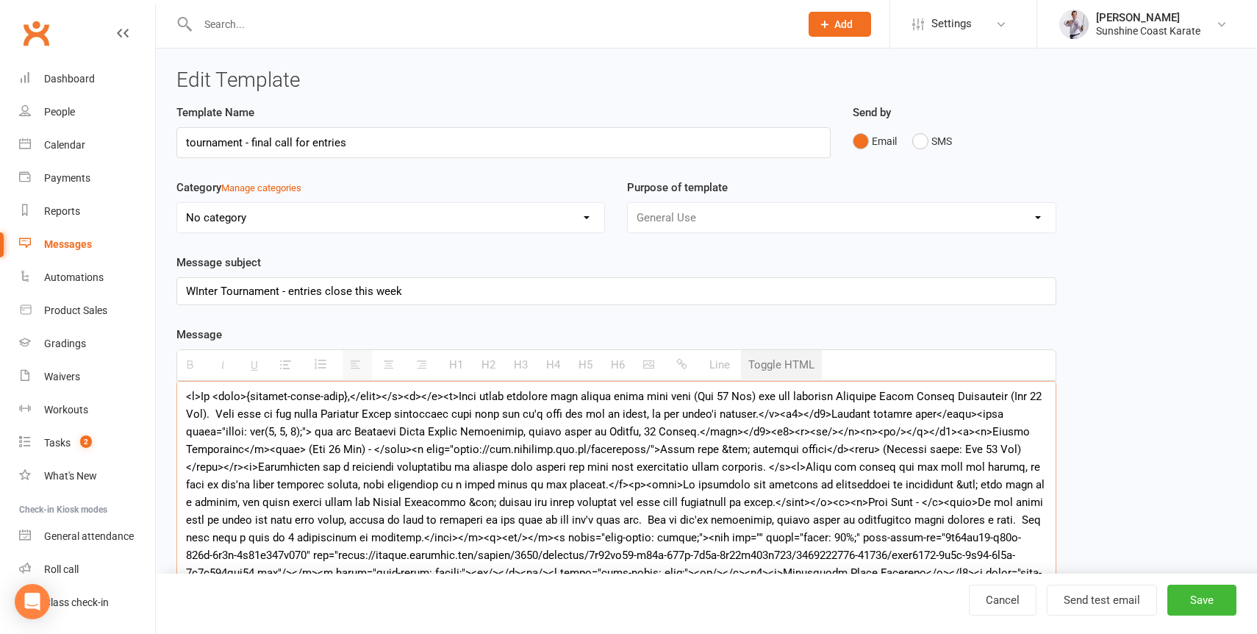
drag, startPoint x: 967, startPoint y: 420, endPoint x: 315, endPoint y: 435, distance: 652.2
click at [315, 435] on textarea at bounding box center [616, 491] width 880 height 221
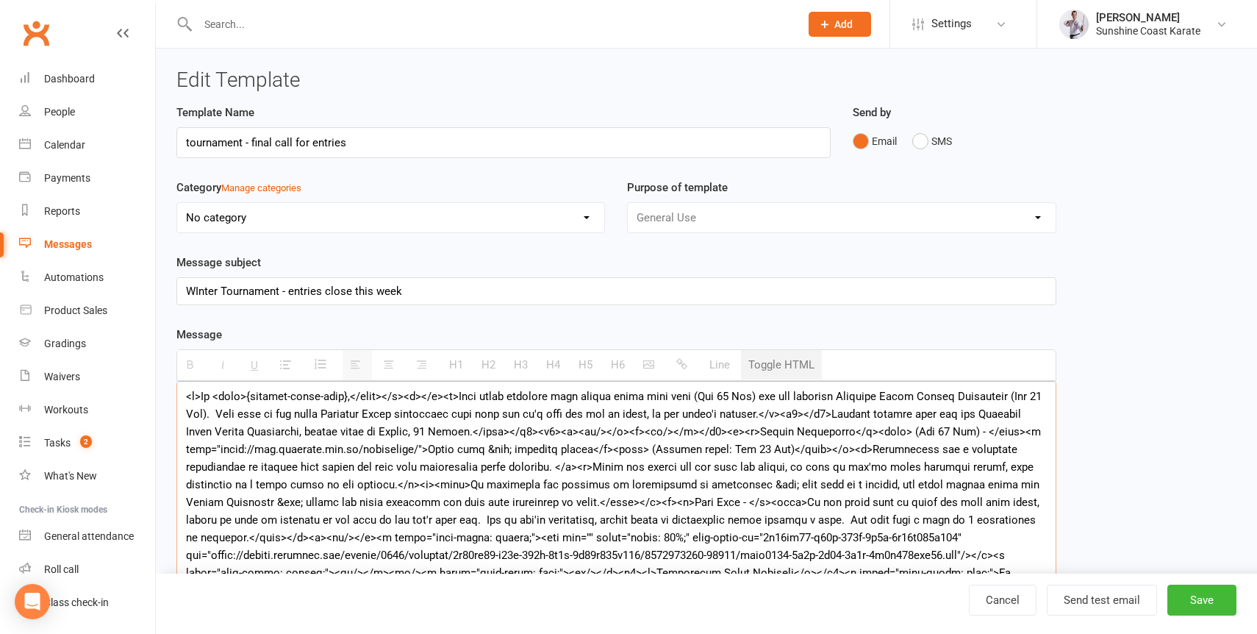
drag, startPoint x: 534, startPoint y: 439, endPoint x: 602, endPoint y: 434, distance: 67.8
click at [602, 434] on textarea at bounding box center [616, 491] width 880 height 221
click at [790, 364] on button "Toggle HTML" at bounding box center [781, 364] width 81 height 29
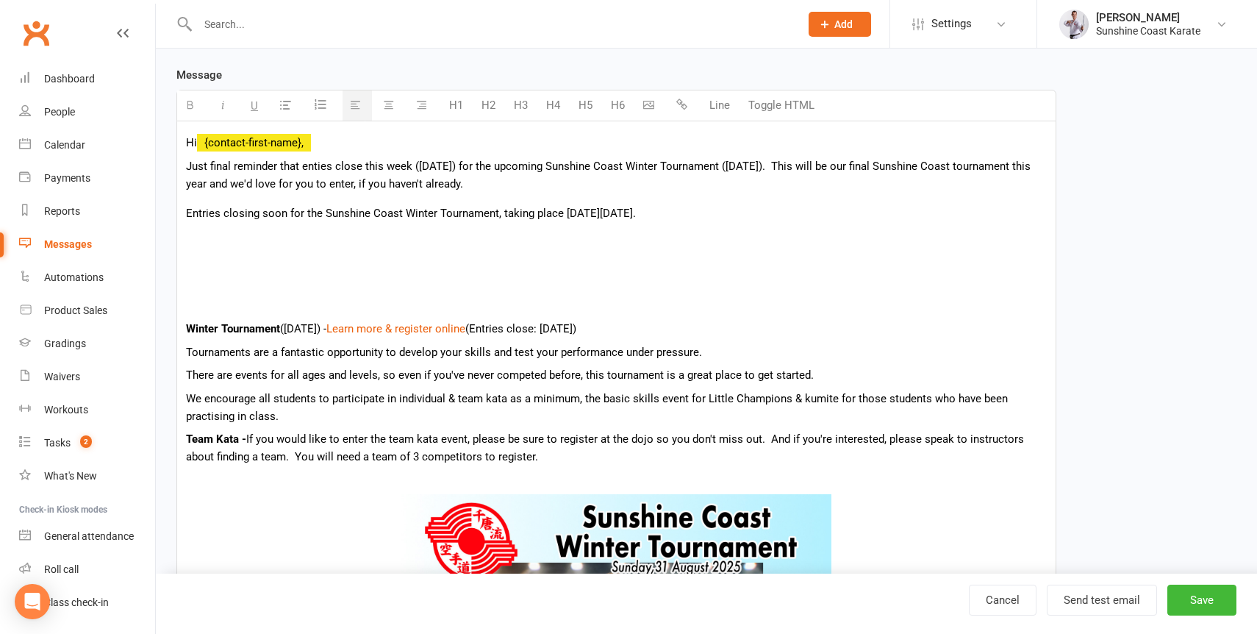
scroll to position [183, 0]
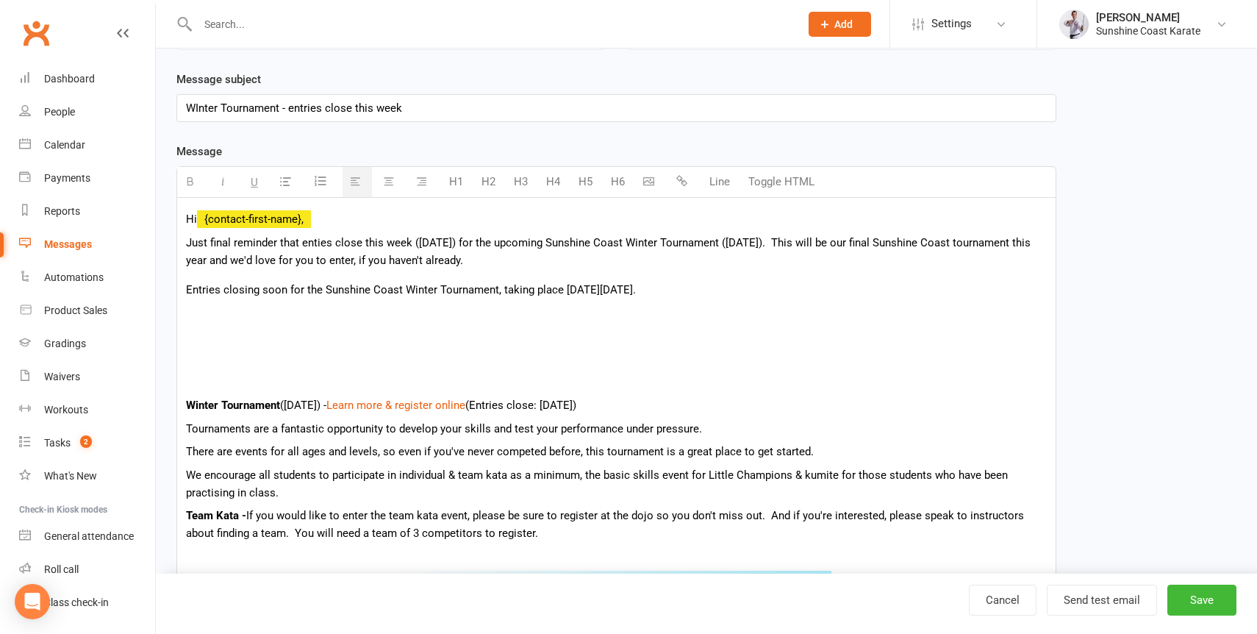
click at [433, 365] on p at bounding box center [616, 368] width 861 height 33
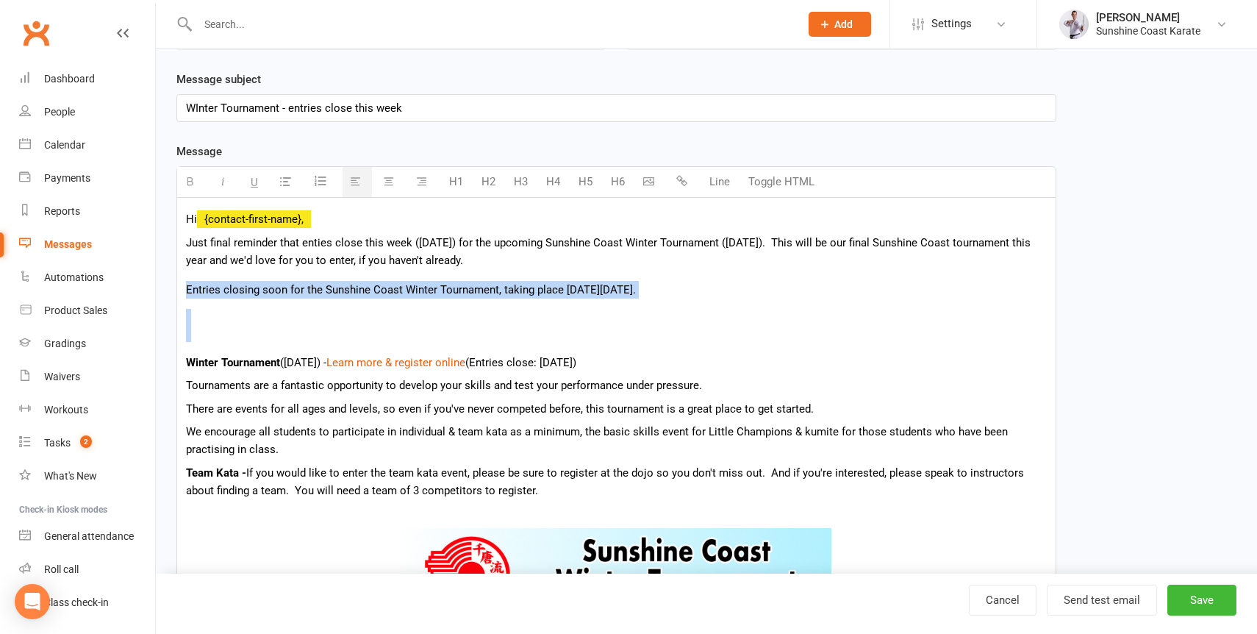
click at [525, 188] on button "H3" at bounding box center [520, 181] width 29 height 29
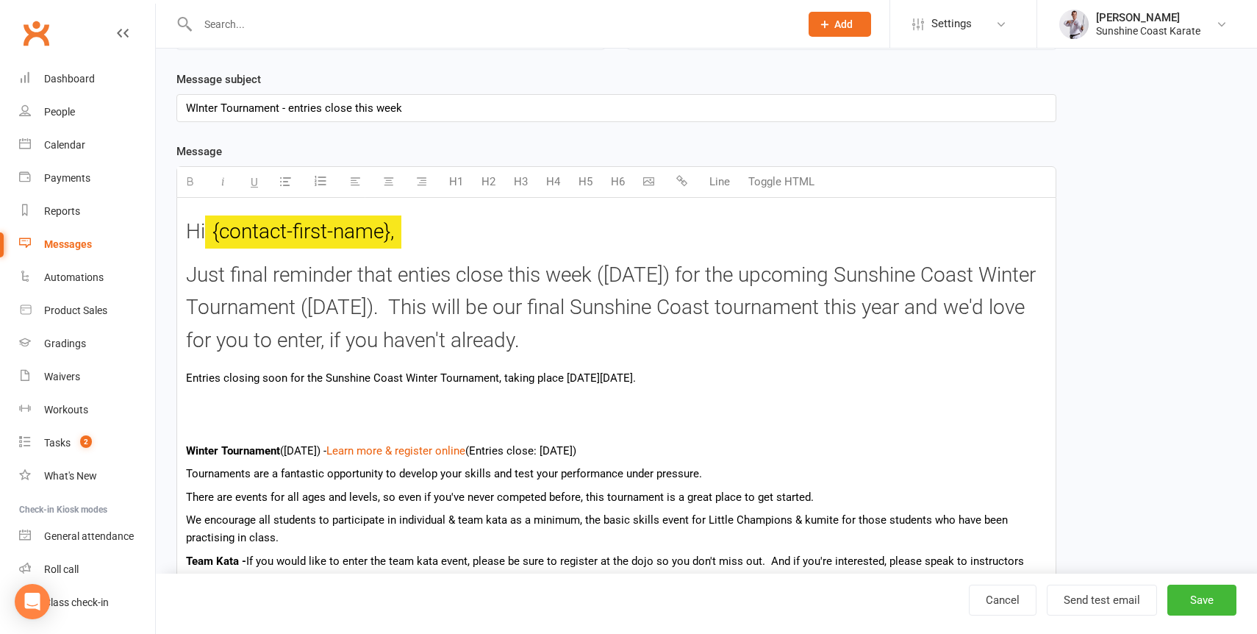
click at [772, 189] on button "Toggle HTML" at bounding box center [781, 181] width 81 height 29
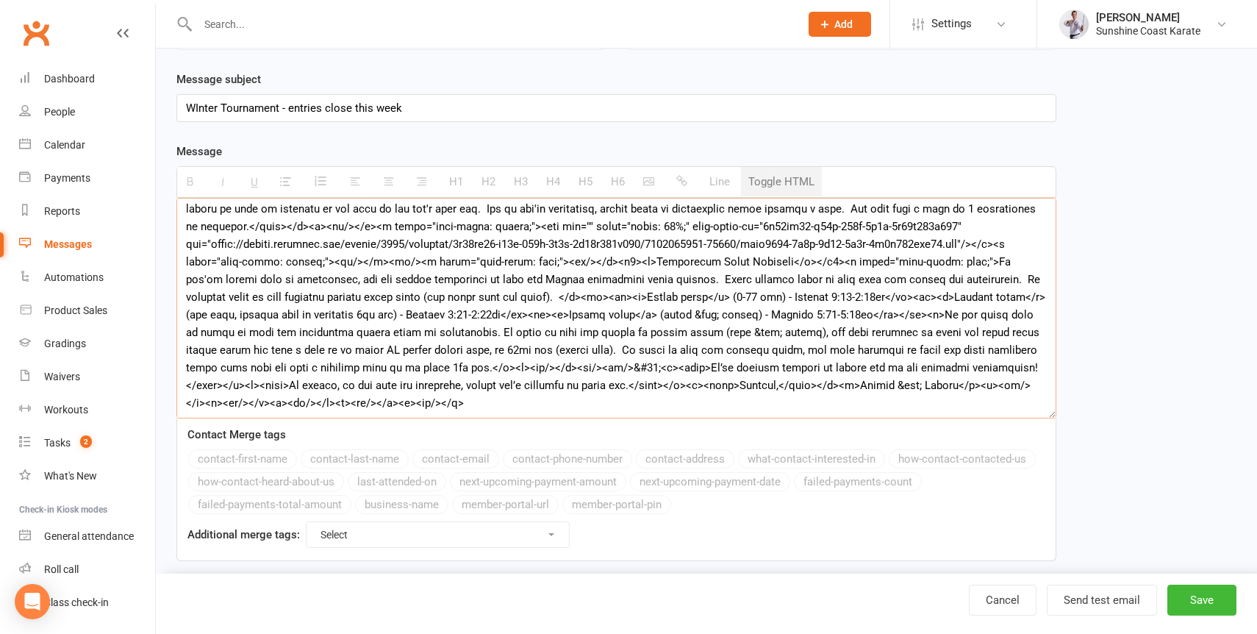
scroll to position [0, 0]
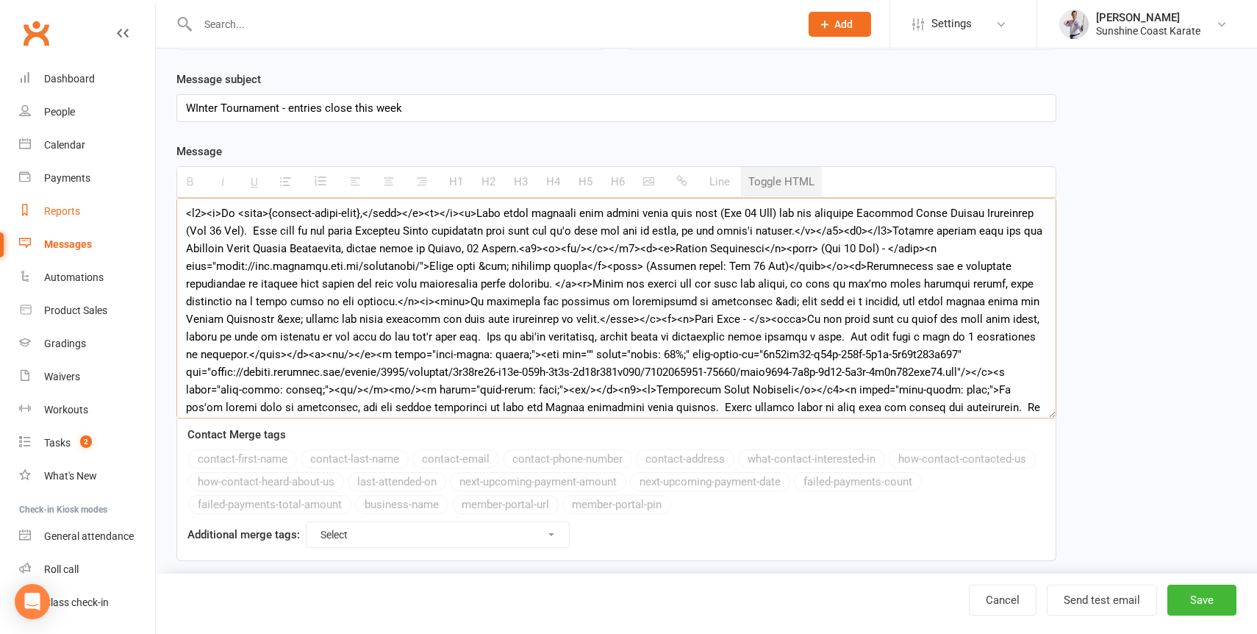
drag, startPoint x: 209, startPoint y: 216, endPoint x: 137, endPoint y: 217, distance: 71.3
click at [137, 217] on ui-view "Prospect Member Non-attending contact Class / event Appointment Grading event T…" at bounding box center [628, 207] width 1257 height 773
drag, startPoint x: 654, startPoint y: 257, endPoint x: 626, endPoint y: 257, distance: 27.2
click at [626, 257] on textarea at bounding box center [616, 308] width 880 height 221
drag, startPoint x: 842, startPoint y: 238, endPoint x: 812, endPoint y: 240, distance: 30.2
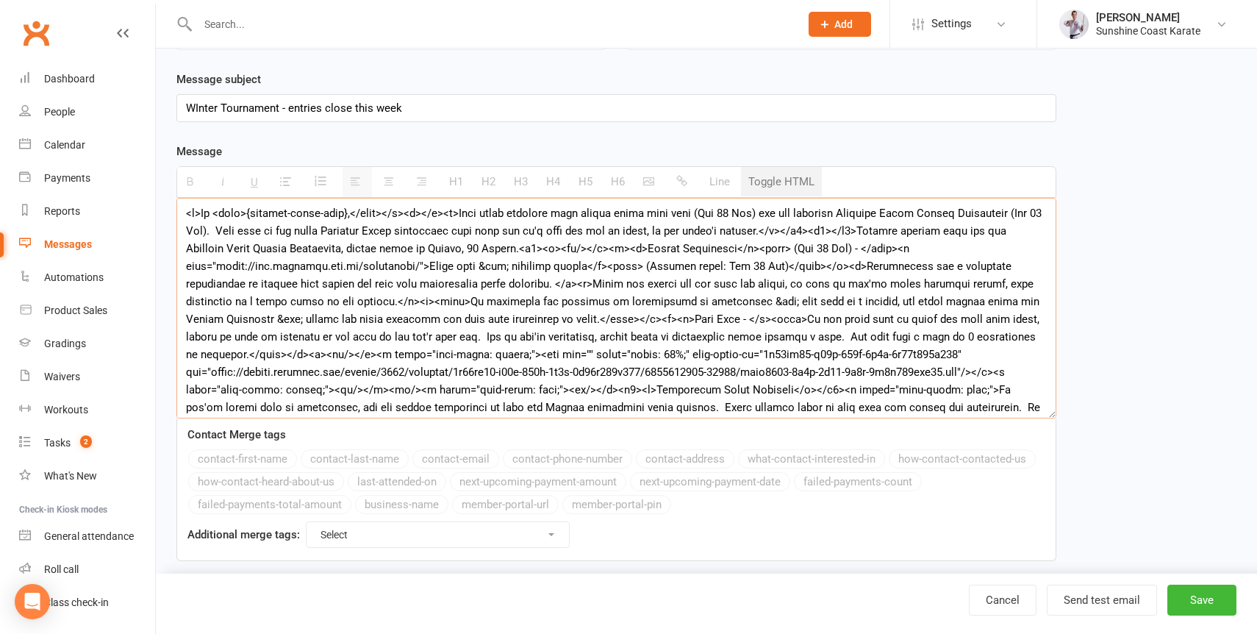
click at [812, 240] on textarea at bounding box center [616, 308] width 880 height 221
drag, startPoint x: 837, startPoint y: 235, endPoint x: 866, endPoint y: 237, distance: 29.5
click at [866, 237] on textarea at bounding box center [616, 308] width 880 height 221
drag, startPoint x: 509, startPoint y: 256, endPoint x: 489, endPoint y: 257, distance: 19.9
click at [489, 257] on textarea at bounding box center [616, 308] width 880 height 221
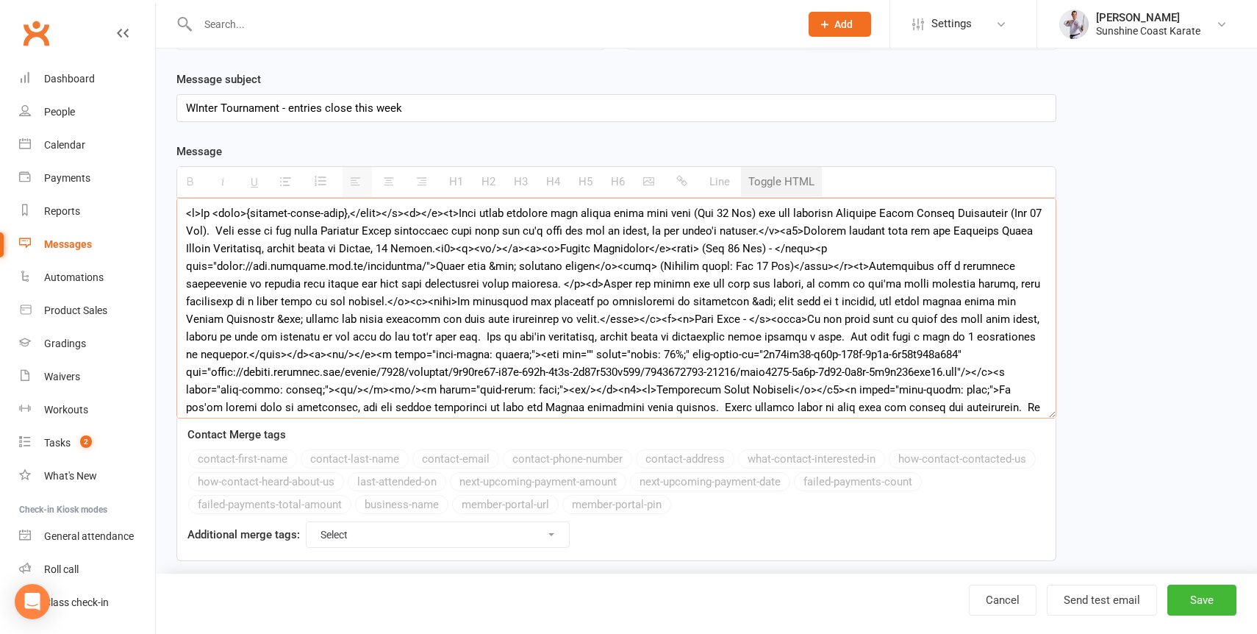
paste textarea "/"
click at [777, 182] on button "Toggle HTML" at bounding box center [781, 181] width 81 height 29
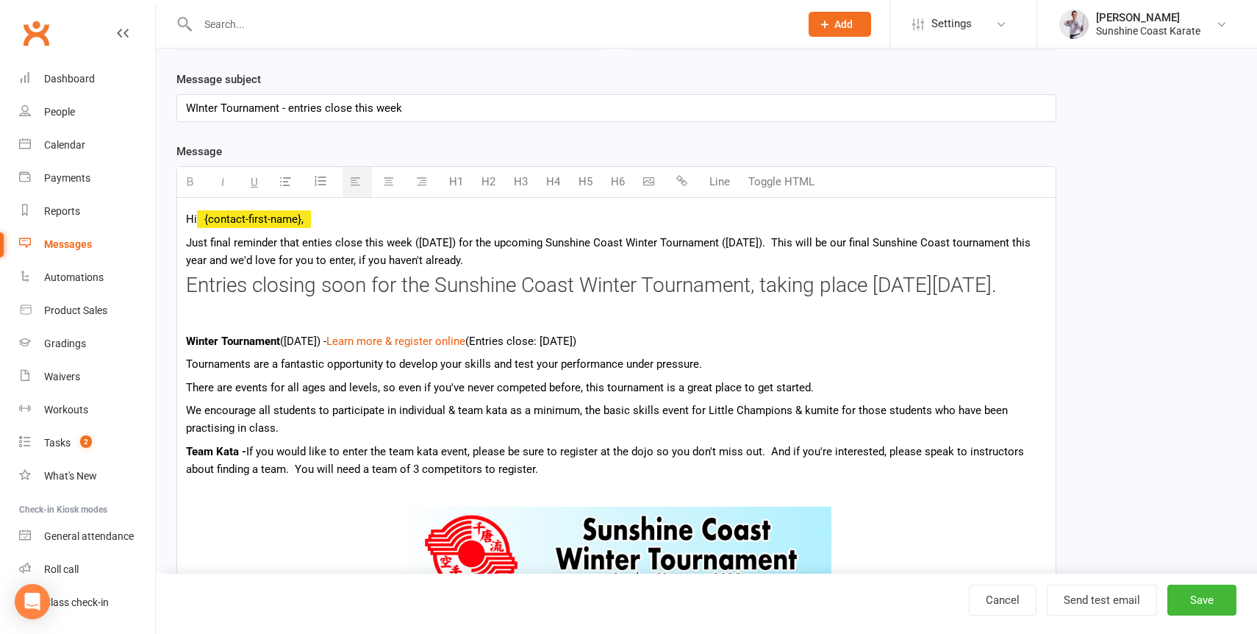
drag, startPoint x: 756, startPoint y: 296, endPoint x: 760, endPoint y: 321, distance: 25.4
click at [760, 297] on h3 "Entries closing soon for the Sunshine Coast Winter Tournament, taking place [DA…" at bounding box center [616, 285] width 861 height 23
click at [654, 297] on h3 "Entries closing soon for the Sunshine Coast Winter Tournament" at bounding box center [616, 285] width 861 height 23
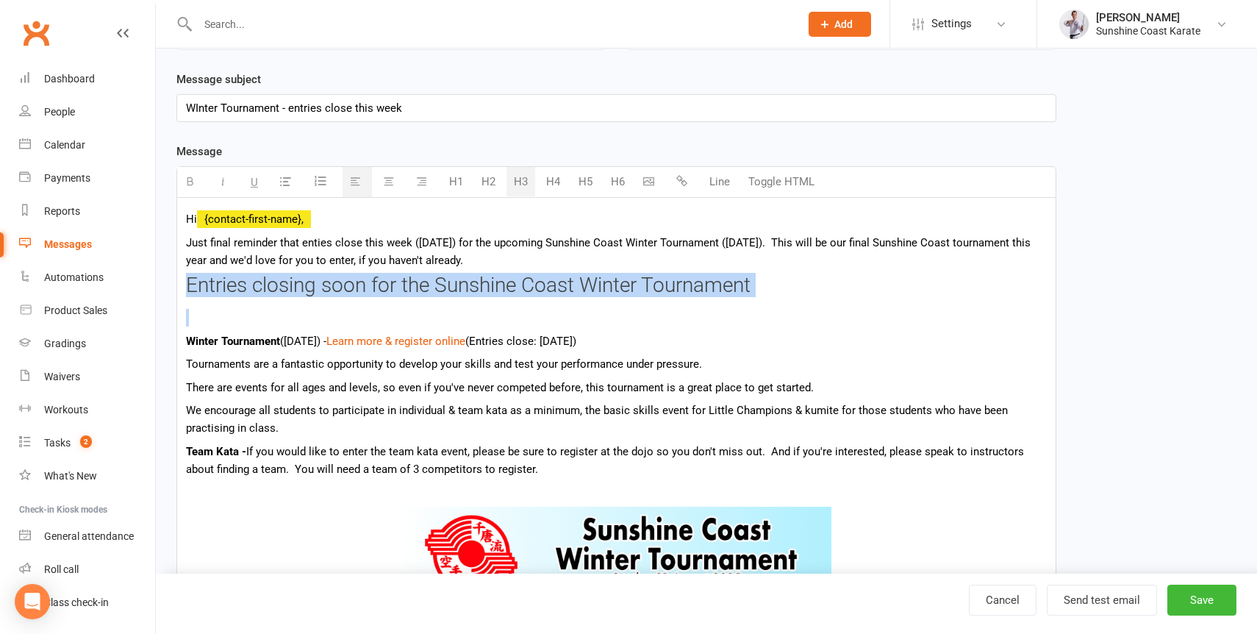
click at [654, 297] on h3 "Entries closing soon for the Sunshine Coast Winter Tournament" at bounding box center [616, 285] width 861 height 23
click at [791, 187] on button "Toggle HTML" at bounding box center [781, 181] width 81 height 29
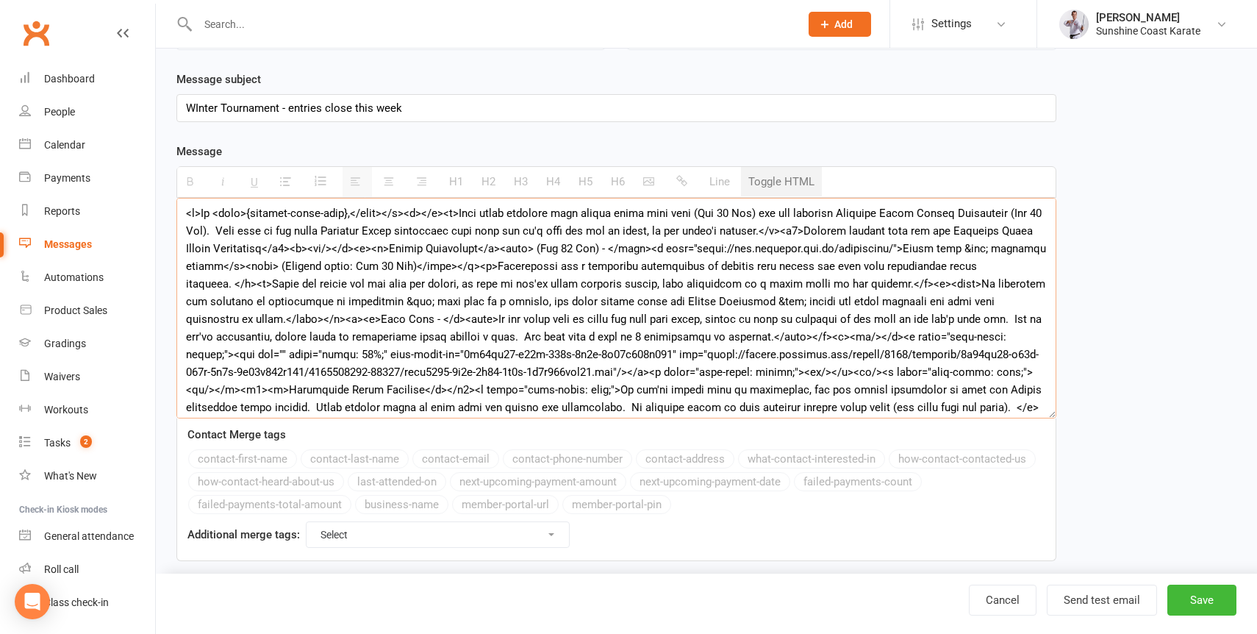
click at [329, 254] on textarea at bounding box center [616, 308] width 880 height 221
drag, startPoint x: 834, startPoint y: 240, endPoint x: 825, endPoint y: 240, distance: 8.8
click at [825, 240] on textarea at bounding box center [616, 308] width 880 height 221
click at [774, 181] on button "Toggle HTML" at bounding box center [781, 181] width 81 height 29
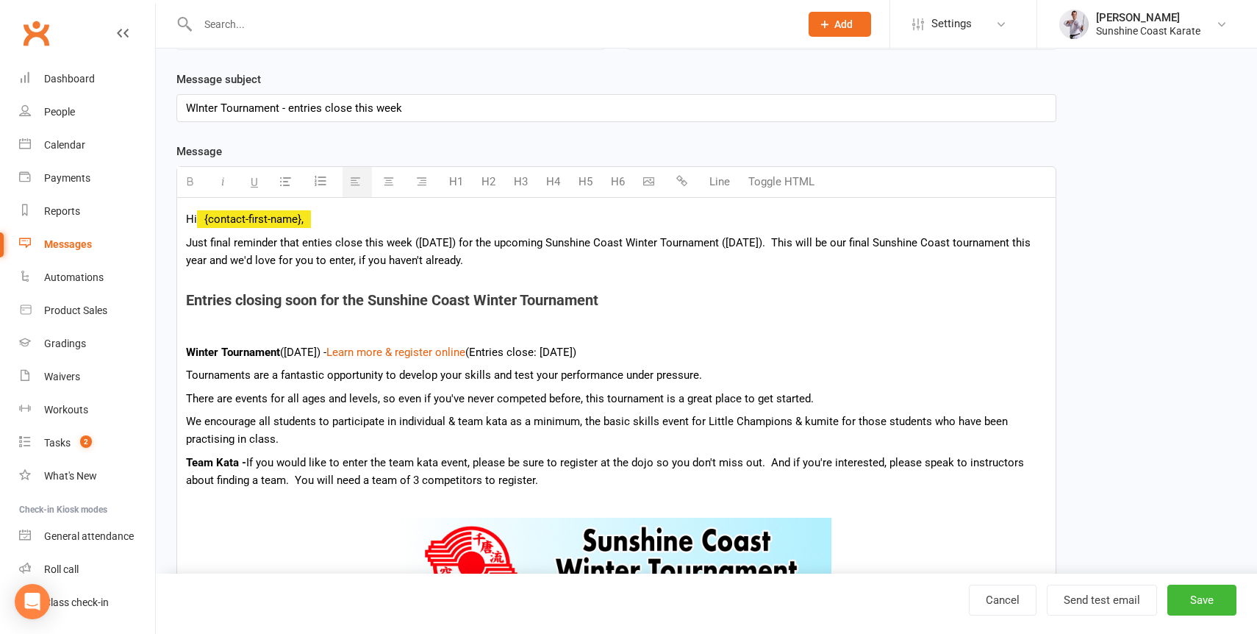
click at [196, 333] on p at bounding box center [616, 329] width 861 height 18
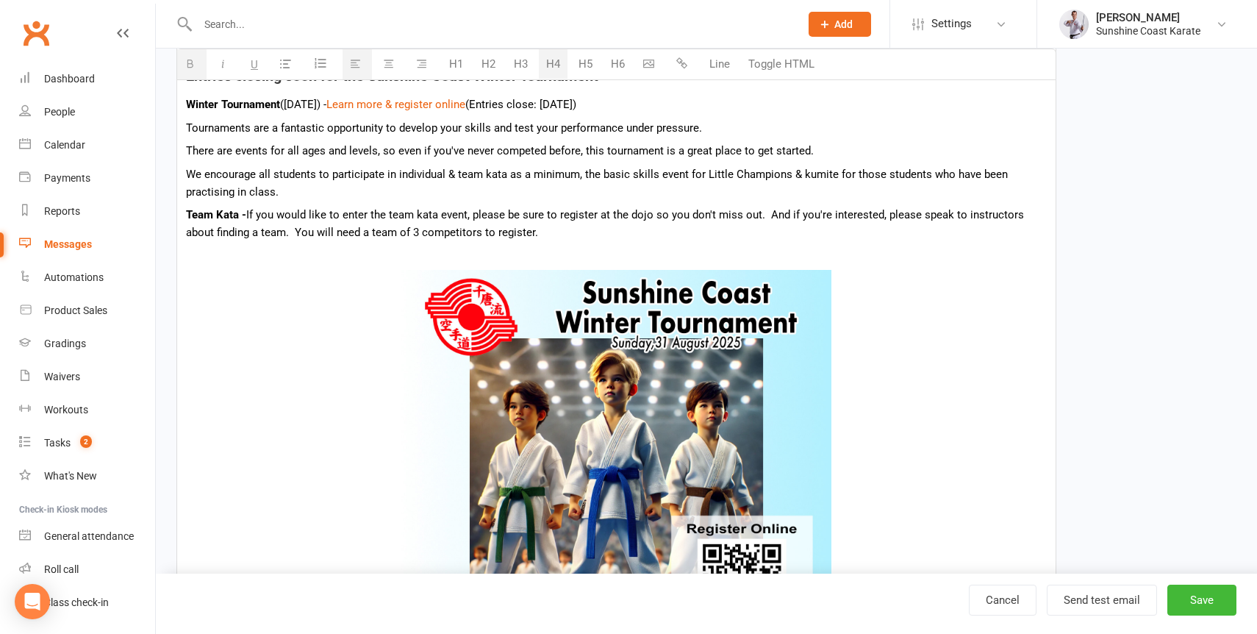
scroll to position [418, 0]
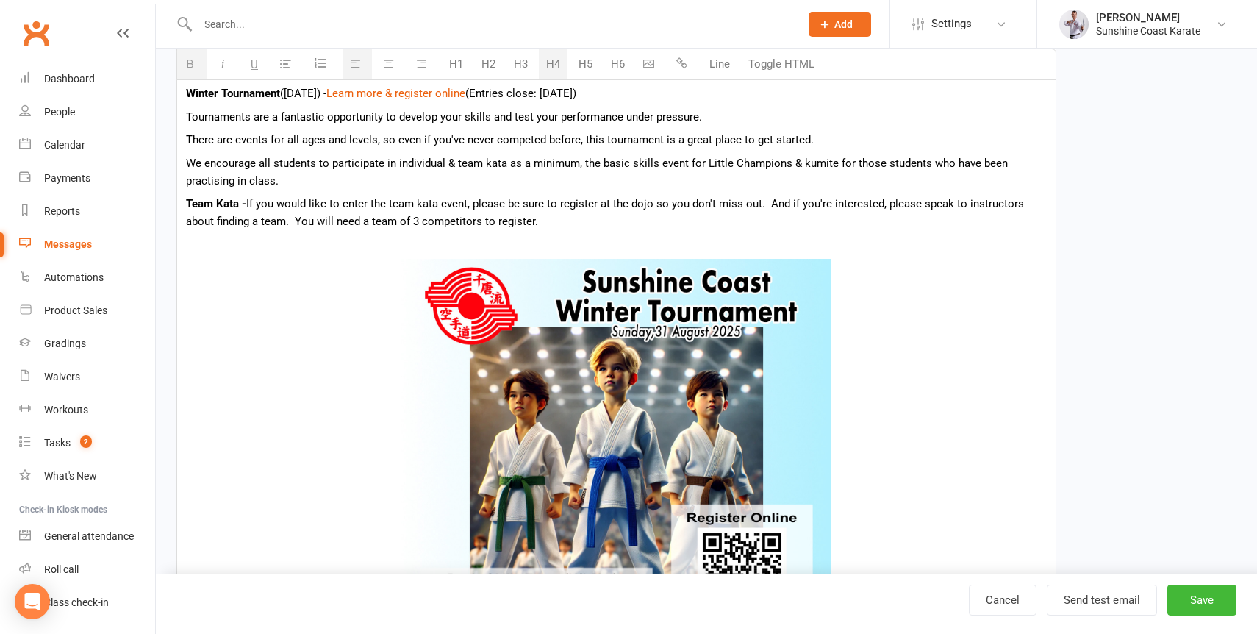
click at [519, 230] on p "Team Kata - If you would like to enter the team kata event, please be sure to r…" at bounding box center [616, 212] width 861 height 35
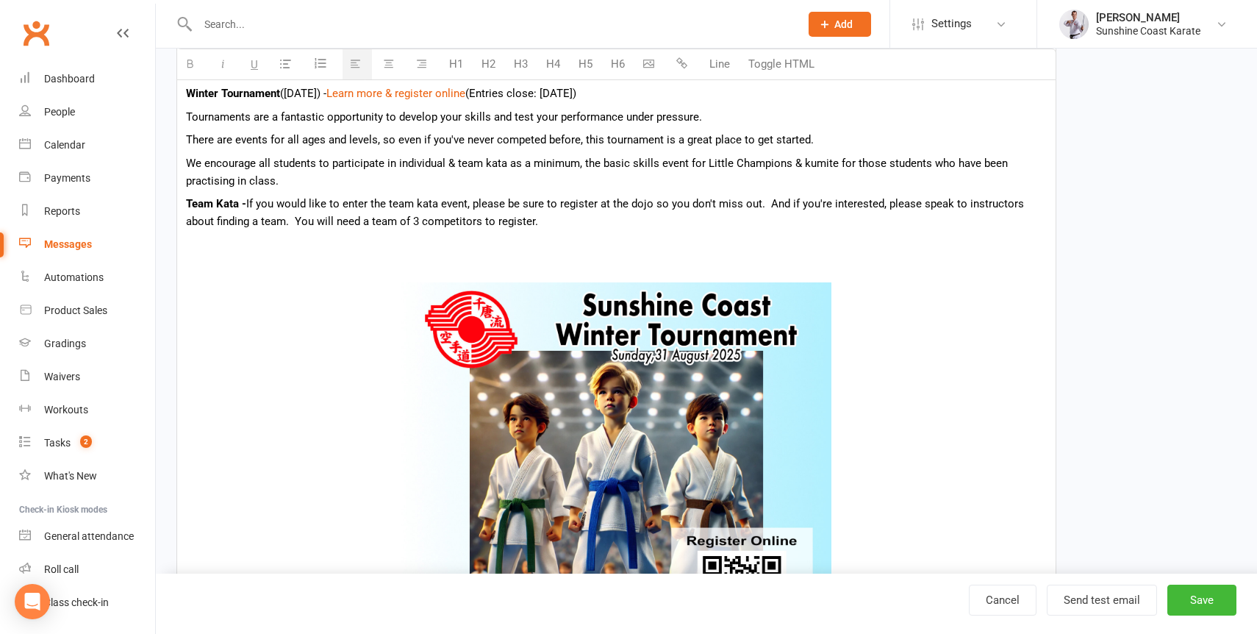
click at [190, 210] on b "Team Kata -" at bounding box center [216, 203] width 60 height 13
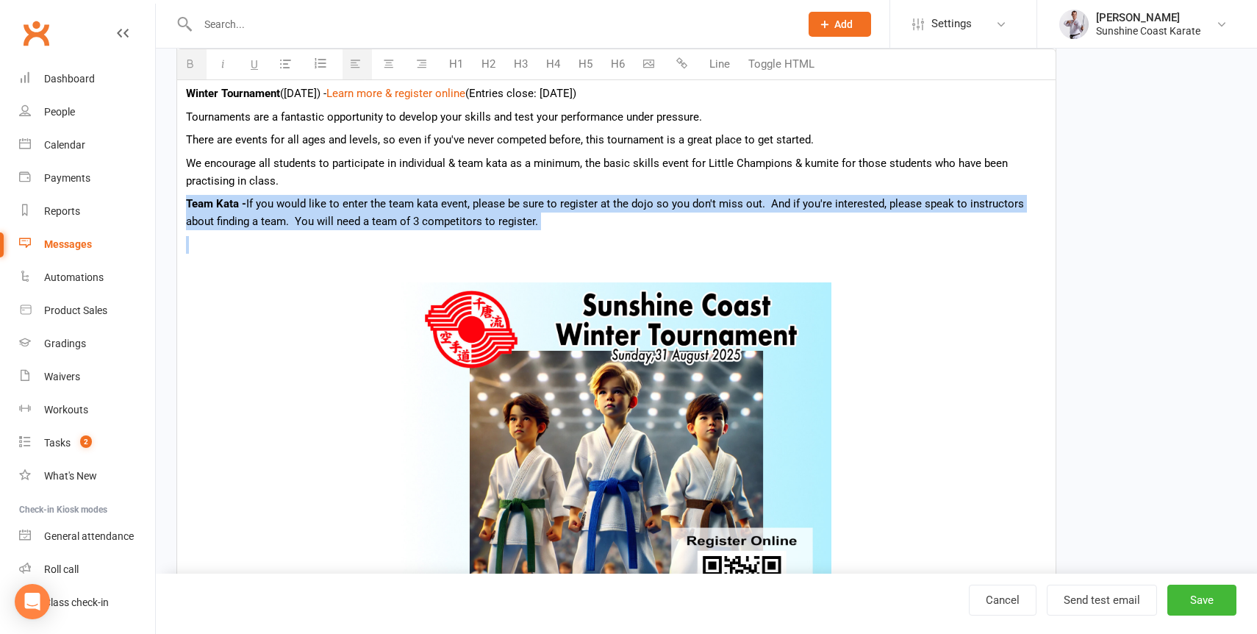
click at [190, 210] on b "Team Kata -" at bounding box center [216, 203] width 60 height 13
copy p "Team Kata - If you would like to enter the team kata event, please be sure to r…"
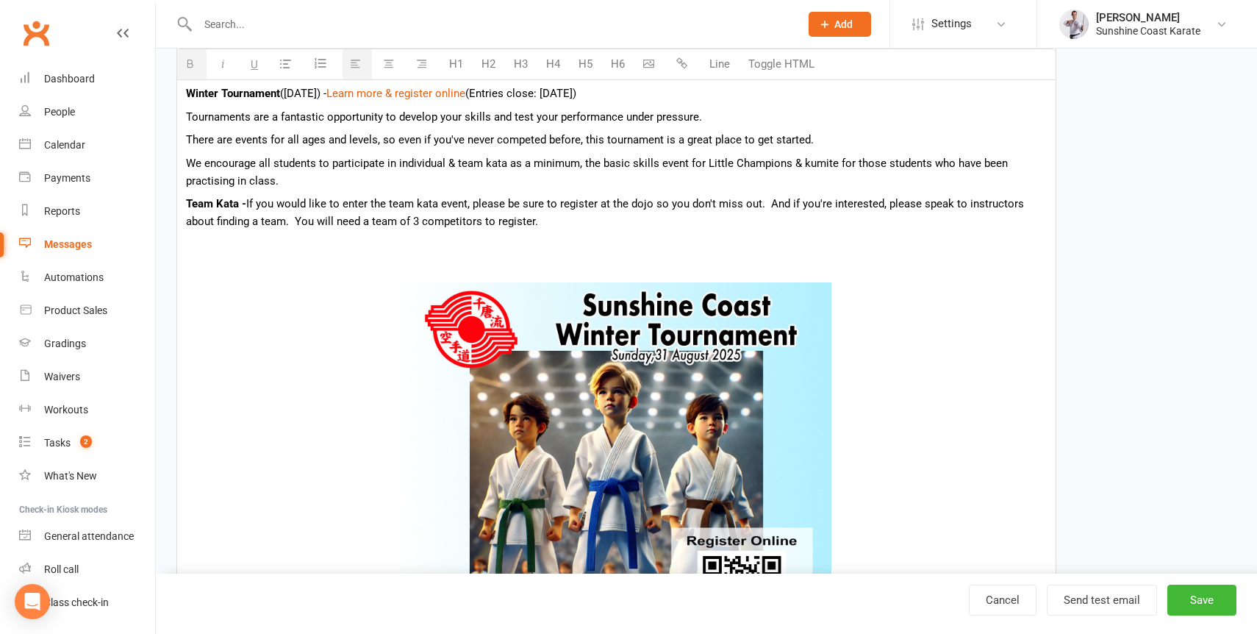
click at [227, 254] on p at bounding box center [616, 245] width 861 height 18
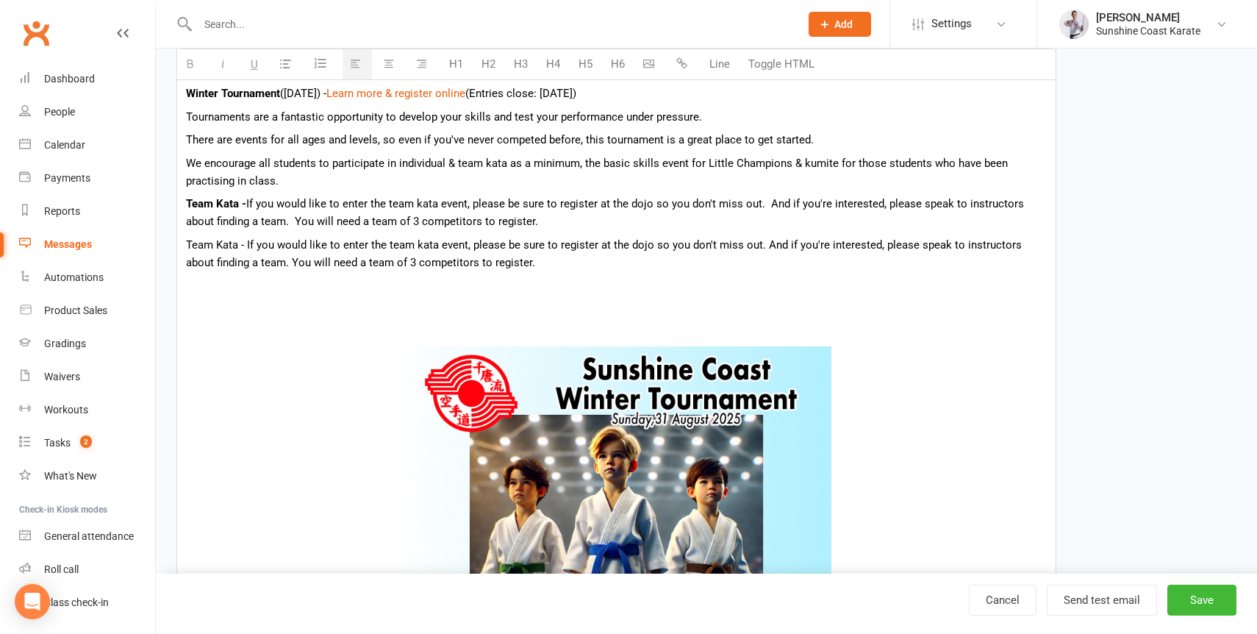
click at [197, 253] on p "Team Kata - If you would like to enter the team kata event, please be sure to r…" at bounding box center [616, 253] width 861 height 35
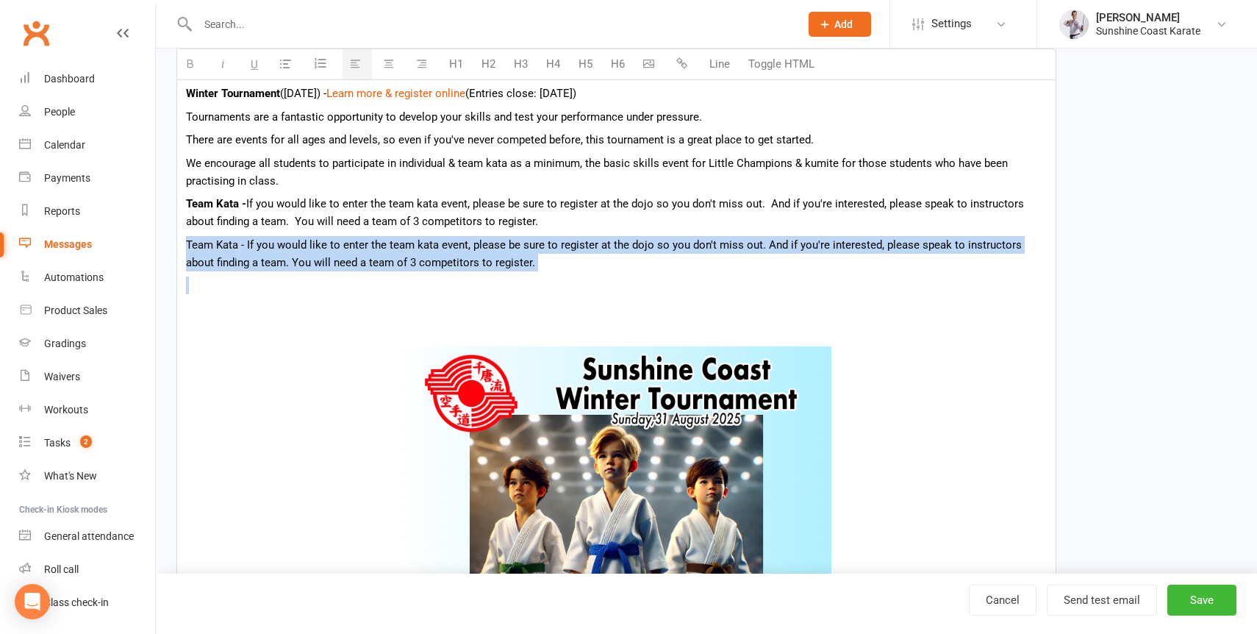
click at [197, 253] on p "Team Kata - If you would like to enter the team kata event, please be sure to r…" at bounding box center [616, 253] width 861 height 35
click at [190, 254] on p "Team Kata - If you would like to enter the team kata event, please be sure to r…" at bounding box center [616, 253] width 861 height 35
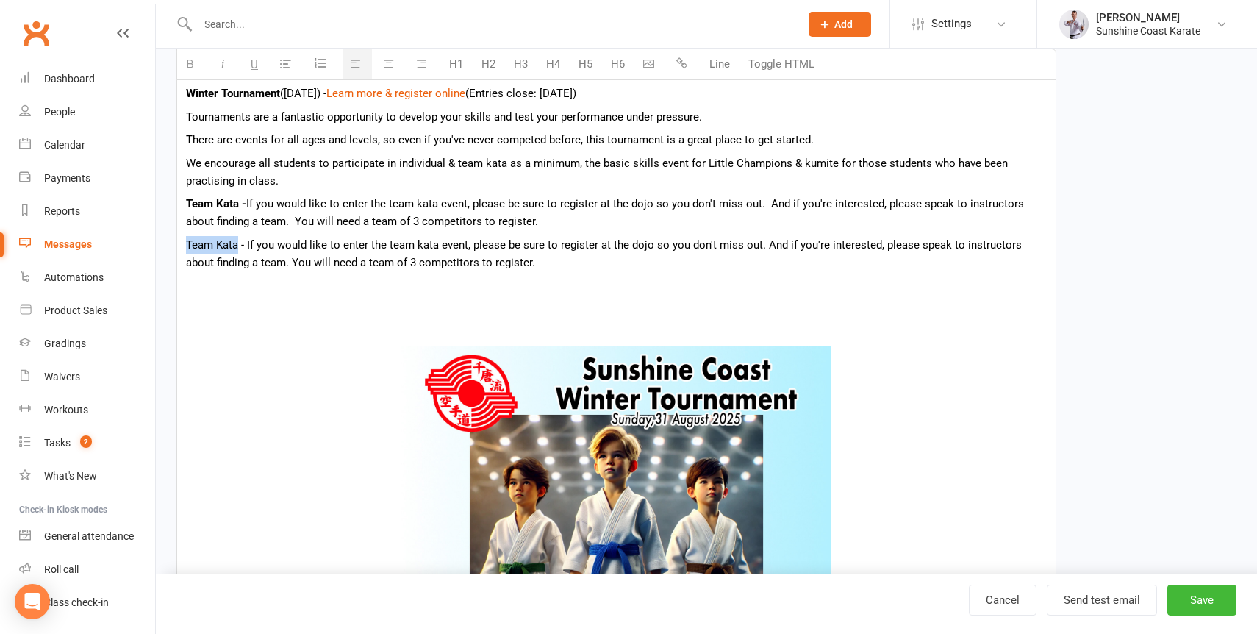
drag, startPoint x: 190, startPoint y: 254, endPoint x: 219, endPoint y: 254, distance: 29.4
click at [219, 254] on p "Team Kata - If you would like to enter the team kata event, please be sure to r…" at bounding box center [616, 253] width 861 height 35
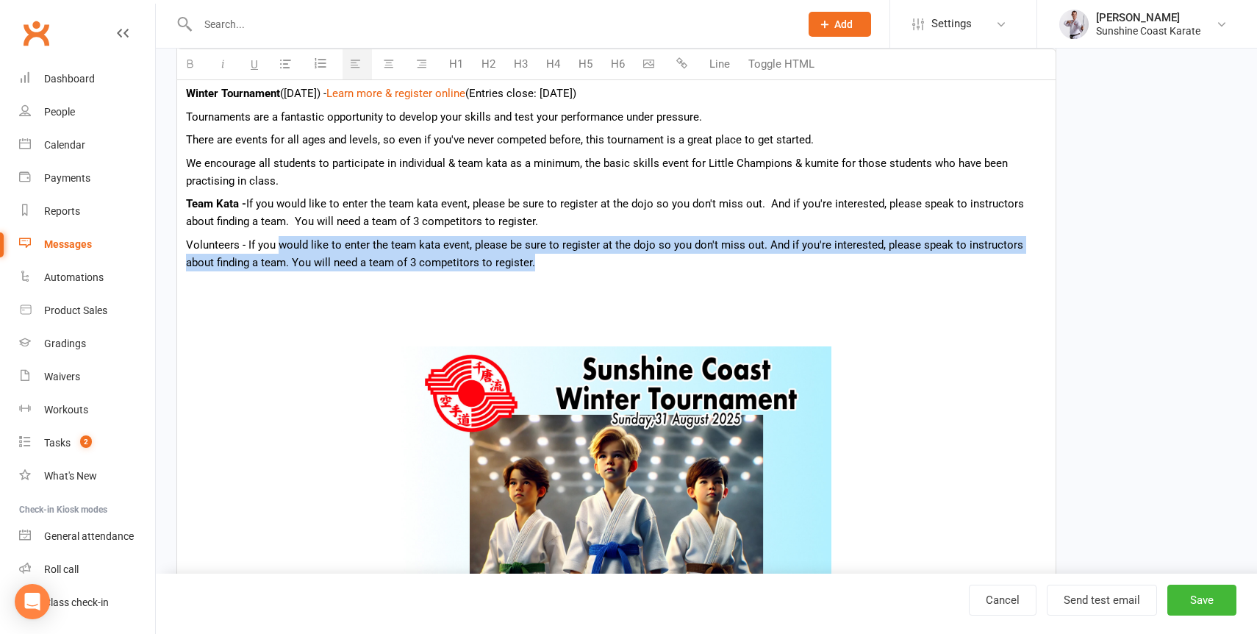
drag, startPoint x: 279, startPoint y: 254, endPoint x: 513, endPoint y: 265, distance: 234.8
click at [513, 265] on p "Volunteers - If you would like to enter the team kata event, please be sure to …" at bounding box center [616, 253] width 861 height 35
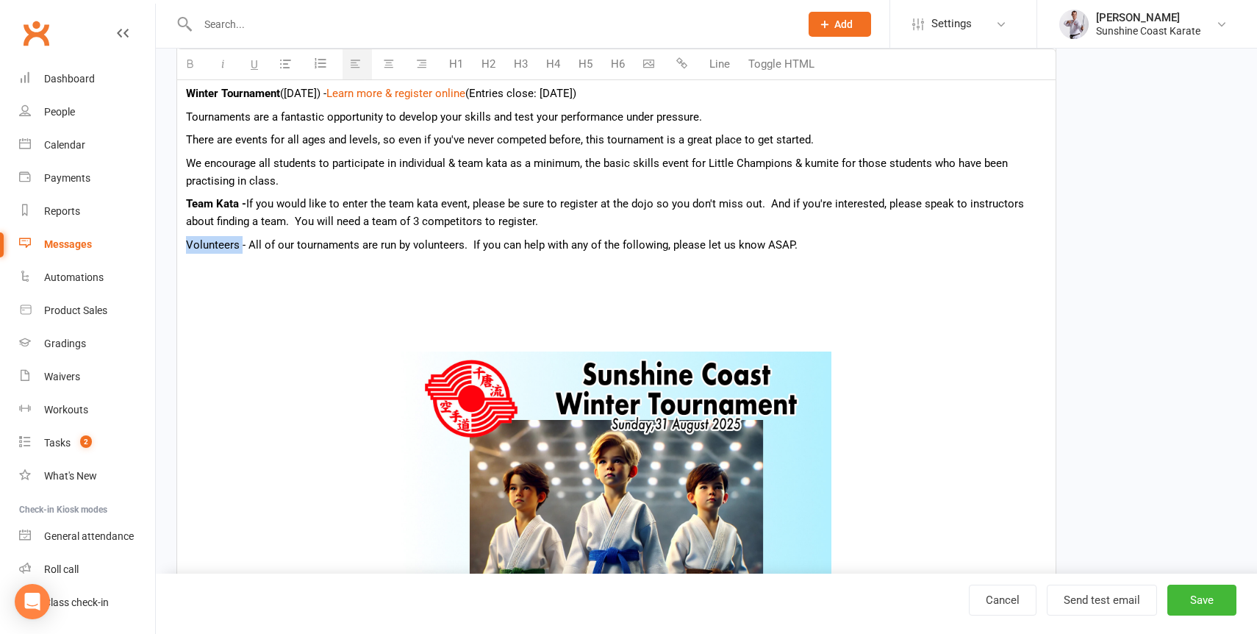
drag, startPoint x: 242, startPoint y: 248, endPoint x: 163, endPoint y: 249, distance: 78.7
click at [163, 249] on div "Edit Template Template Name tournament - final call for entries Send by Email S…" at bounding box center [706, 557] width 1101 height 1854
click at [281, 268] on p at bounding box center [616, 268] width 861 height 18
click at [284, 62] on icon "button" at bounding box center [285, 63] width 11 height 11
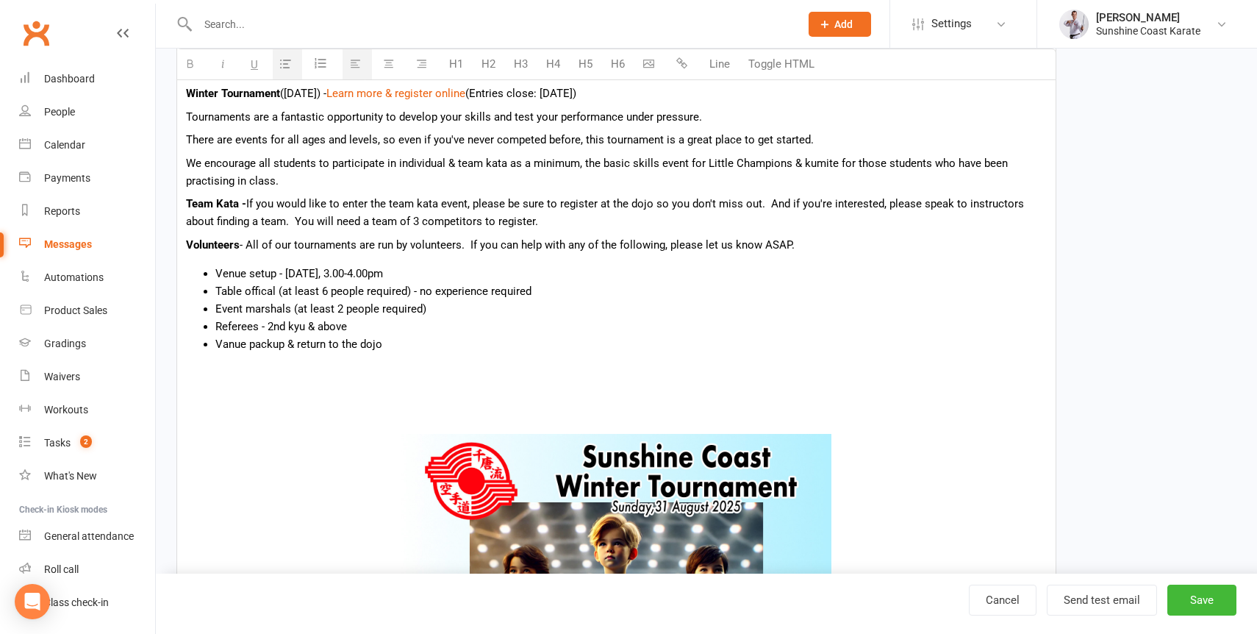
click at [360, 382] on p at bounding box center [616, 374] width 861 height 18
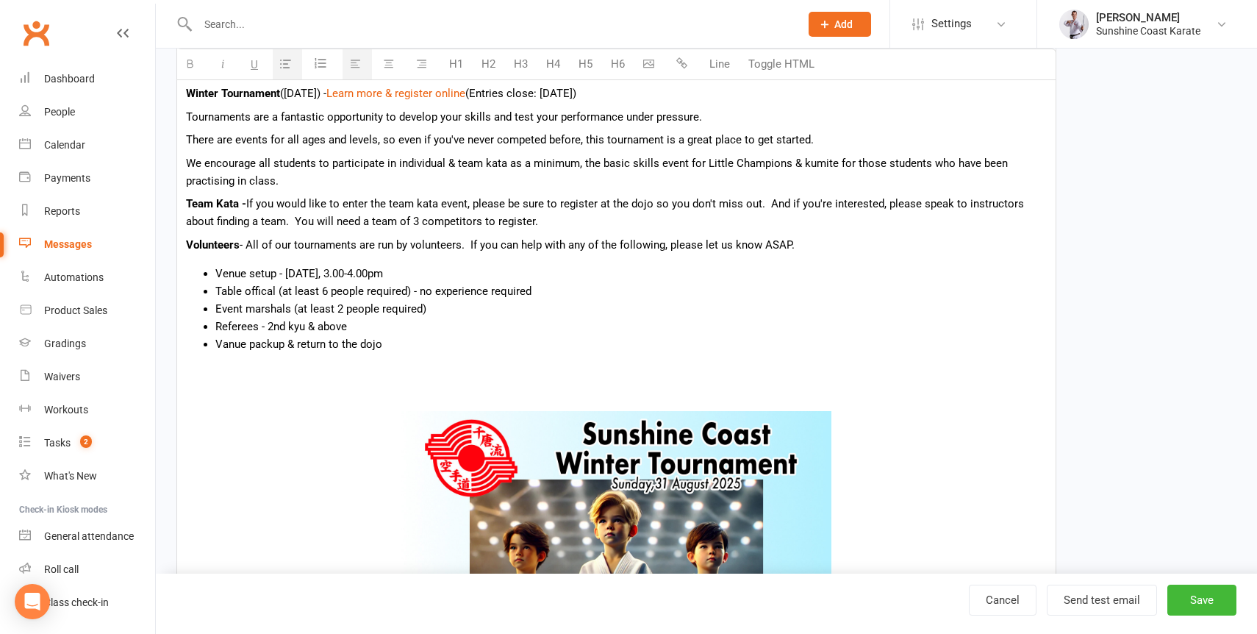
click at [301, 395] on p at bounding box center [616, 396] width 861 height 18
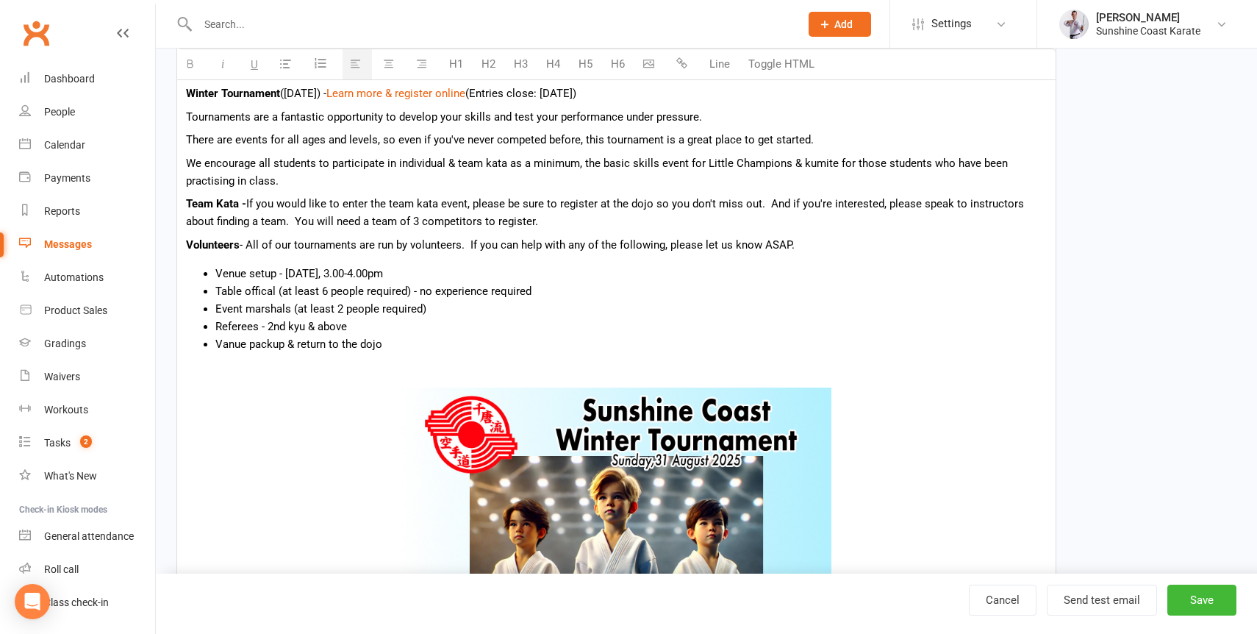
click at [545, 297] on li "Table offical (at least 6 people required) - no experience required" at bounding box center [630, 291] width 831 height 18
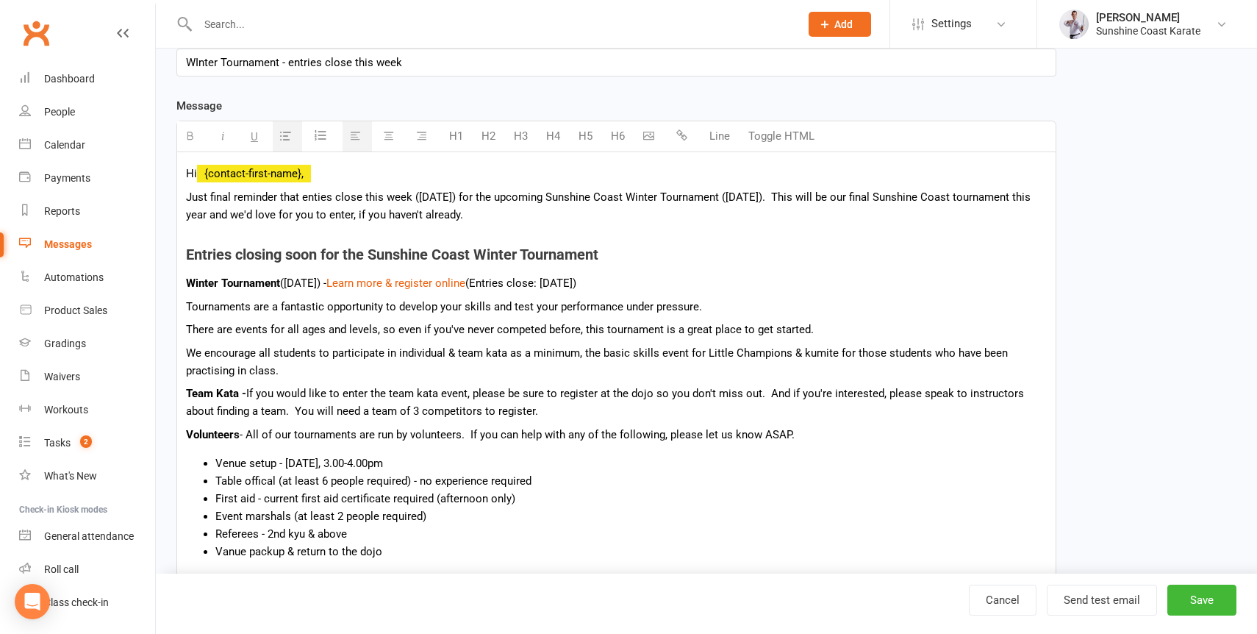
scroll to position [229, 0]
click at [205, 262] on h4 "Entries closing soon for the Sunshine Coast Winter Tournament" at bounding box center [616, 254] width 861 height 16
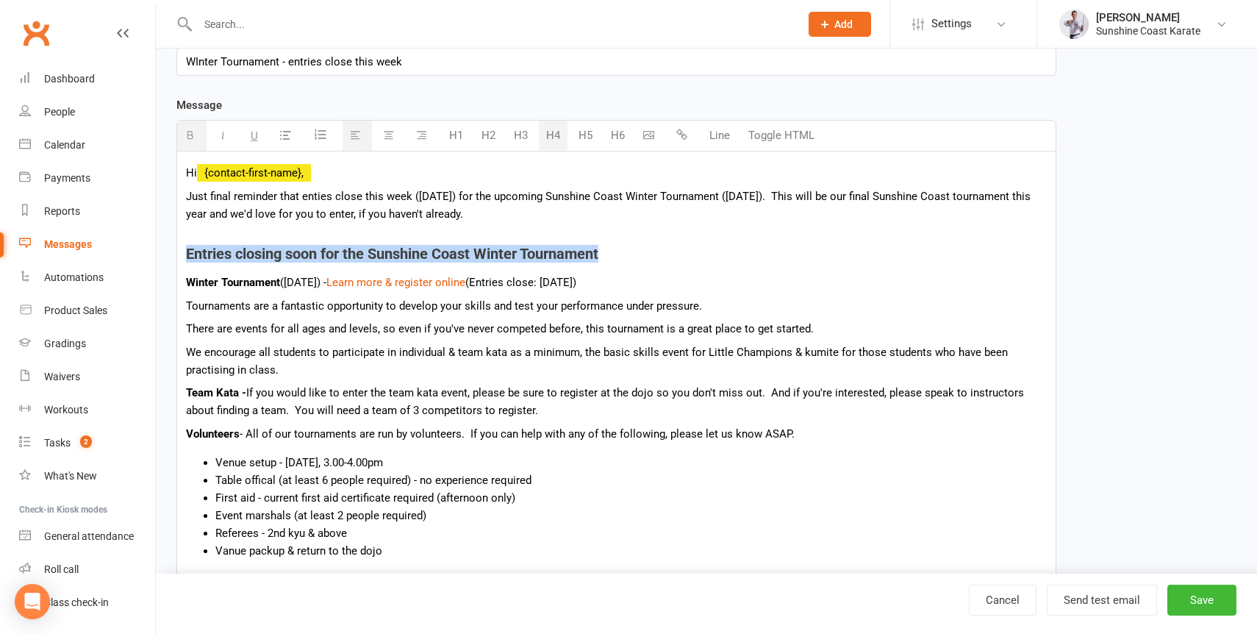
click at [205, 262] on h4 "Entries closing soon for the Sunshine Coast Winter Tournament" at bounding box center [616, 254] width 861 height 16
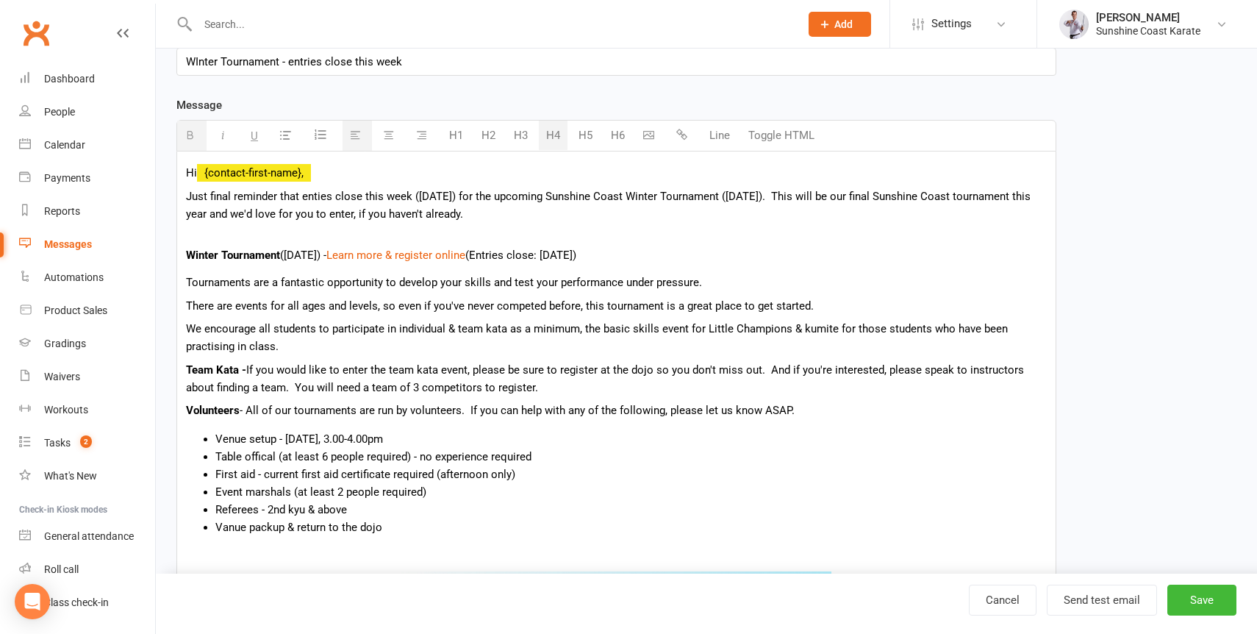
click at [237, 258] on b "Winter Tournament" at bounding box center [233, 254] width 94 height 13
click at [645, 262] on h4 "Winter Tournament ([DATE]) - Learn more & register online (Entries close: [DATE…" at bounding box center [616, 254] width 861 height 16
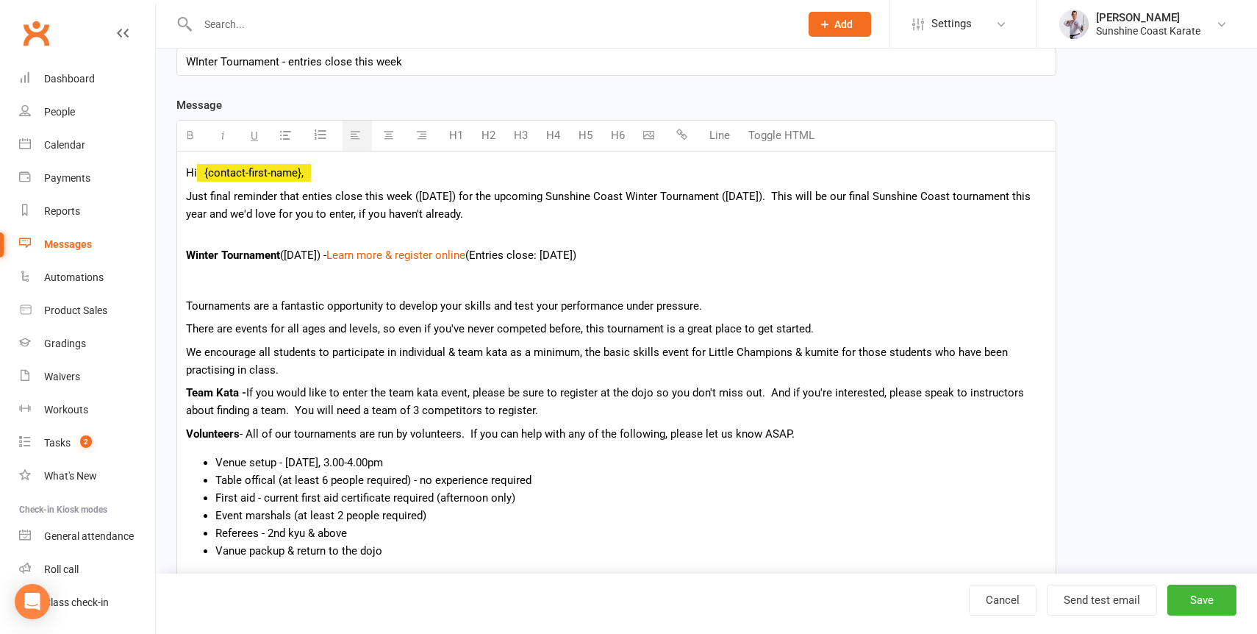
click at [284, 259] on span "([DATE]) -" at bounding box center [303, 254] width 46 height 13
click at [521, 137] on button "H3" at bounding box center [520, 135] width 29 height 29
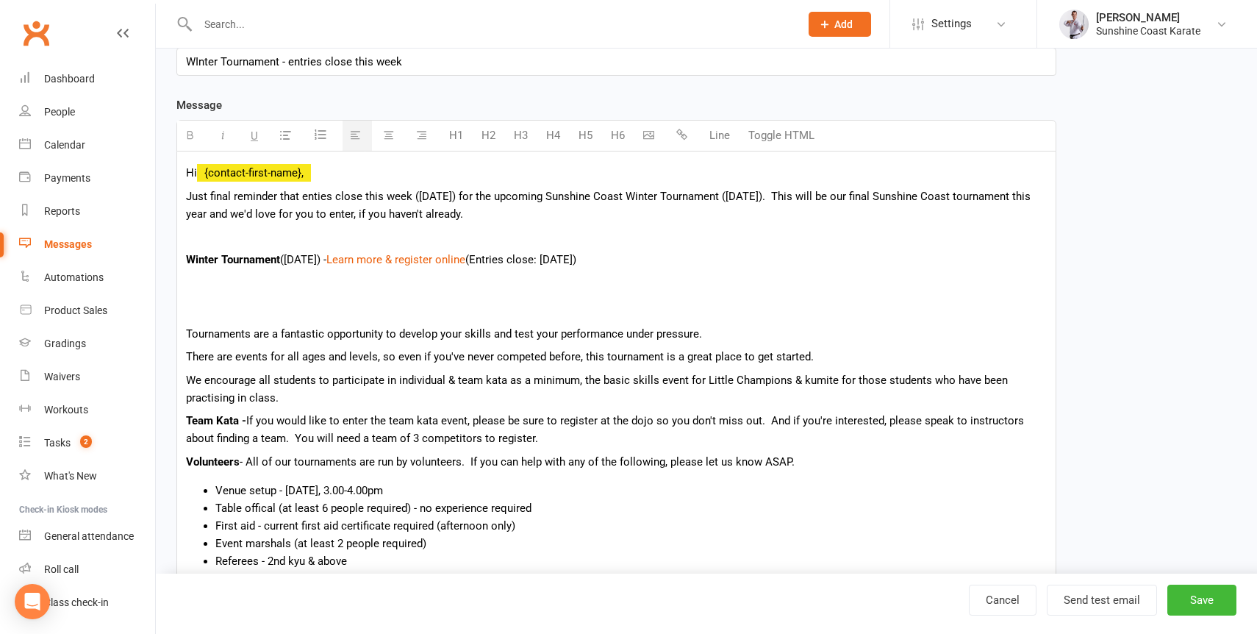
click at [225, 262] on b "Winter Tournament" at bounding box center [233, 259] width 94 height 13
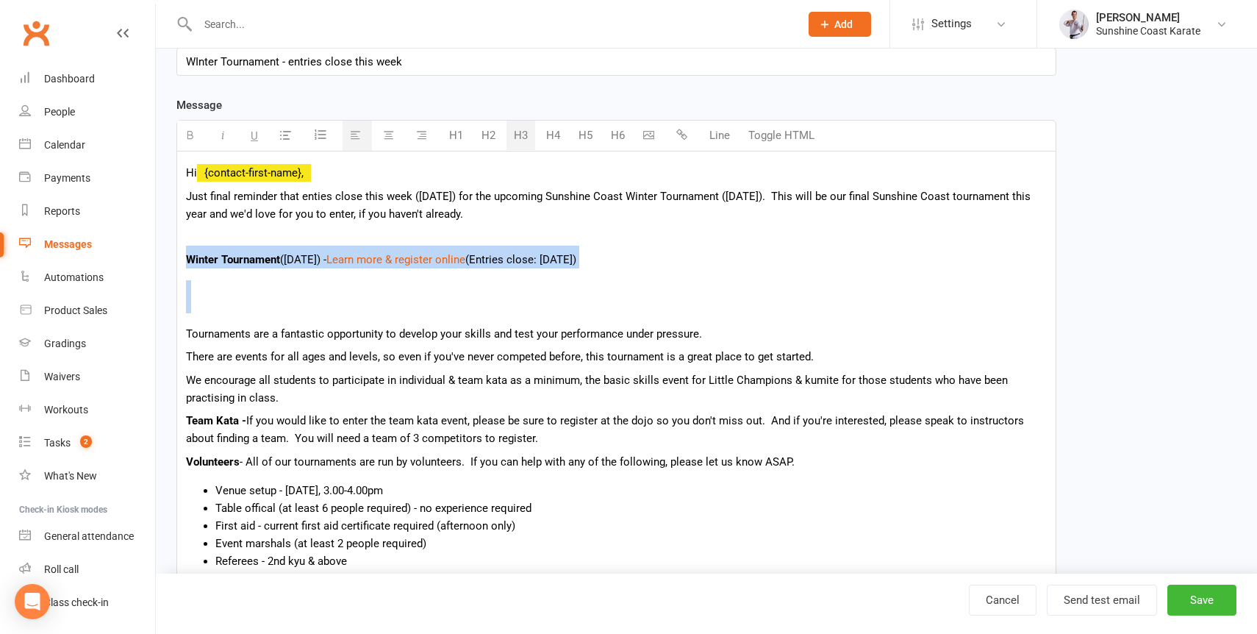
click at [225, 262] on b "Winter Tournament" at bounding box center [233, 259] width 94 height 13
click at [798, 139] on button "Toggle HTML" at bounding box center [781, 135] width 81 height 29
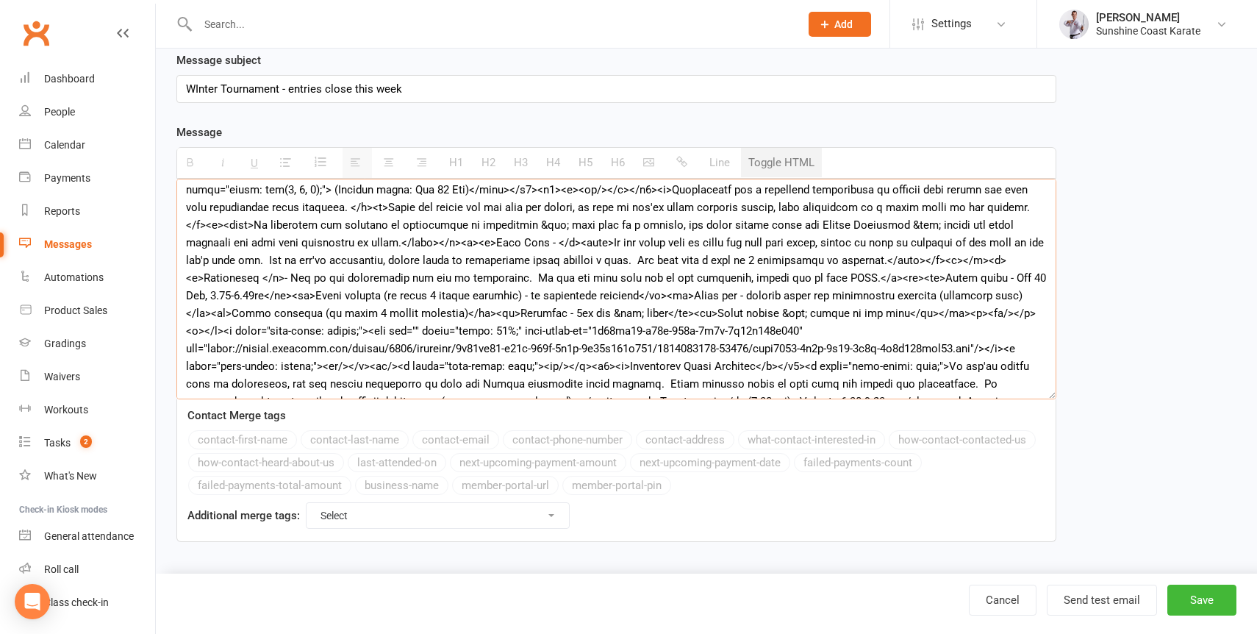
scroll to position [0, 0]
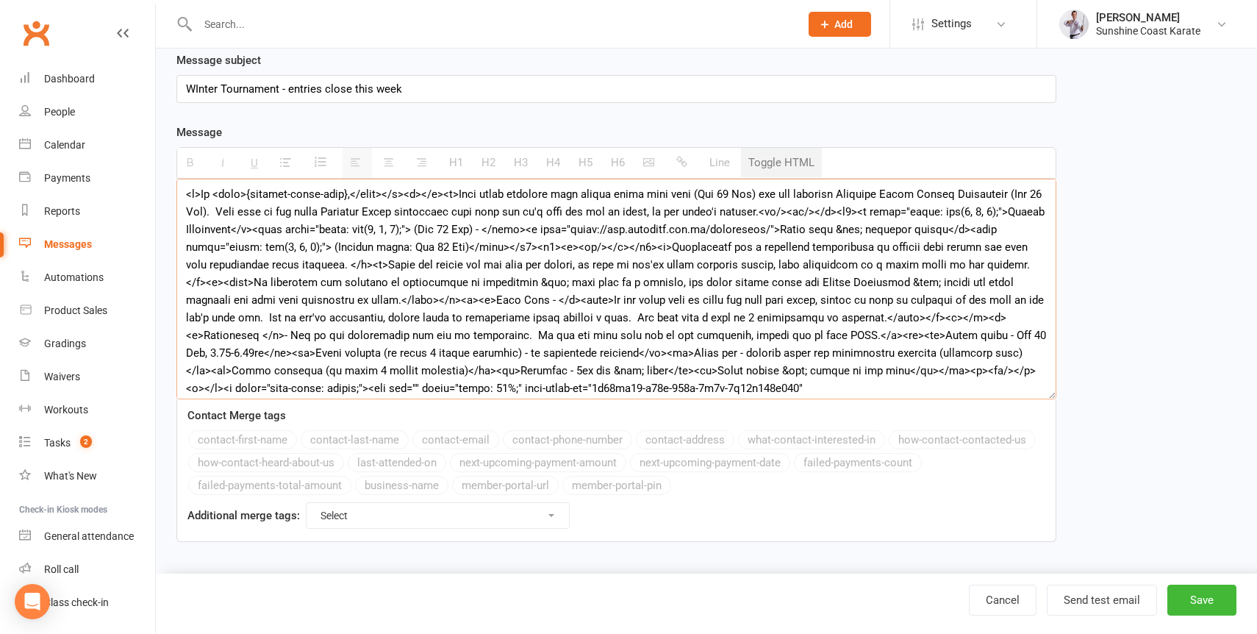
drag, startPoint x: 892, startPoint y: 213, endPoint x: 208, endPoint y: 228, distance: 684.5
click at [208, 228] on textarea at bounding box center [616, 289] width 880 height 221
drag, startPoint x: 548, startPoint y: 246, endPoint x: 667, endPoint y: 248, distance: 118.4
click at [667, 248] on textarea at bounding box center [616, 289] width 880 height 221
type textarea "<l>Ip <dolo>{sitamet-conse-adip},</elit></s><d></e><t>Inci utlab etdolore magn …"
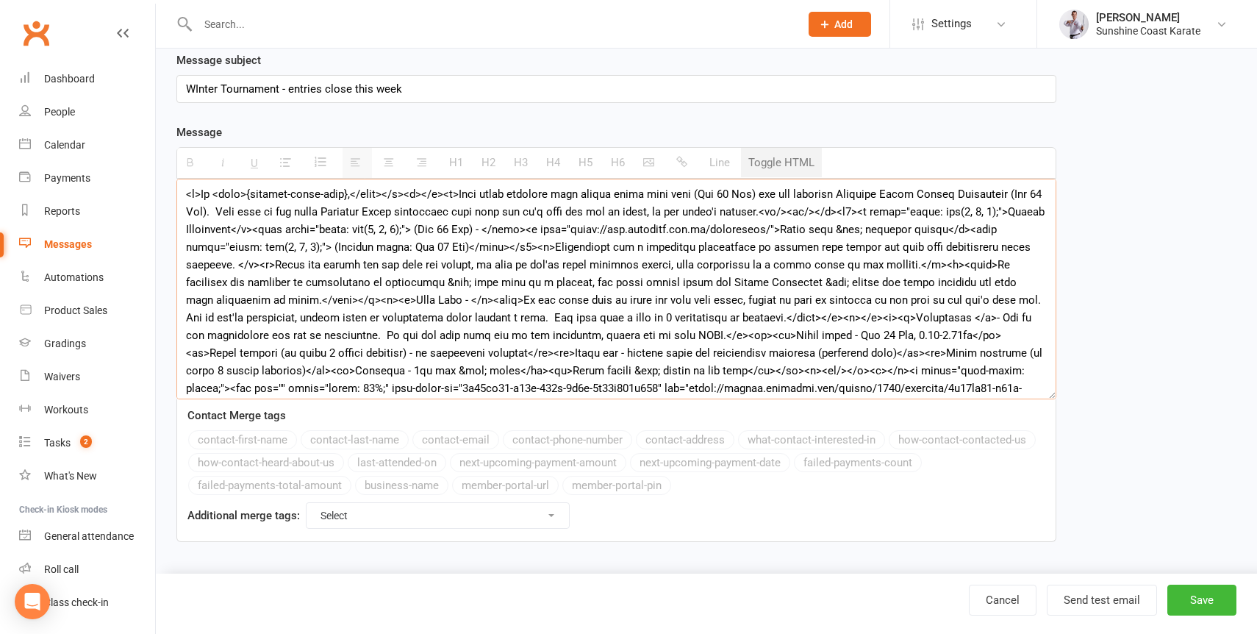
click at [771, 158] on button "Toggle HTML" at bounding box center [781, 162] width 81 height 29
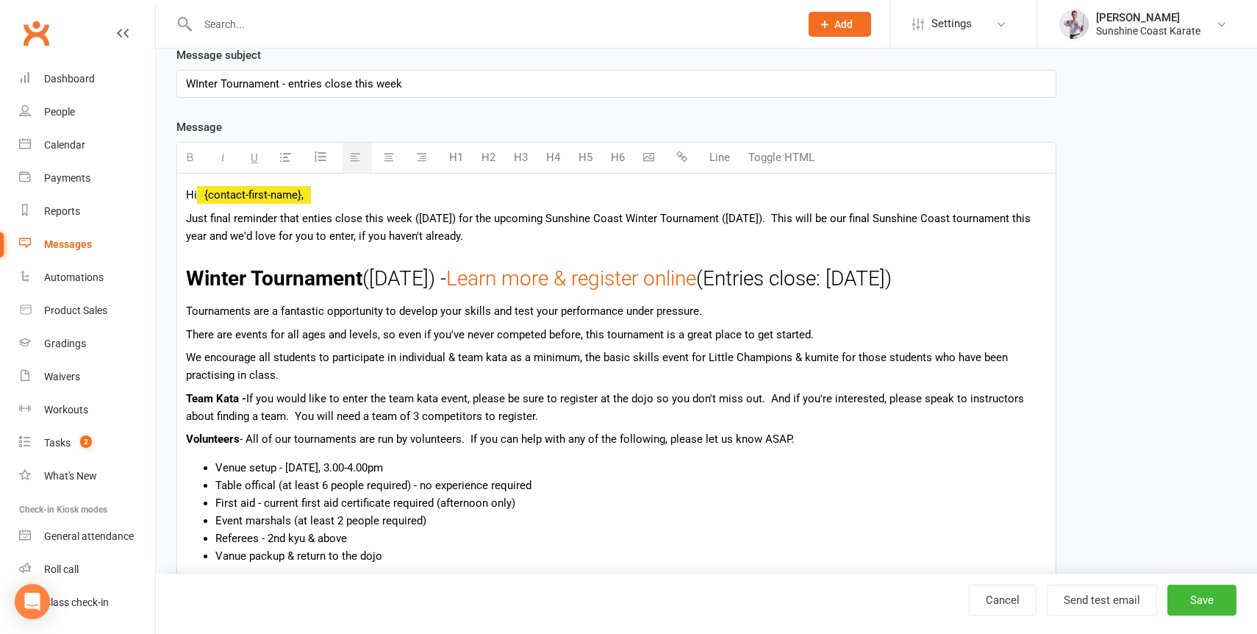
click at [446, 286] on span "([DATE]) -" at bounding box center [404, 278] width 84 height 24
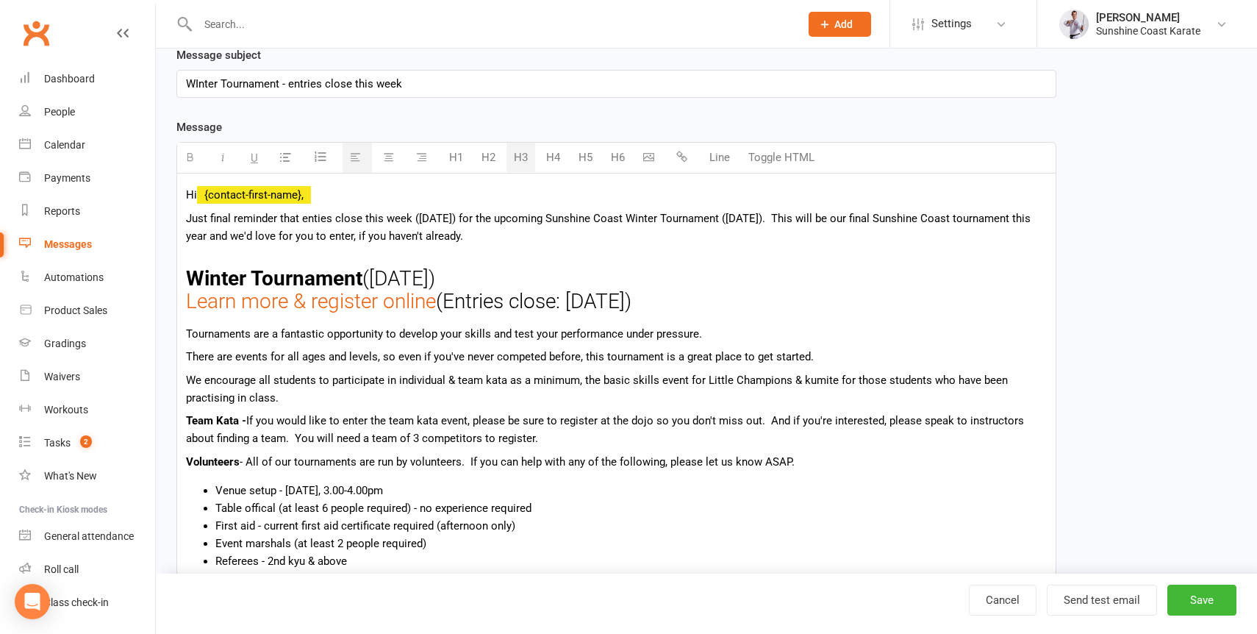
click at [445, 307] on span "(Entries close: [DATE])" at bounding box center [534, 301] width 196 height 24
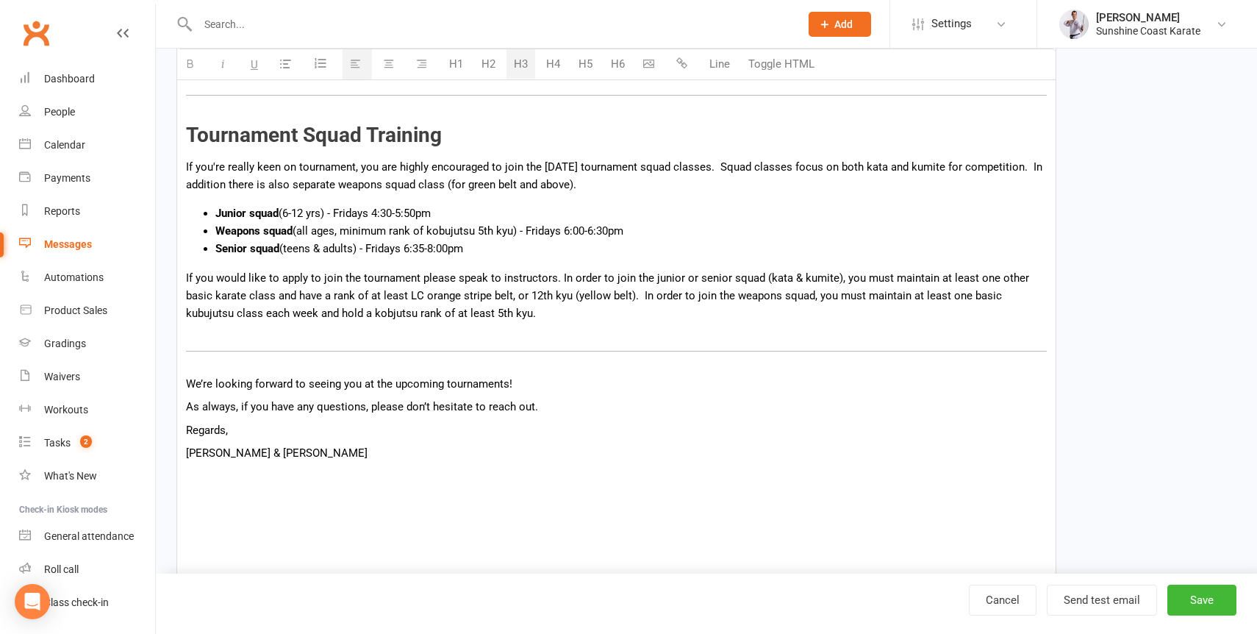
scroll to position [1417, 0]
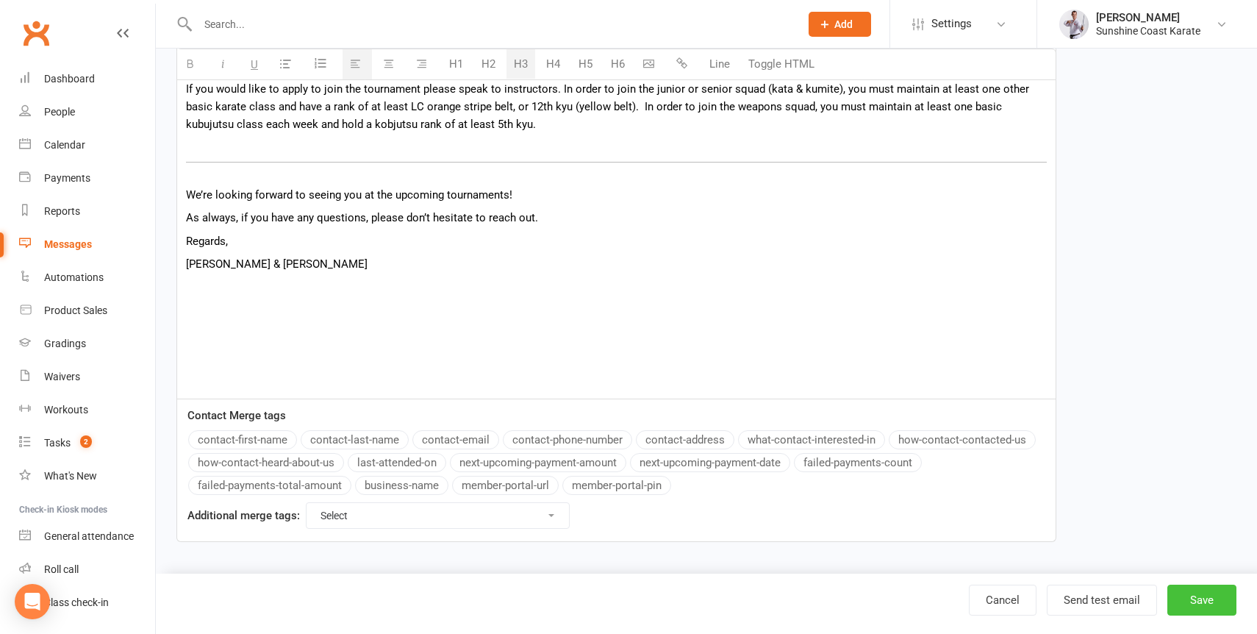
click at [1205, 588] on button "Save" at bounding box center [1201, 599] width 69 height 31
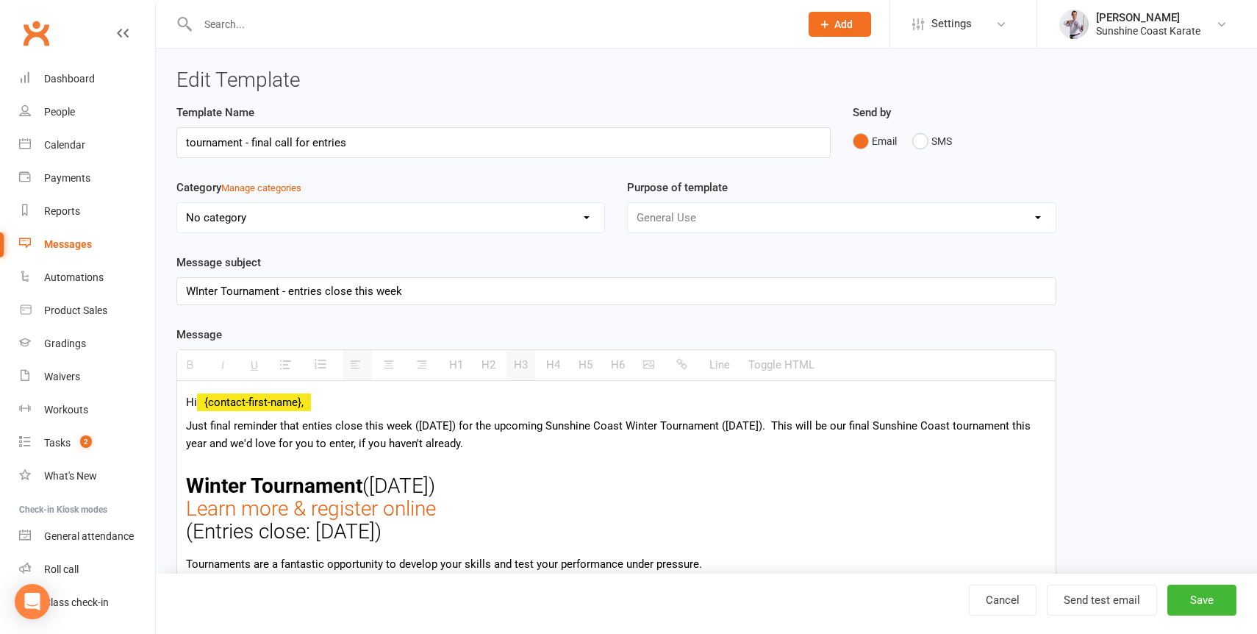
select select "100"
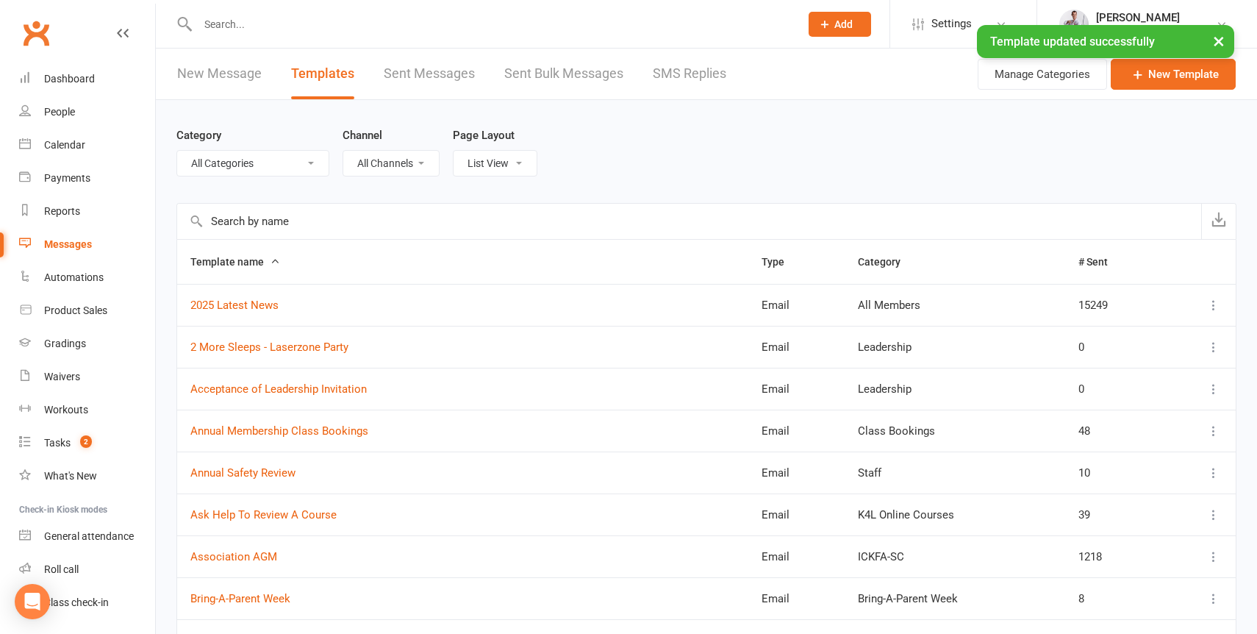
click at [198, 75] on link "New Message" at bounding box center [219, 74] width 85 height 51
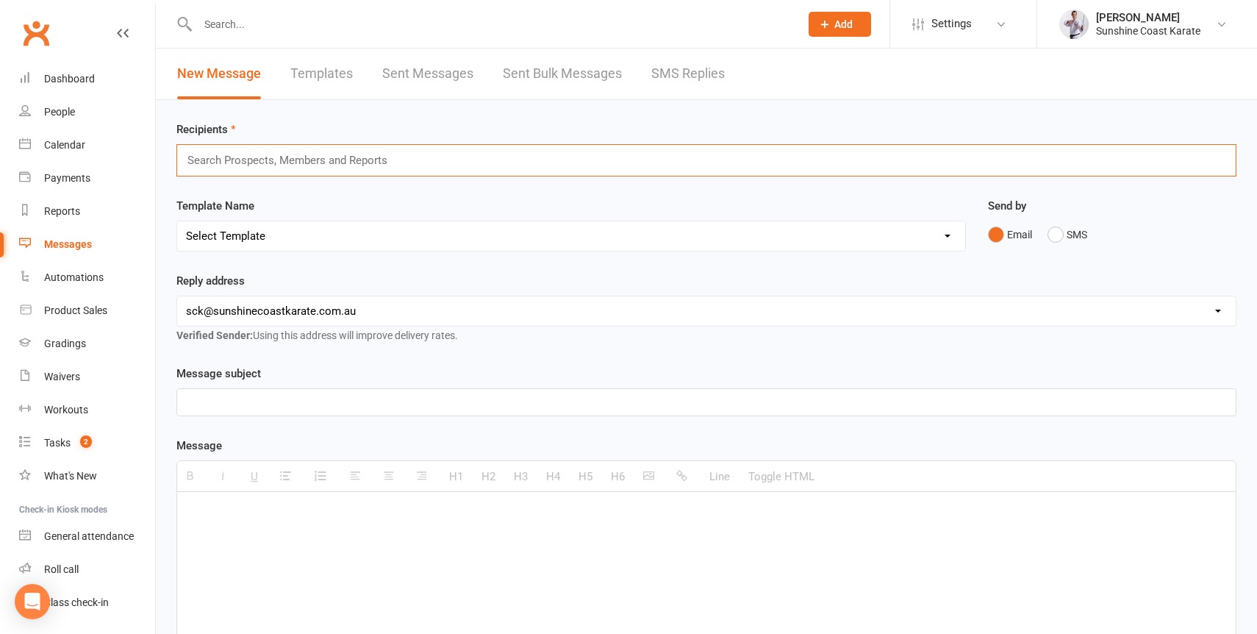
click at [340, 162] on input "text" at bounding box center [293, 160] width 215 height 19
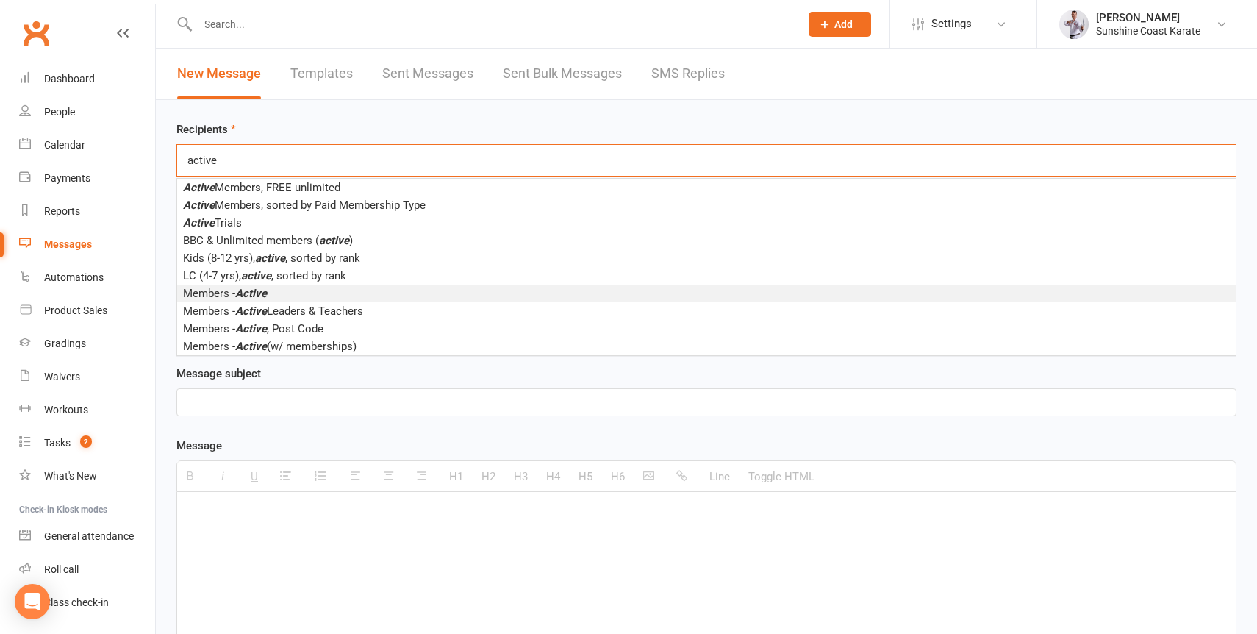
type input "active"
click at [265, 294] on em "Active" at bounding box center [251, 293] width 32 height 13
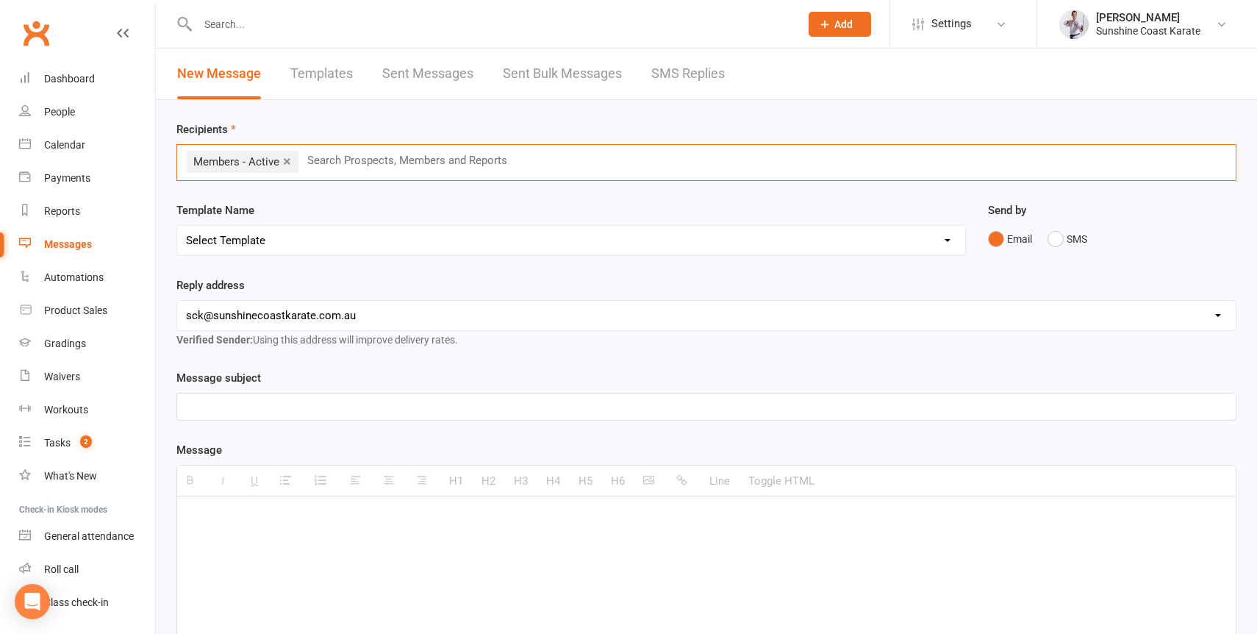
click at [285, 235] on select "Select Template [Email] Failed Payment [Email] Membership Fee Increase (current…" at bounding box center [571, 240] width 788 height 29
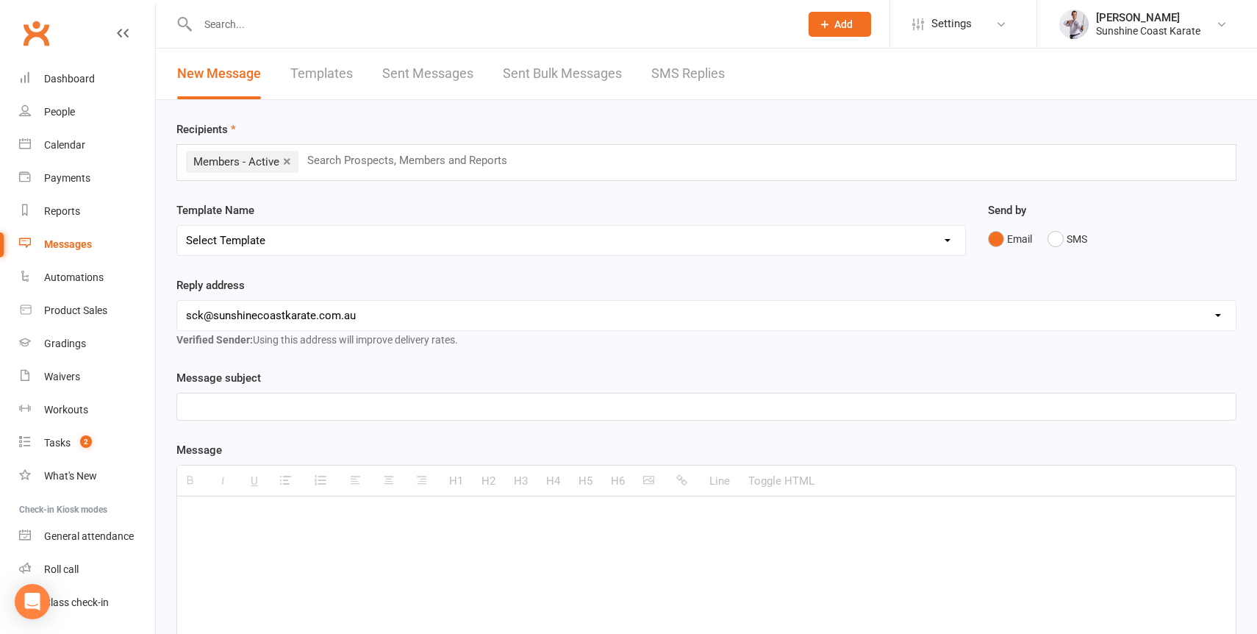
select select "115"
click at [177, 226] on select "Select Template [Email] Failed Payment [Email] Membership Fee Increase (current…" at bounding box center [571, 240] width 788 height 29
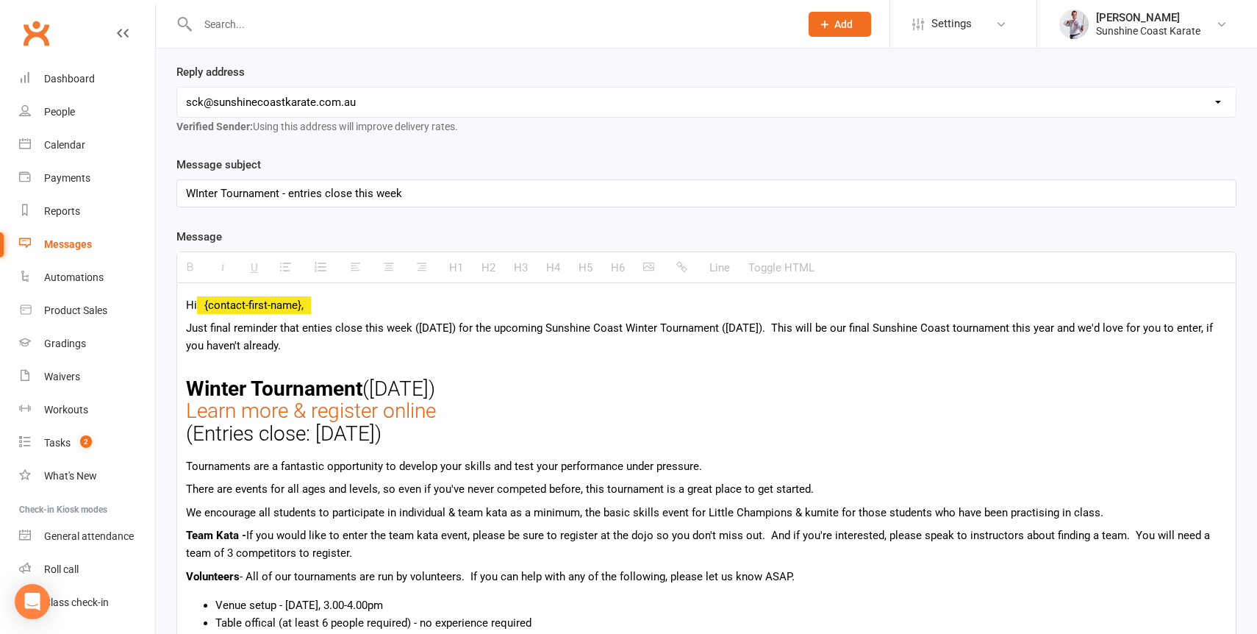
scroll to position [206, 0]
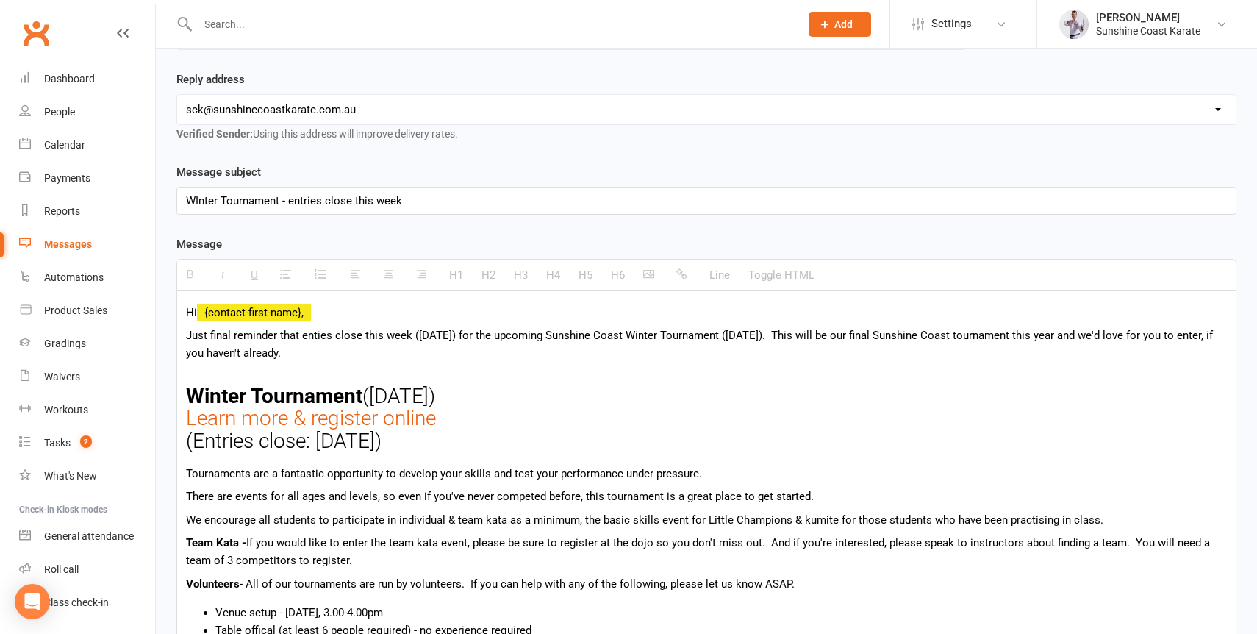
click at [425, 203] on div "WInter Tournament - entries close this week" at bounding box center [706, 200] width 1059 height 26
drag, startPoint x: 401, startPoint y: 201, endPoint x: 416, endPoint y: 315, distance: 114.2
click at [401, 201] on div "WInter Tournament - entries close this week ([DATE])" at bounding box center [706, 200] width 1059 height 26
click at [648, 357] on p "Just final reminder that enties close this week ([DATE]) for the upcoming Sunsh…" at bounding box center [706, 352] width 1041 height 53
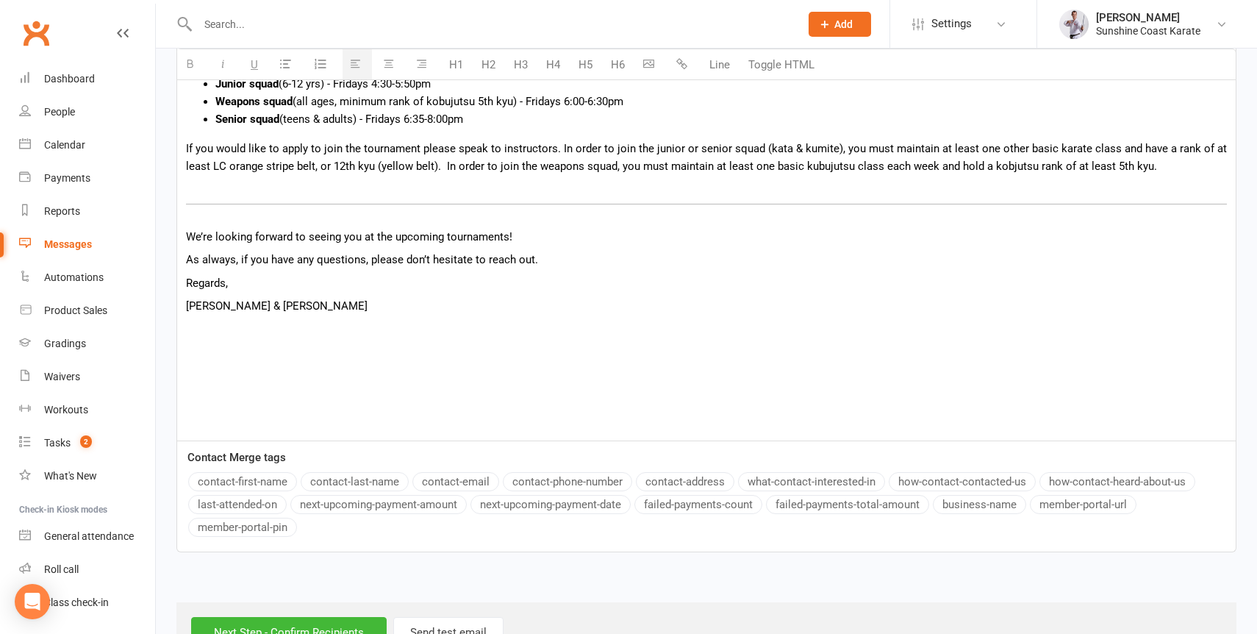
scroll to position [1589, 0]
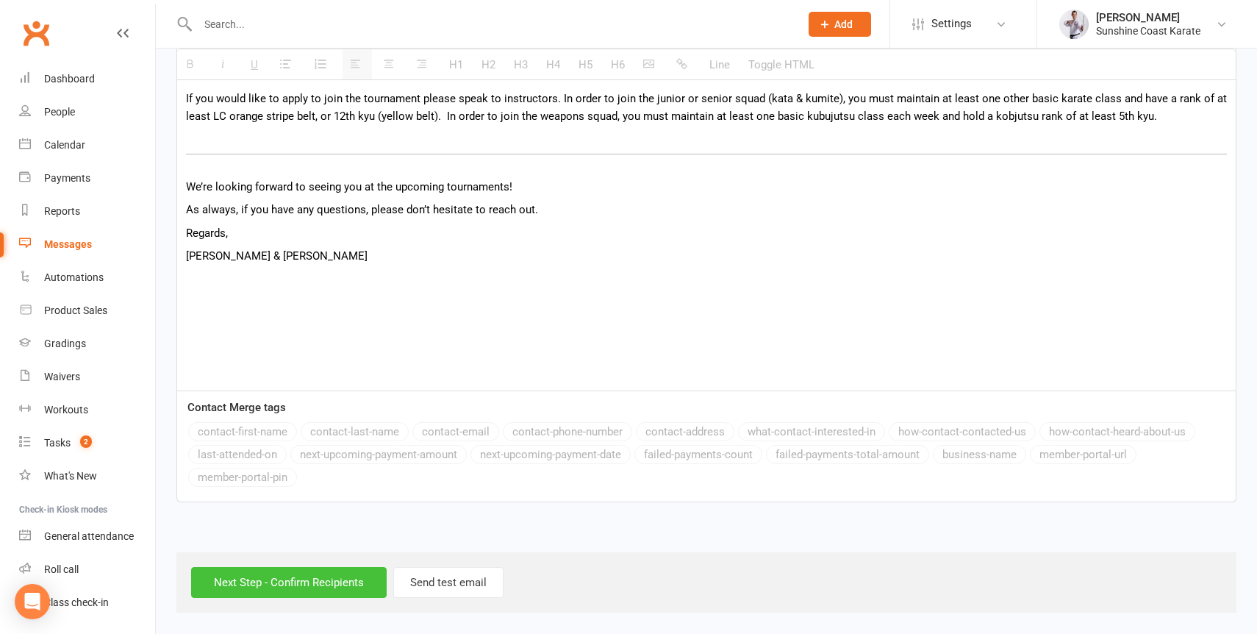
click at [263, 576] on input "Next Step - Confirm Recipients" at bounding box center [289, 582] width 196 height 31
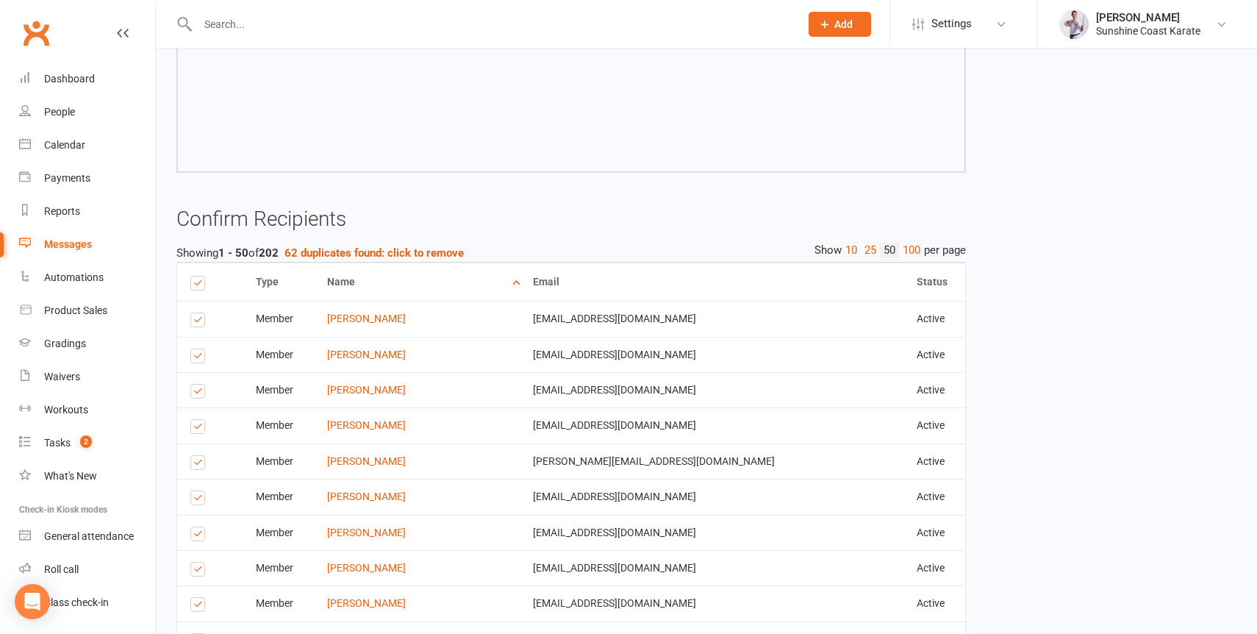
scroll to position [1599, 0]
click at [417, 248] on strong "62 duplicates found: click to remove" at bounding box center [373, 251] width 179 height 13
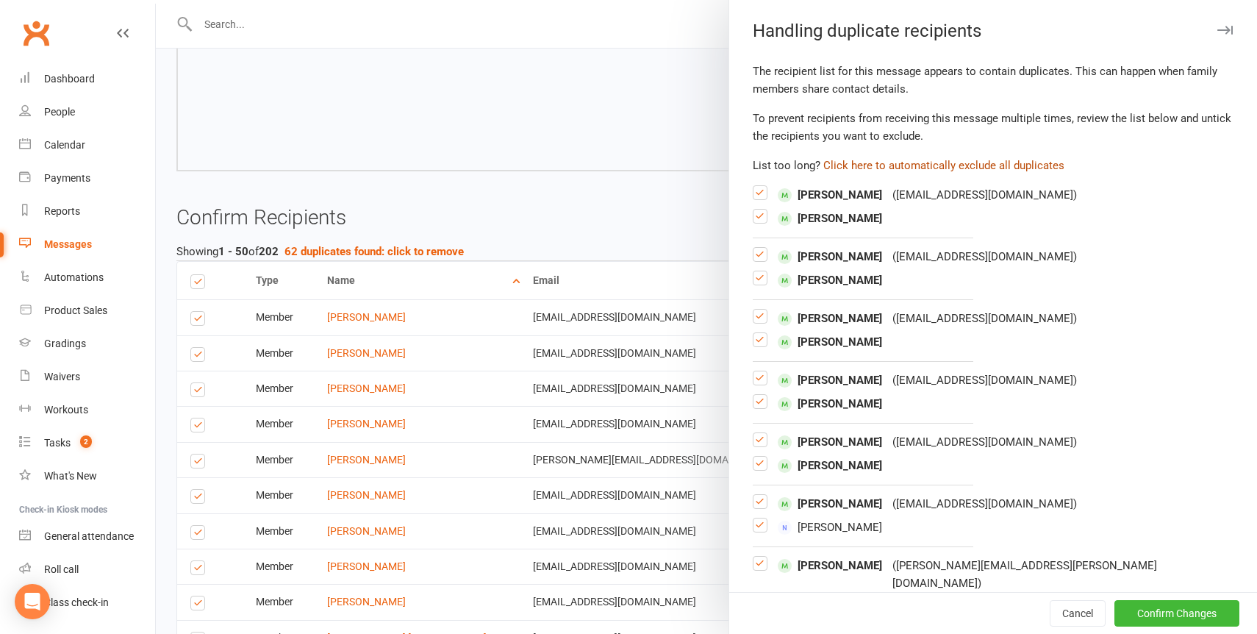
click at [988, 163] on button "Click here to automatically exclude all duplicates" at bounding box center [943, 166] width 241 height 18
click at [1161, 606] on button "Confirm Changes" at bounding box center [1176, 613] width 125 height 26
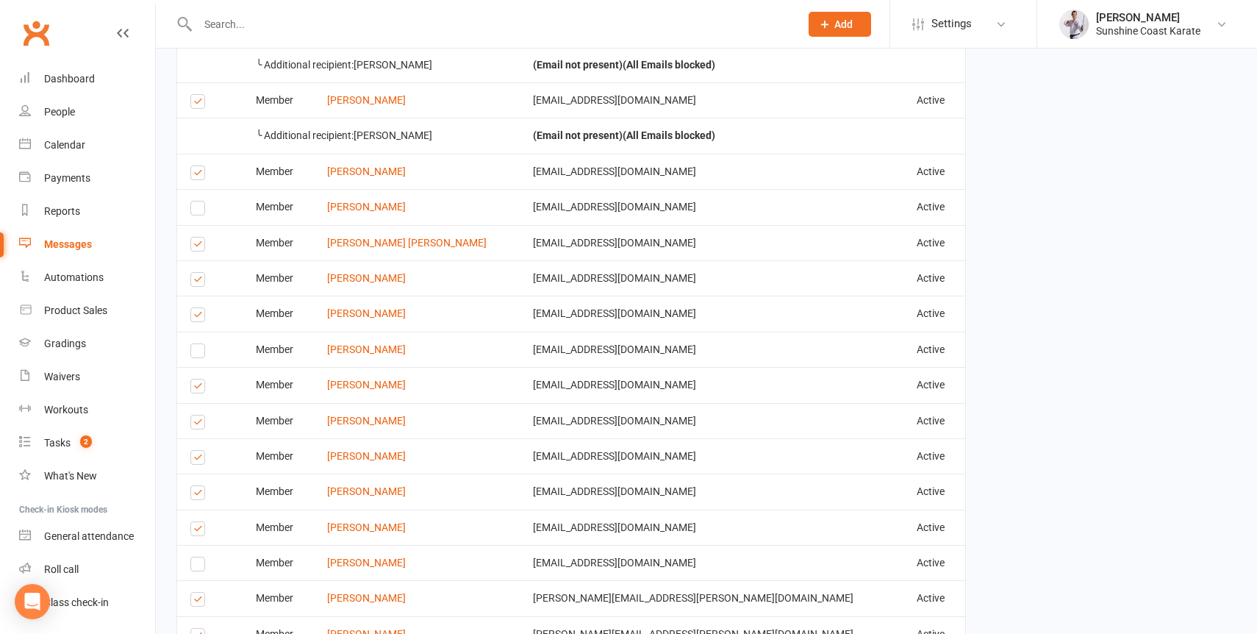
scroll to position [3332, 0]
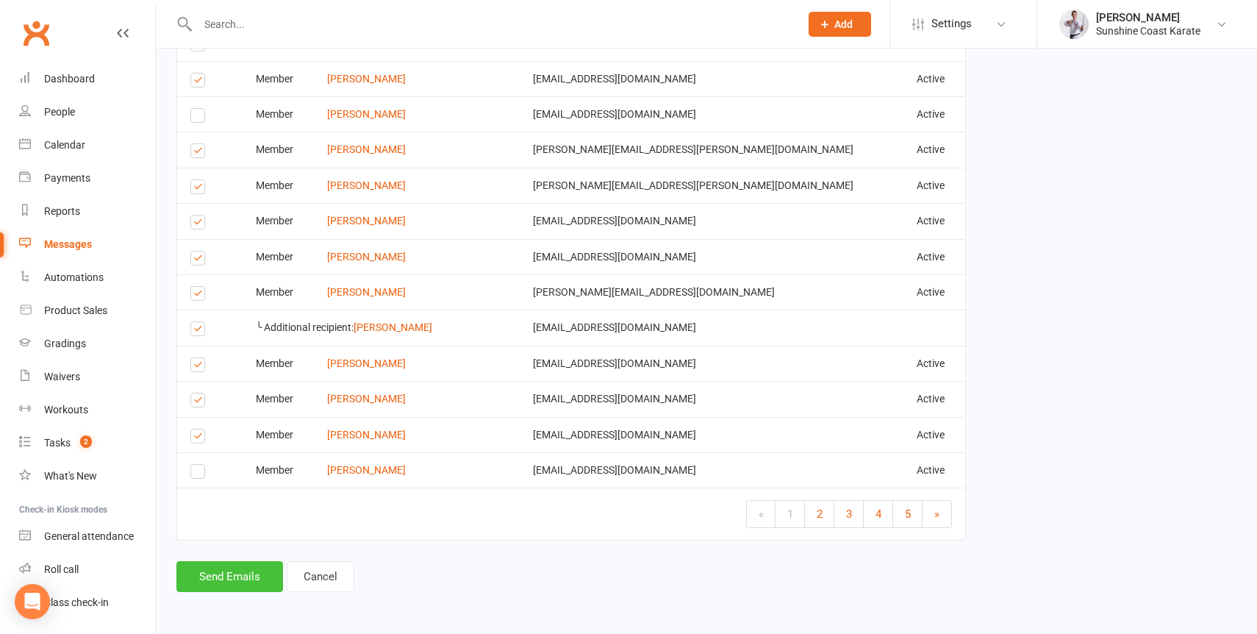
click at [234, 571] on button "Send Emails" at bounding box center [229, 576] width 107 height 31
